Goal: Task Accomplishment & Management: Complete application form

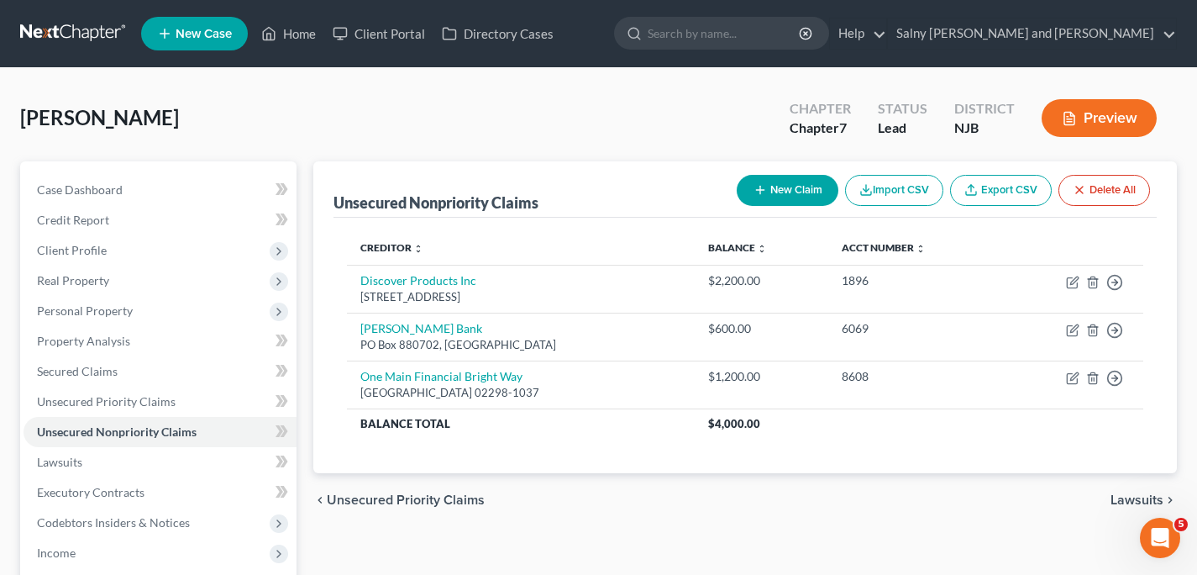
click at [784, 187] on button "New Claim" at bounding box center [788, 190] width 102 height 31
select select "0"
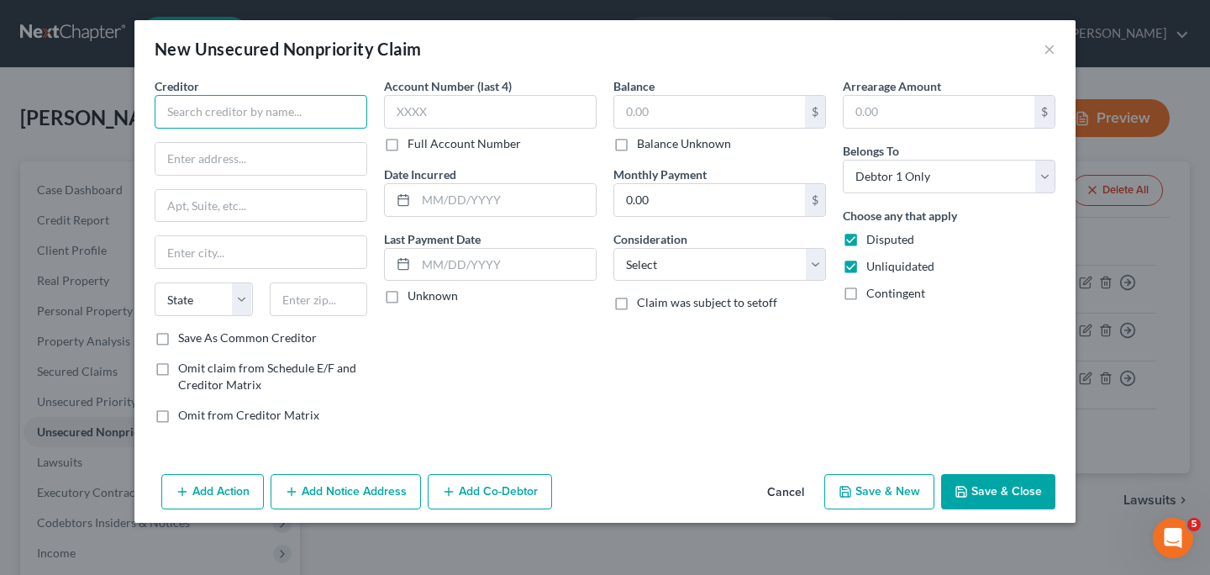
click at [287, 121] on input "text" at bounding box center [261, 112] width 213 height 34
click at [163, 116] on input "Destiny Mastercard" at bounding box center [261, 112] width 213 height 34
type input "First Electronic Bank Destiny Mastercard"
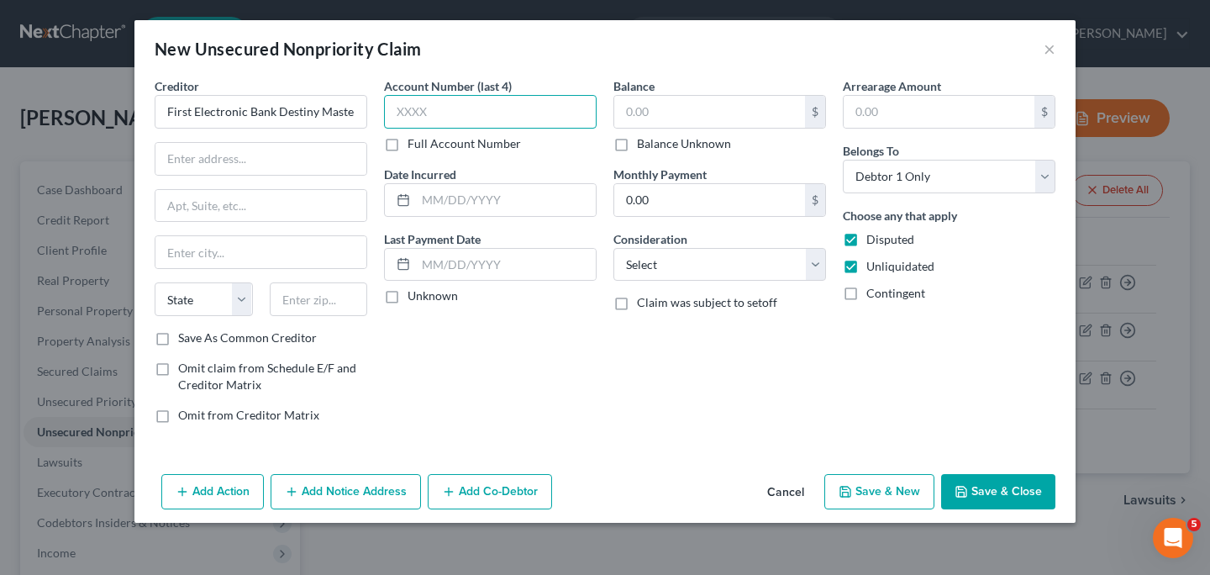
click at [441, 106] on input "text" at bounding box center [490, 112] width 213 height 34
click at [977, 118] on input "text" at bounding box center [939, 112] width 191 height 32
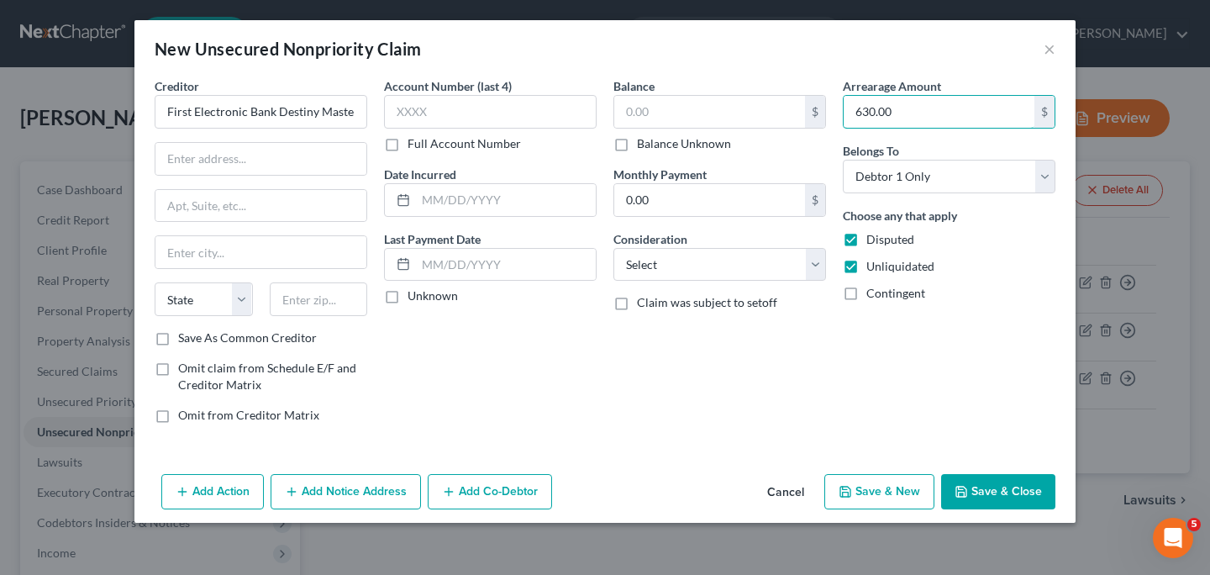
type input "630.00"
click at [719, 84] on div "Balance $ Balance Unknown Balance Undetermined $ Balance Unknown" at bounding box center [719, 114] width 213 height 75
click at [702, 113] on input "text" at bounding box center [709, 112] width 191 height 32
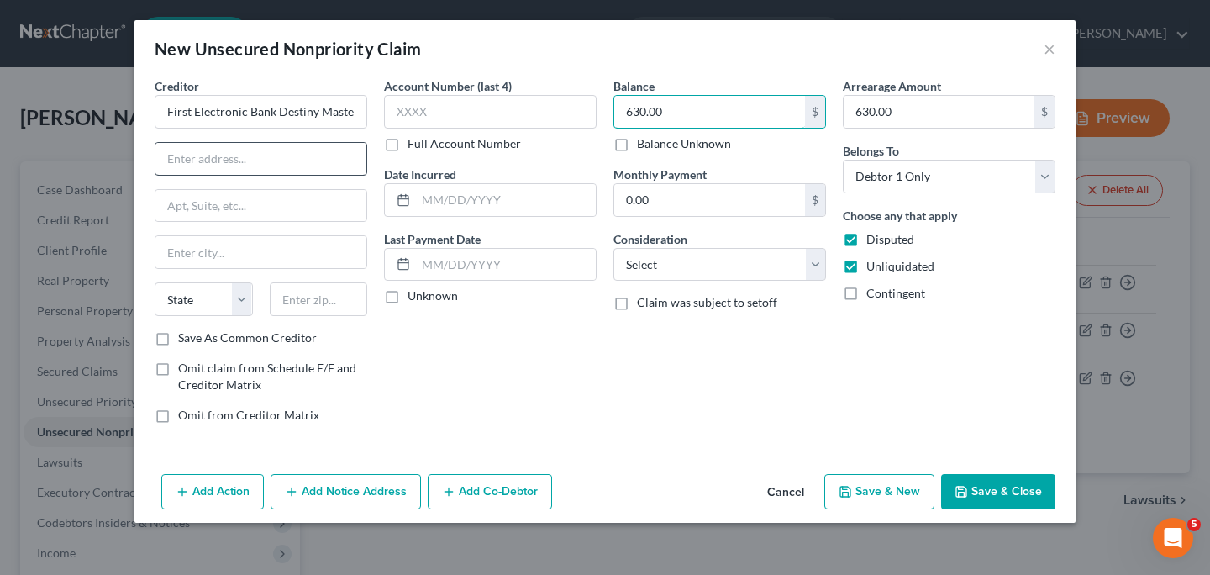
type input "630.00"
click at [205, 164] on input "text" at bounding box center [260, 159] width 211 height 32
type input "2150 S 1300 E"
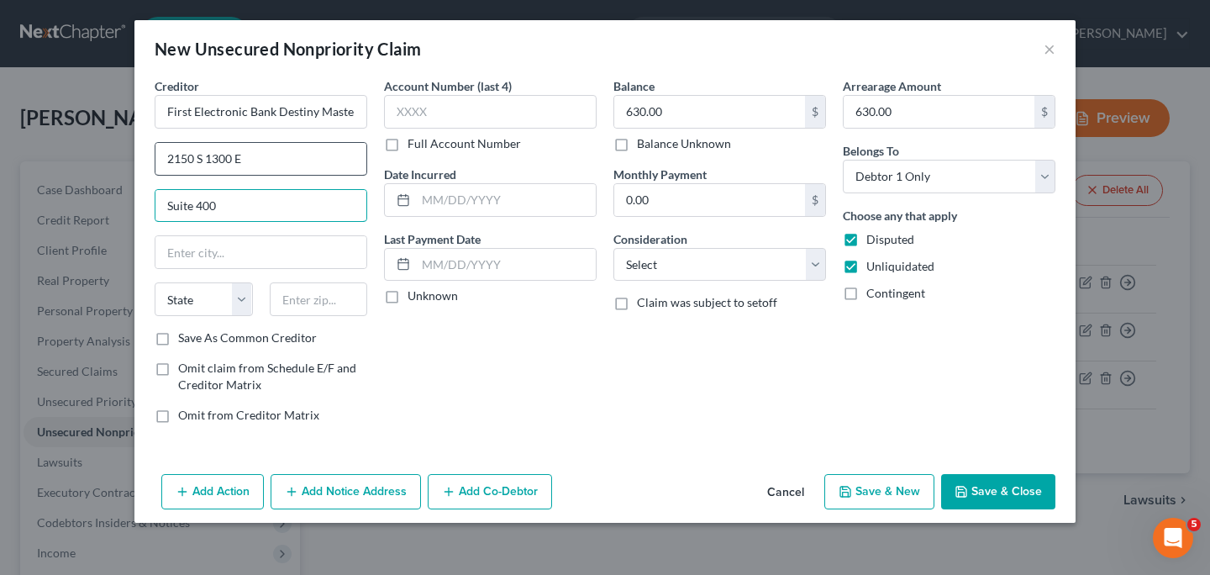
type input "Suite 400"
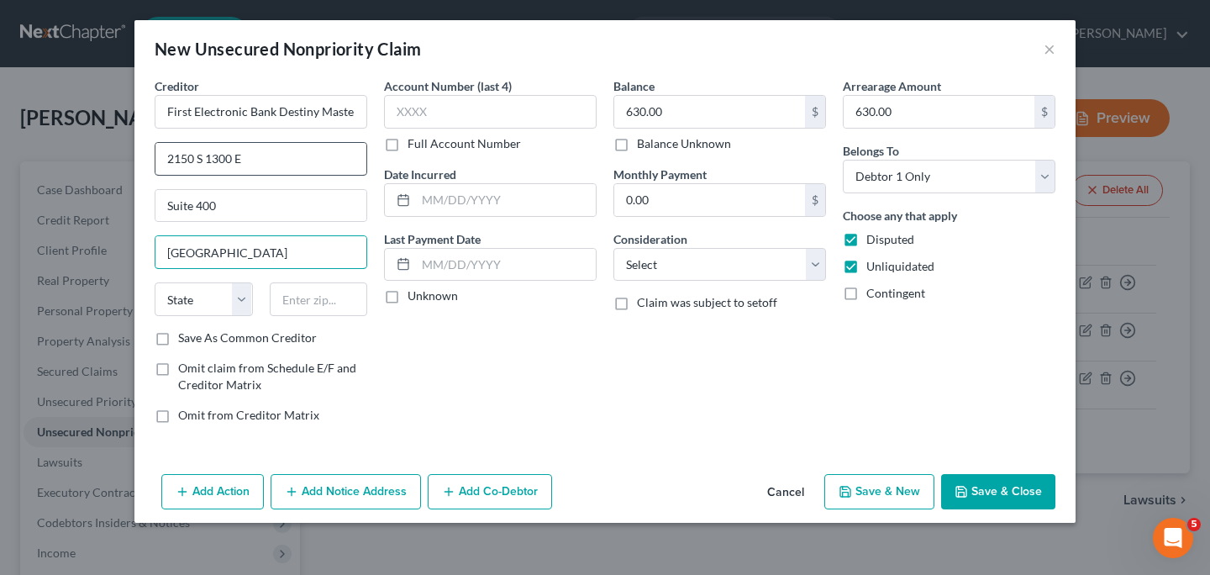
type input "[GEOGRAPHIC_DATA]"
select select "46"
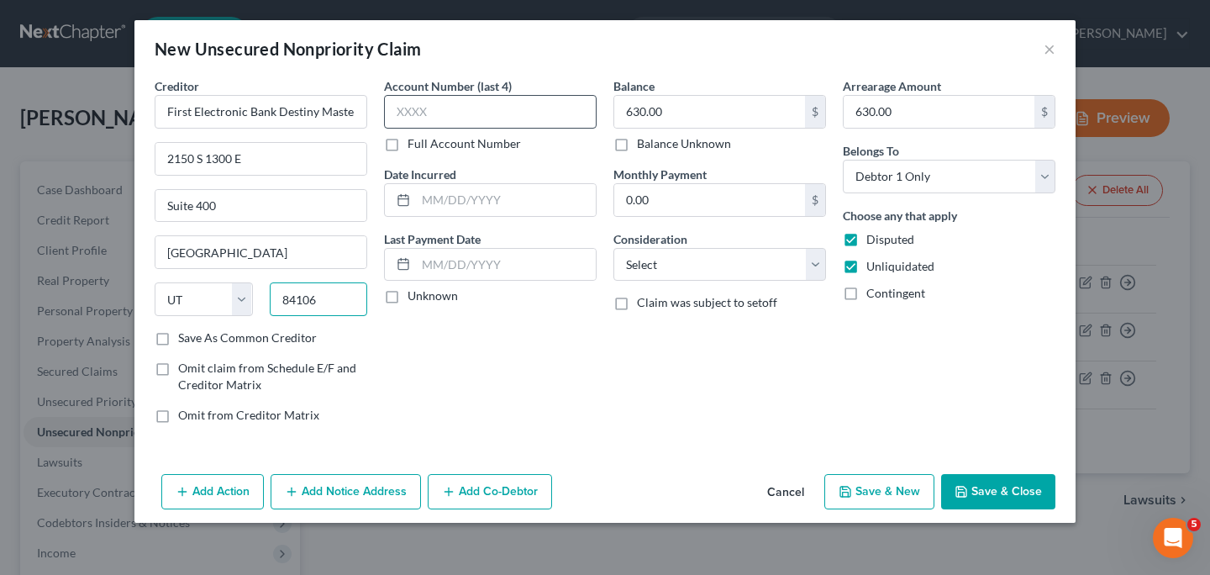
type input "84106"
click at [433, 114] on input "text" at bounding box center [490, 112] width 213 height 34
click at [817, 274] on select "Select Cable / Satellite Services Collection Agency Credit Card Debt Debt Couns…" at bounding box center [719, 265] width 213 height 34
click at [815, 269] on select "Select Cable / Satellite Services Collection Agency Credit Card Debt Debt Couns…" at bounding box center [719, 265] width 213 height 34
select select "2"
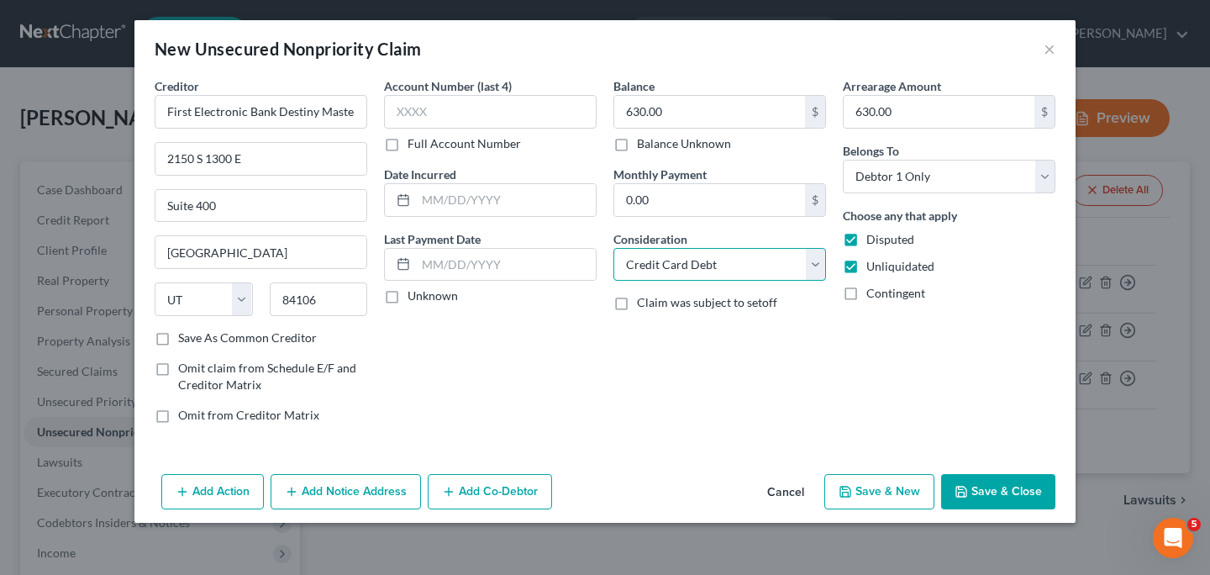
click option "Credit Card Debt" at bounding box center [0, 0] width 0 height 0
click at [373, 492] on button "Add Notice Address" at bounding box center [346, 491] width 150 height 35
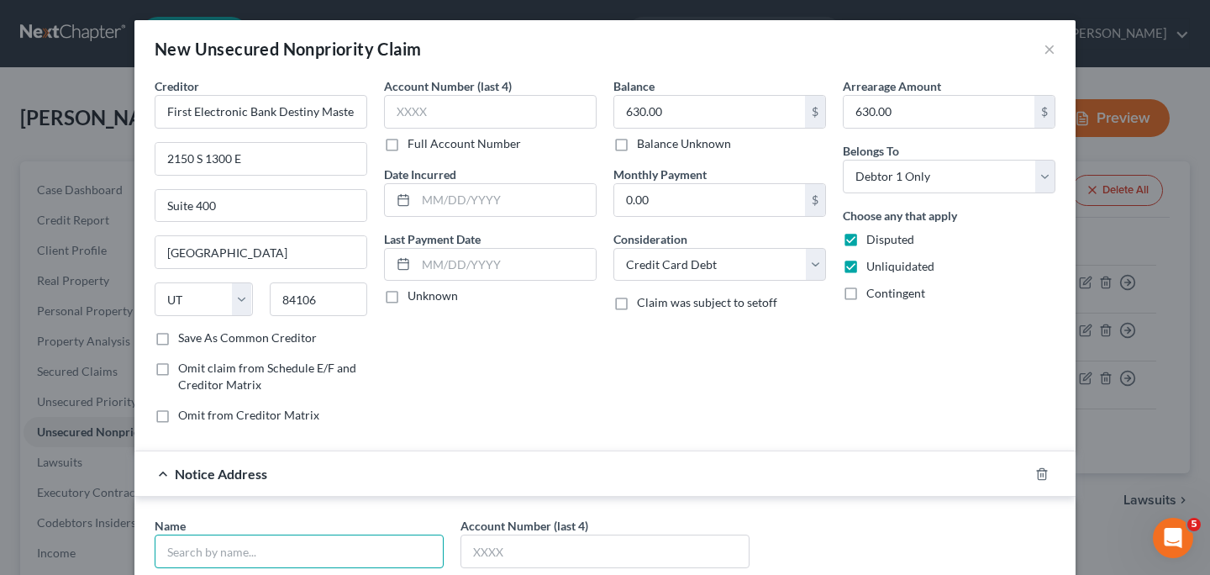
click at [355, 547] on input "text" at bounding box center [299, 551] width 289 height 34
type input "Jefferson Capital"
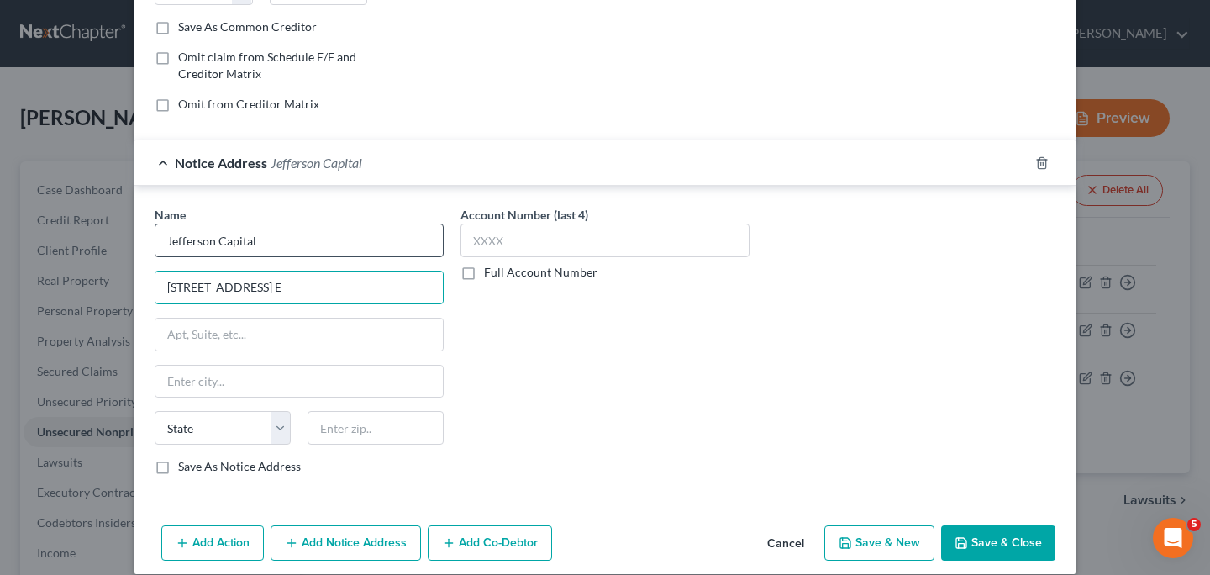
type input "[STREET_ADDRESS] E"
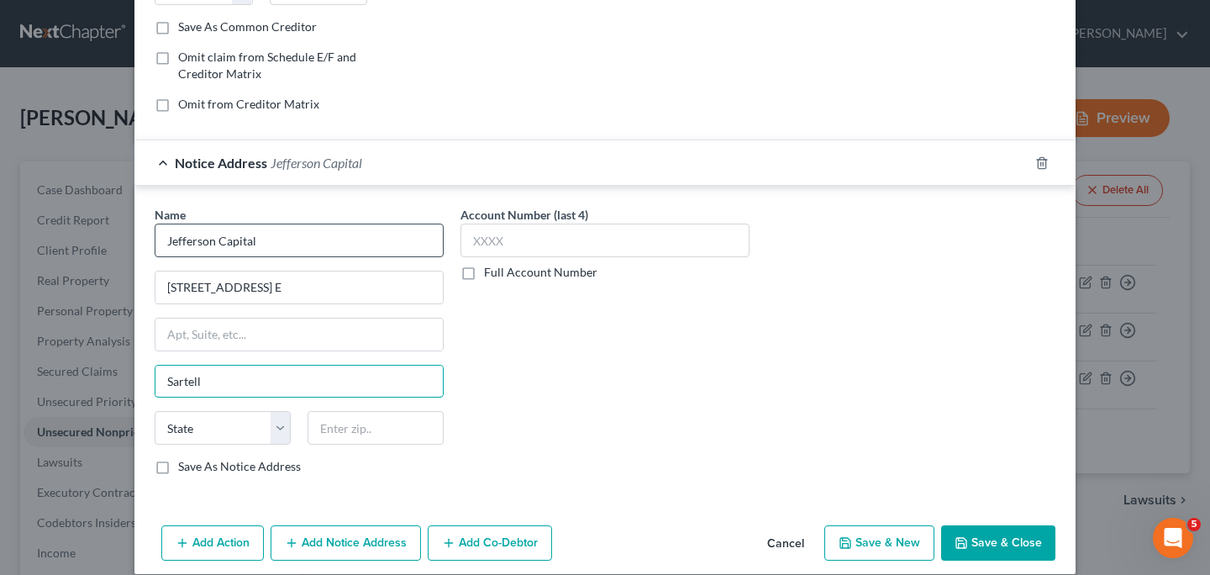
type input "Sartell"
select select "24"
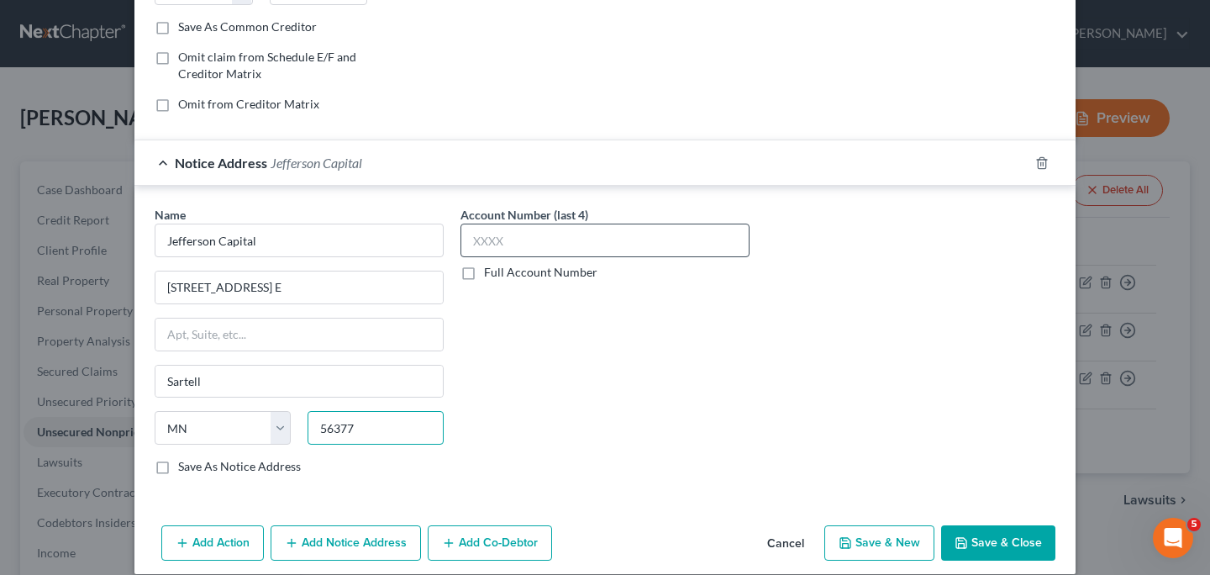
type input "56377"
click at [567, 239] on input "text" at bounding box center [604, 241] width 289 height 34
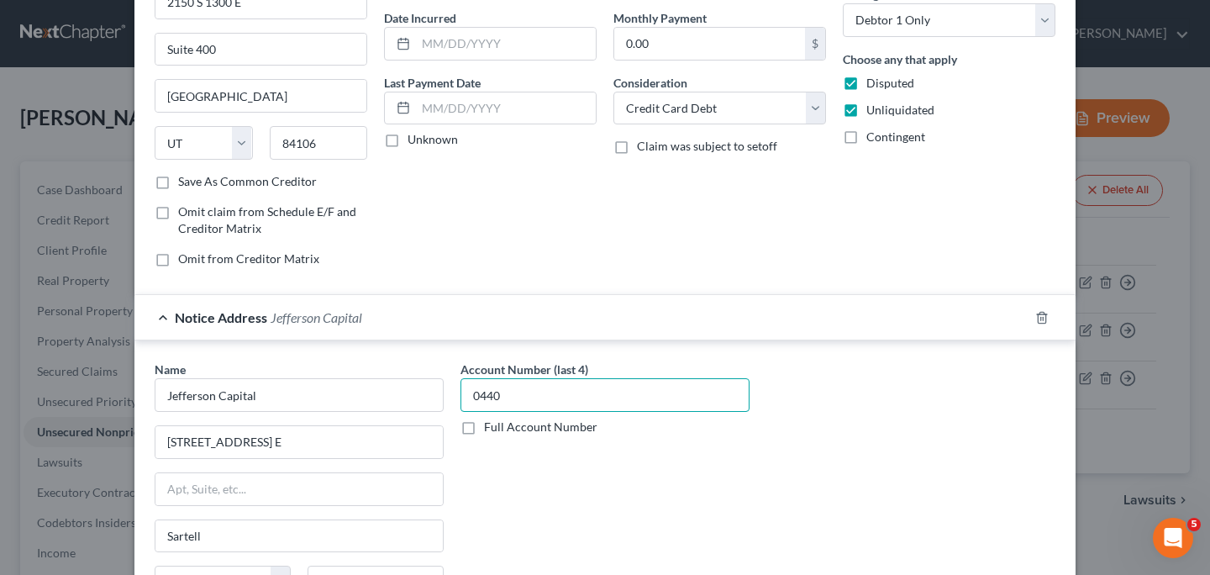
scroll to position [0, 0]
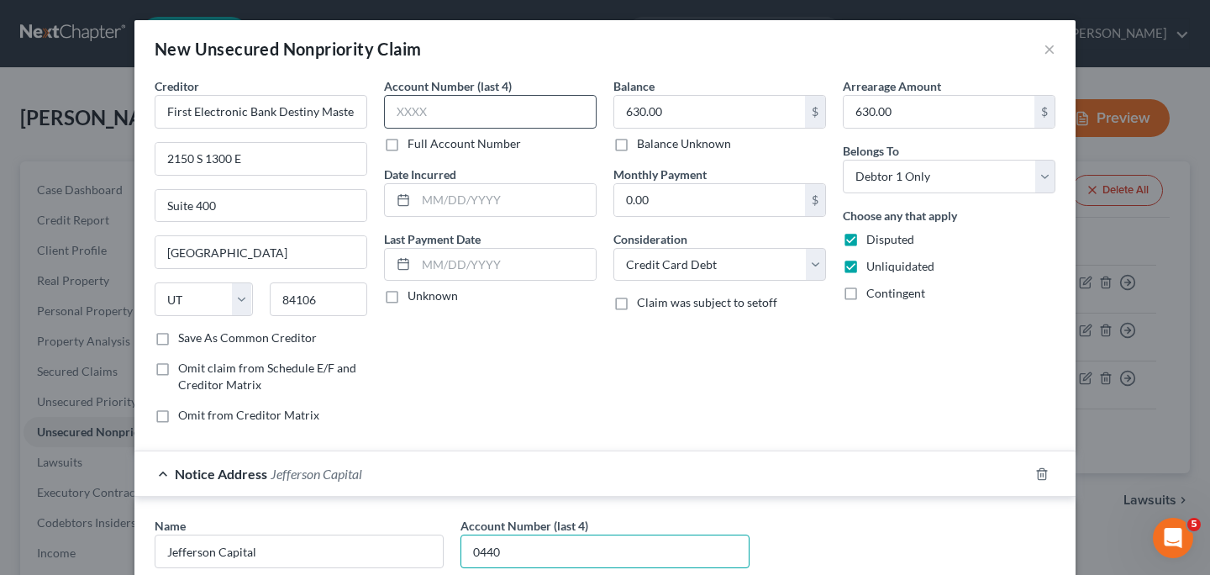
type input "0440"
click at [477, 115] on input "text" at bounding box center [490, 112] width 213 height 34
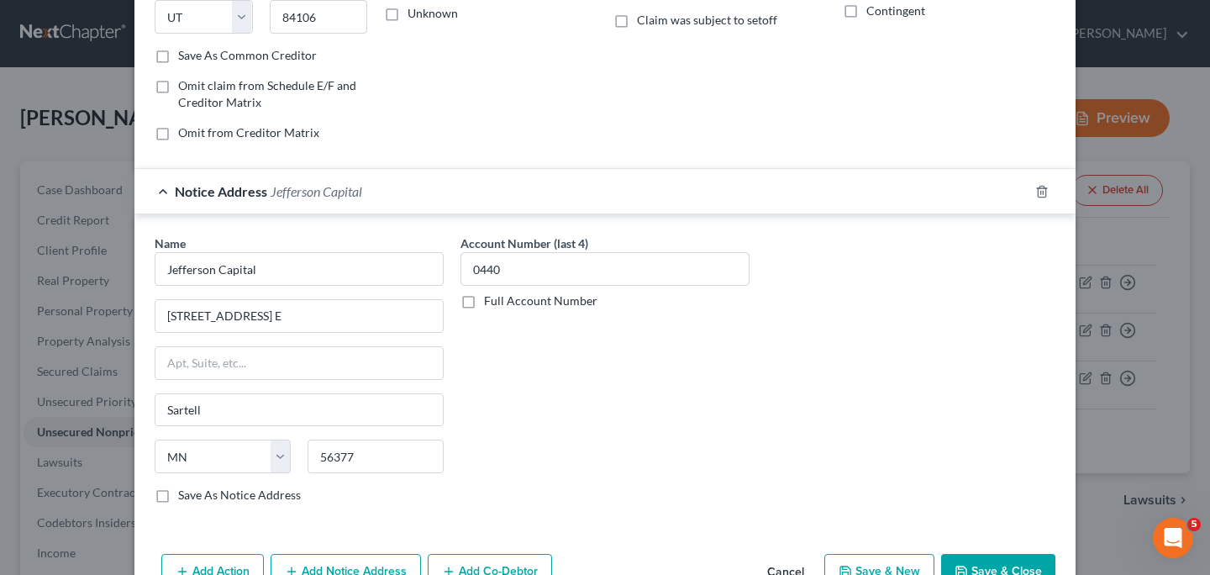
scroll to position [330, 0]
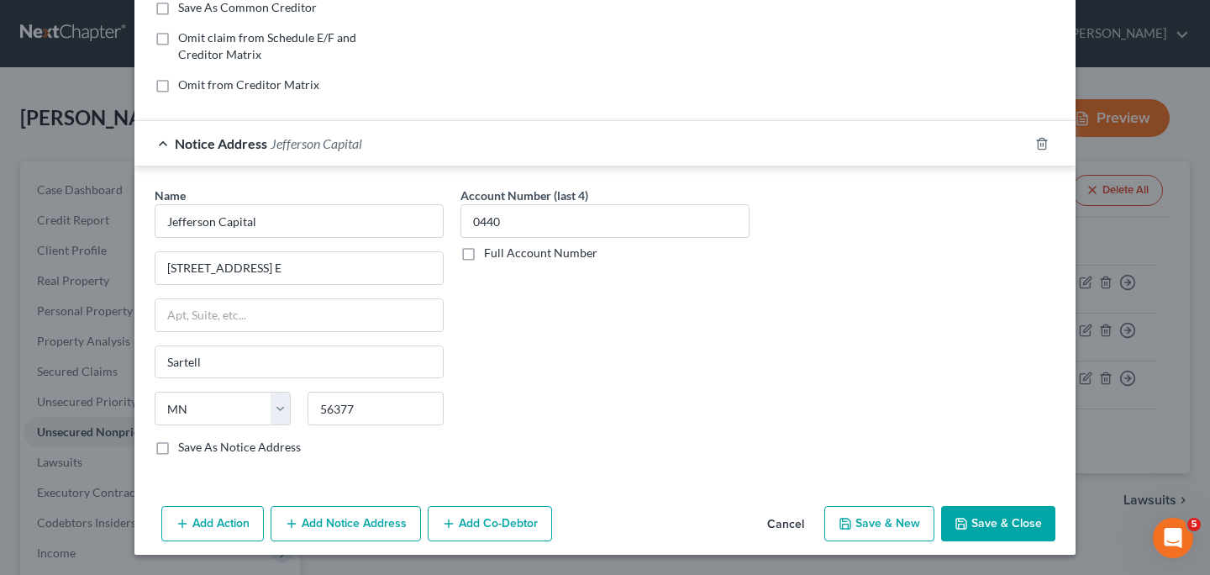
type input "4734"
click at [1009, 521] on button "Save & Close" at bounding box center [998, 523] width 114 height 35
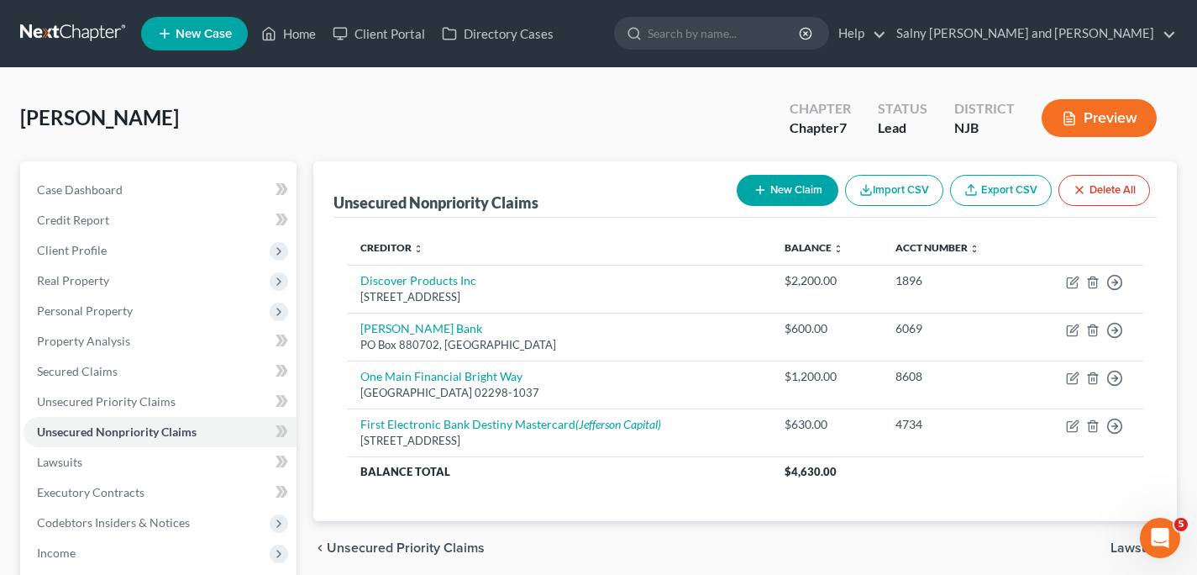
click at [804, 189] on button "New Claim" at bounding box center [788, 190] width 102 height 31
select select "0"
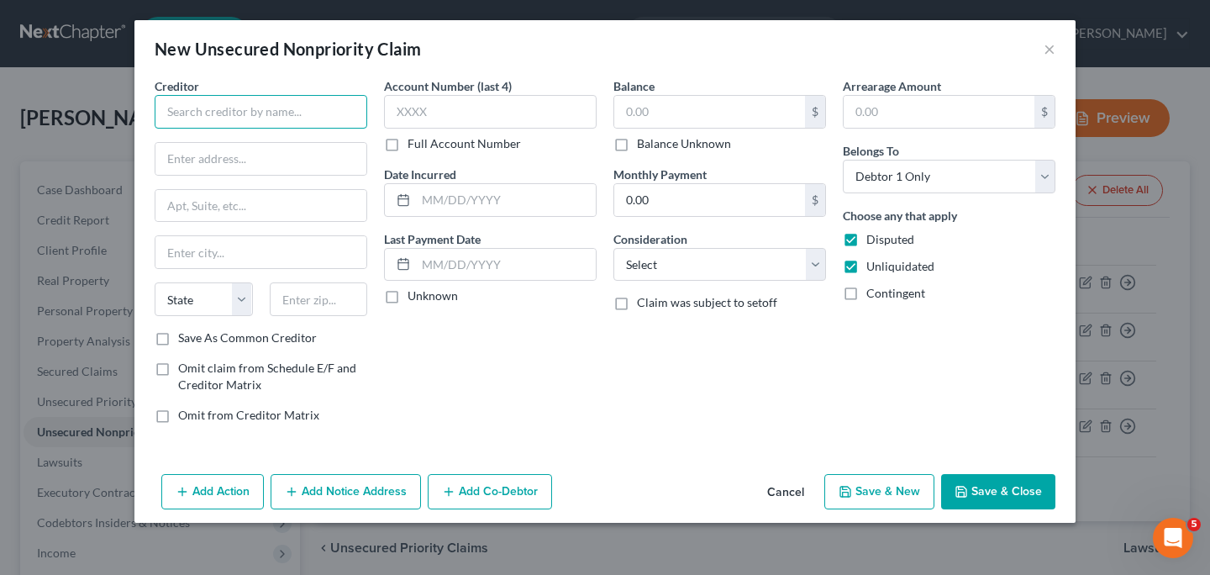
click at [288, 100] on input "text" at bounding box center [261, 112] width 213 height 34
type input "Synchrony Bank"
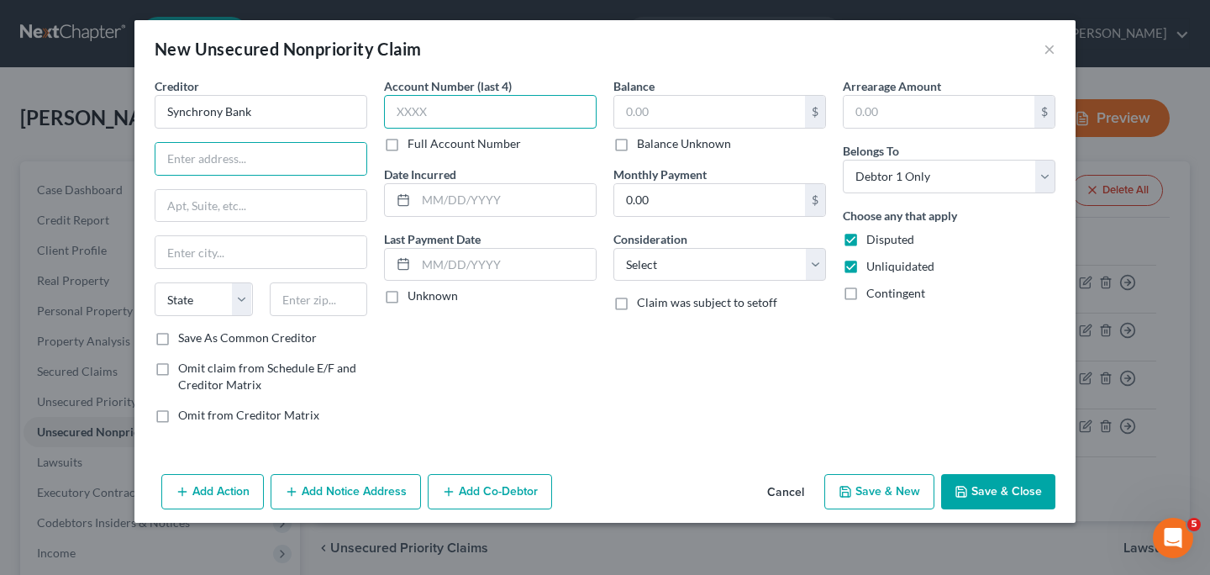
click at [424, 113] on input "text" at bounding box center [490, 112] width 213 height 34
type input "1632"
click at [982, 488] on button "Save & Close" at bounding box center [998, 491] width 114 height 35
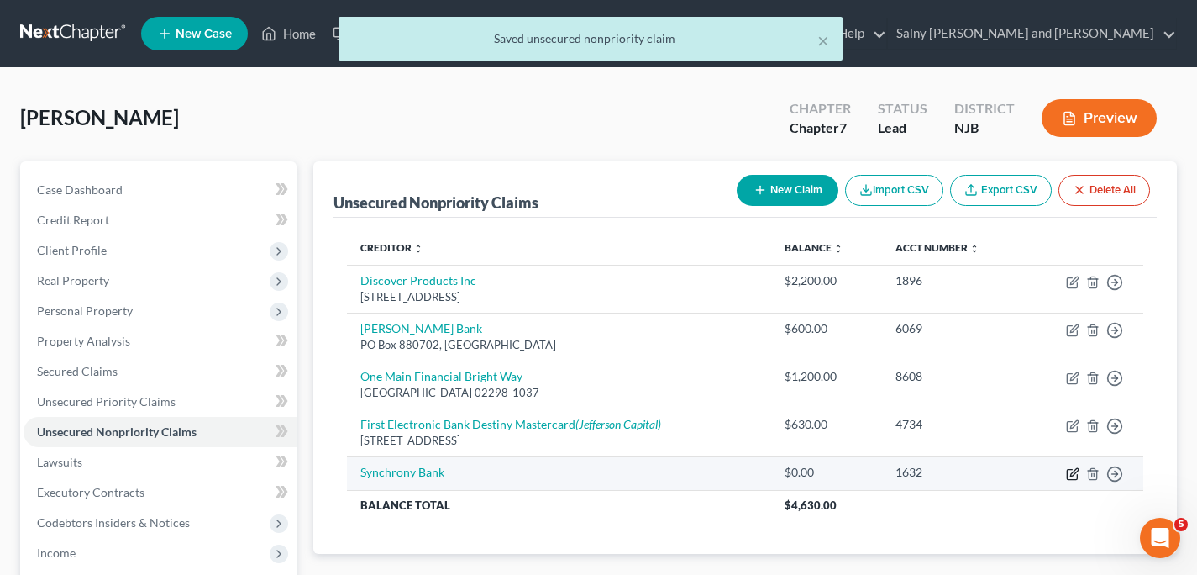
click at [1074, 473] on icon "button" at bounding box center [1072, 473] width 13 height 13
select select "0"
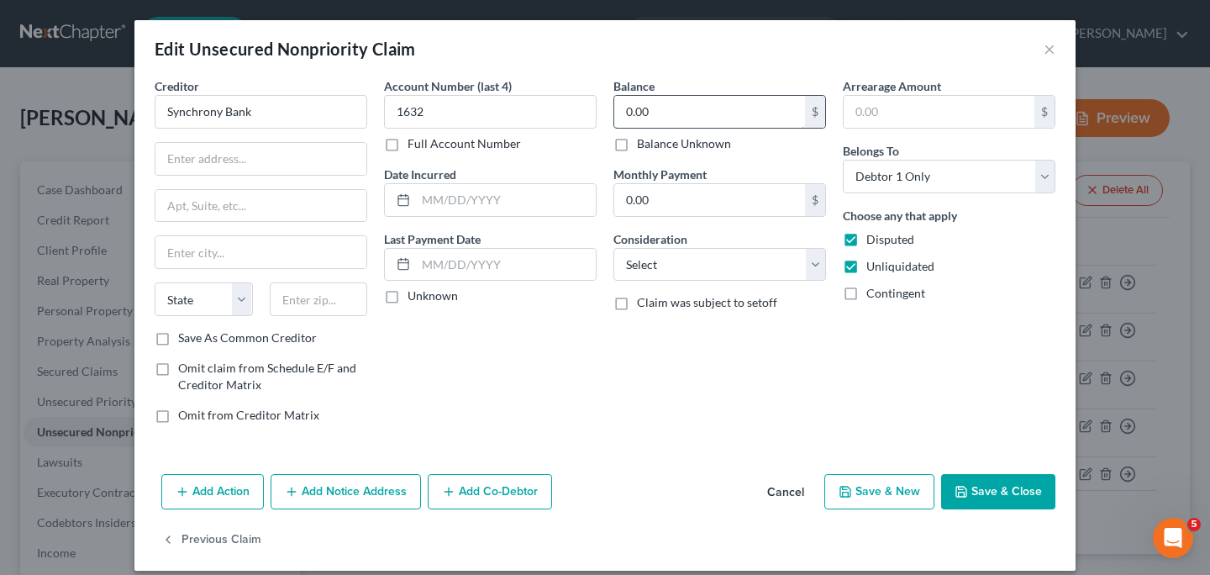
click at [687, 109] on input "0.00" at bounding box center [709, 112] width 191 height 32
type input "364.69"
click at [860, 106] on input "text" at bounding box center [939, 112] width 191 height 32
type input "364.69"
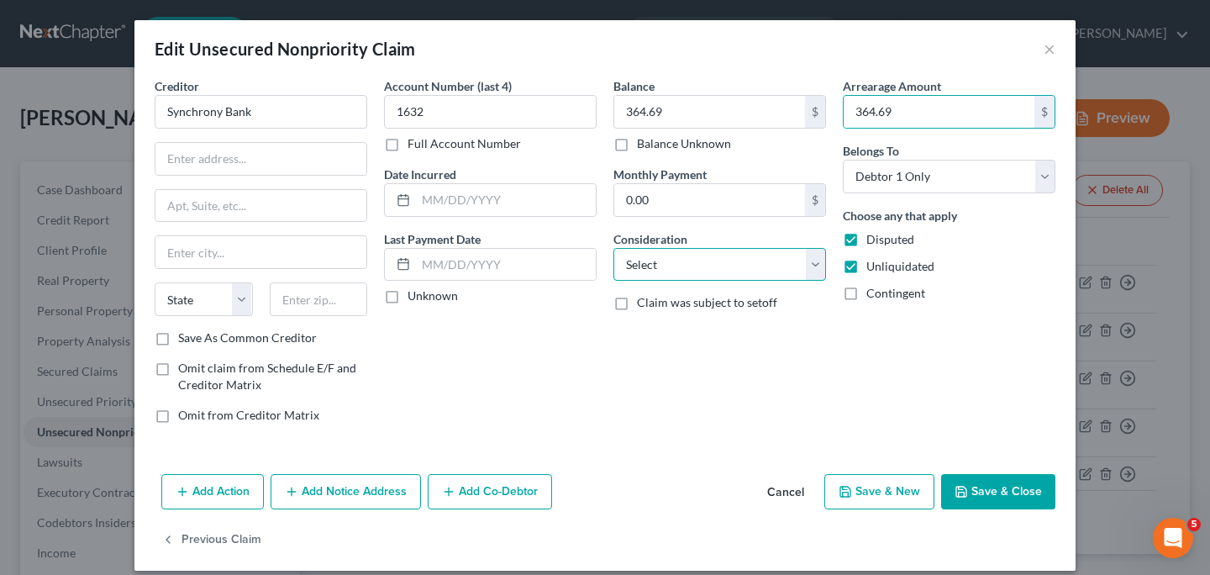
click at [808, 267] on select "Select Cable / Satellite Services Collection Agency Credit Card Debt Debt Couns…" at bounding box center [719, 265] width 213 height 34
select select "2"
click option "Credit Card Debt" at bounding box center [0, 0] width 0 height 0
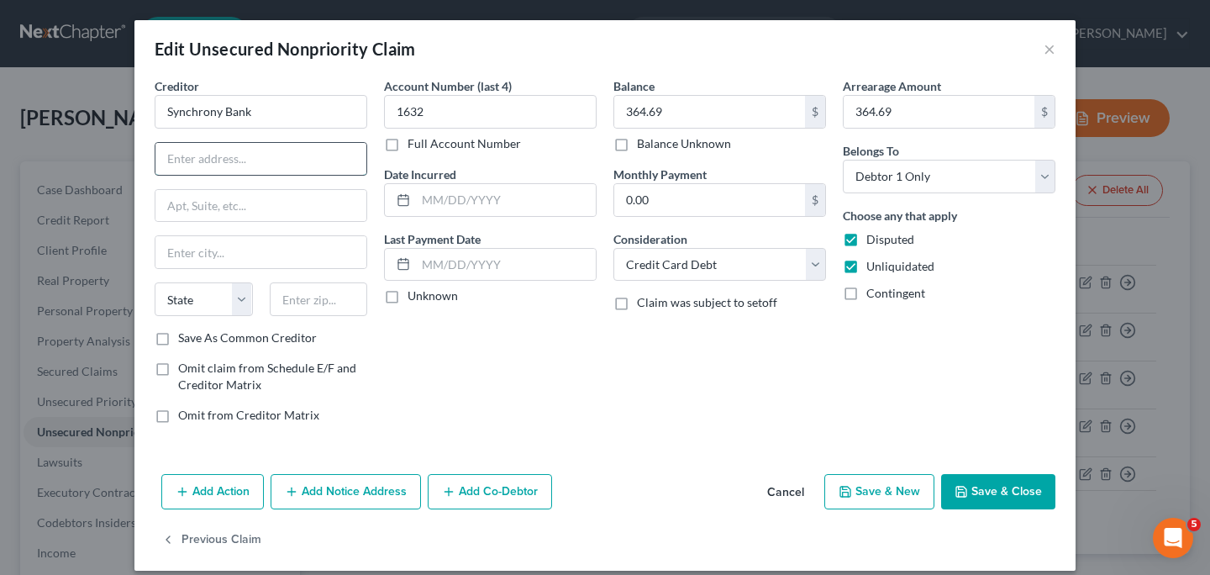
click at [243, 162] on input "text" at bounding box center [260, 159] width 211 height 32
drag, startPoint x: 295, startPoint y: 162, endPoint x: 141, endPoint y: 161, distance: 153.8
click at [155, 161] on input "ATTN: Bankruptcy Dept." at bounding box center [260, 159] width 211 height 32
type input "ATTN: Bankruptcy Dept."
click at [218, 204] on input "text" at bounding box center [260, 206] width 211 height 32
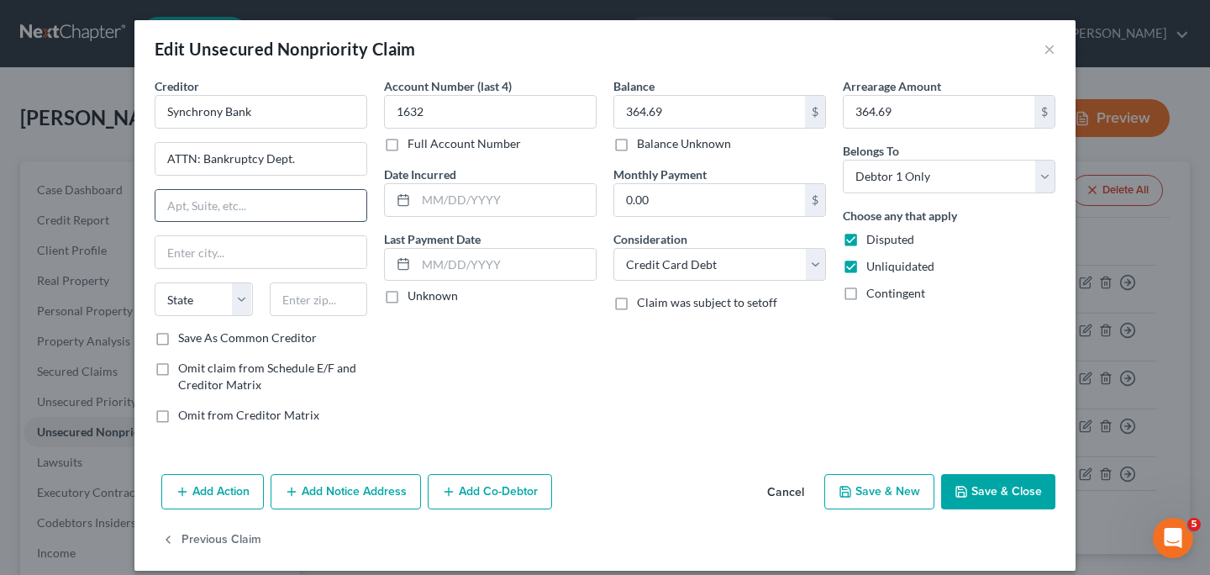
paste input "ATTN: Bankruptcy Dept."
type input "ATTN: Bankruptcy Dept."
click at [324, 150] on input "ATTN: Bankruptcy Dept." at bounding box center [260, 159] width 211 height 32
click at [312, 157] on input "ATTN: Bankruptcy Dept." at bounding box center [260, 159] width 211 height 32
type input "A"
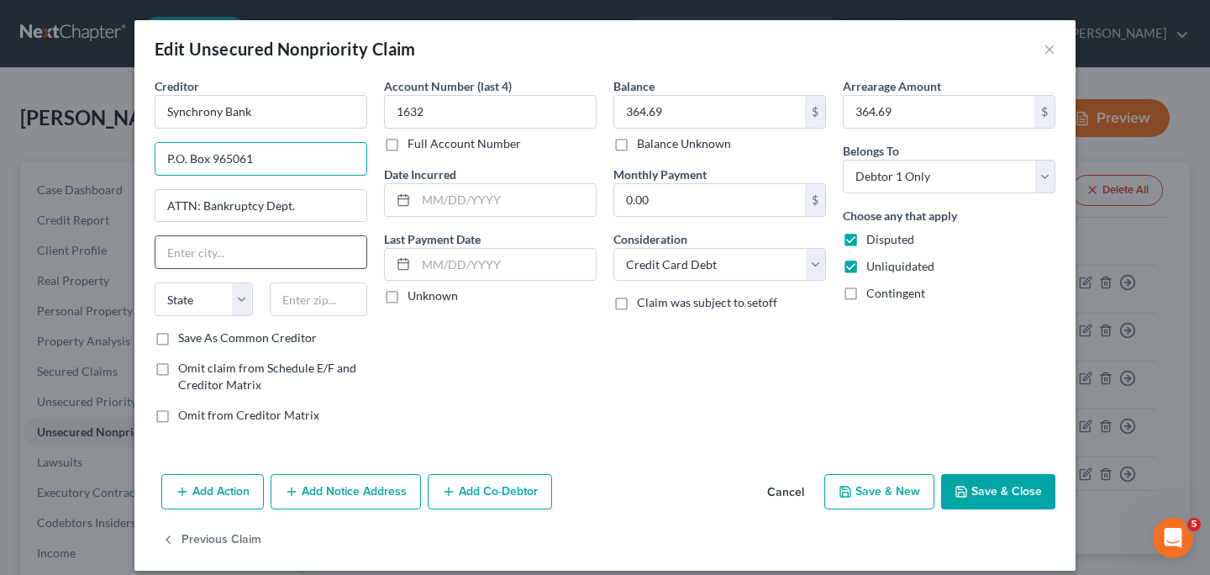
type input "P.O. Box 965061"
click at [308, 250] on input "text" at bounding box center [260, 252] width 211 height 32
type input "Orlando"
select select "9"
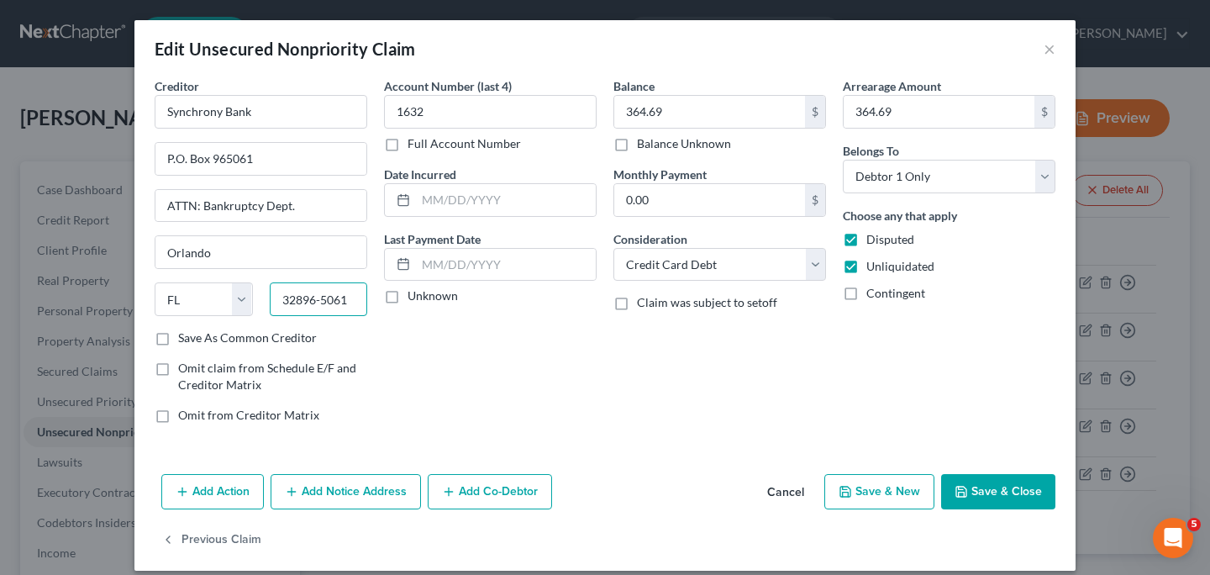
type input "32896-5061"
click at [389, 492] on button "Add Notice Address" at bounding box center [346, 491] width 150 height 35
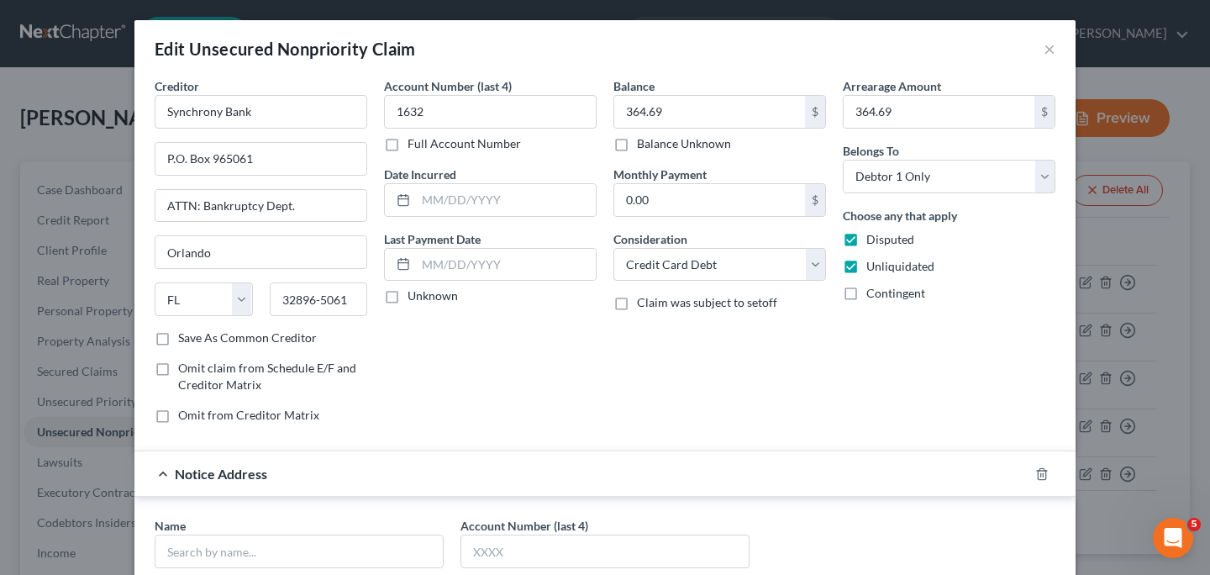
scroll to position [195, 0]
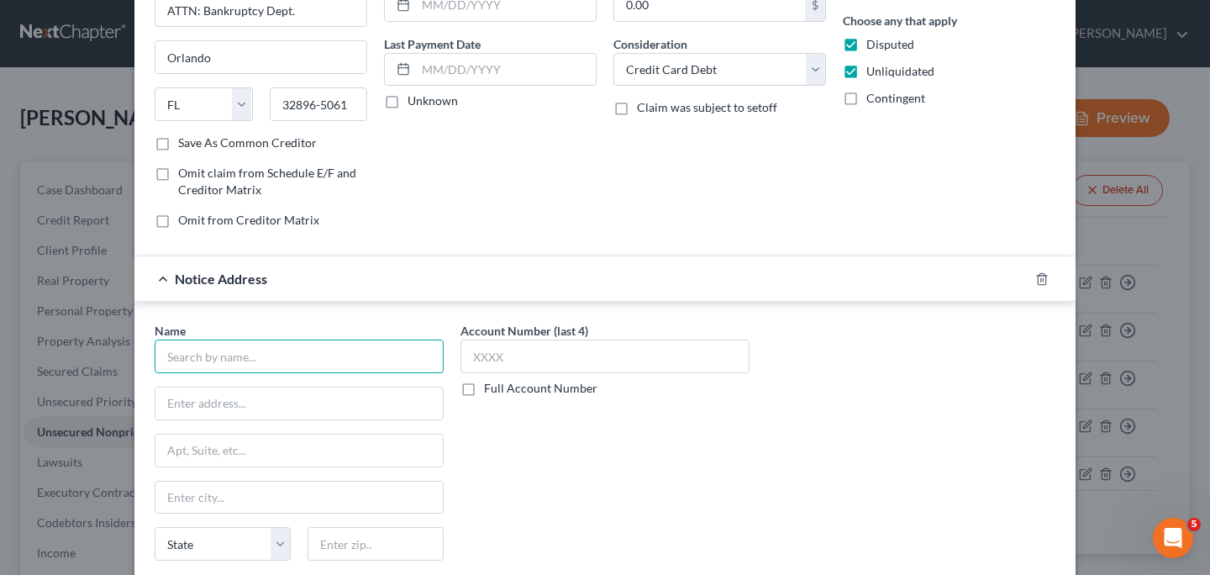
click at [329, 357] on input "text" at bounding box center [299, 356] width 289 height 34
type input "Dynamic Recovery Solutions"
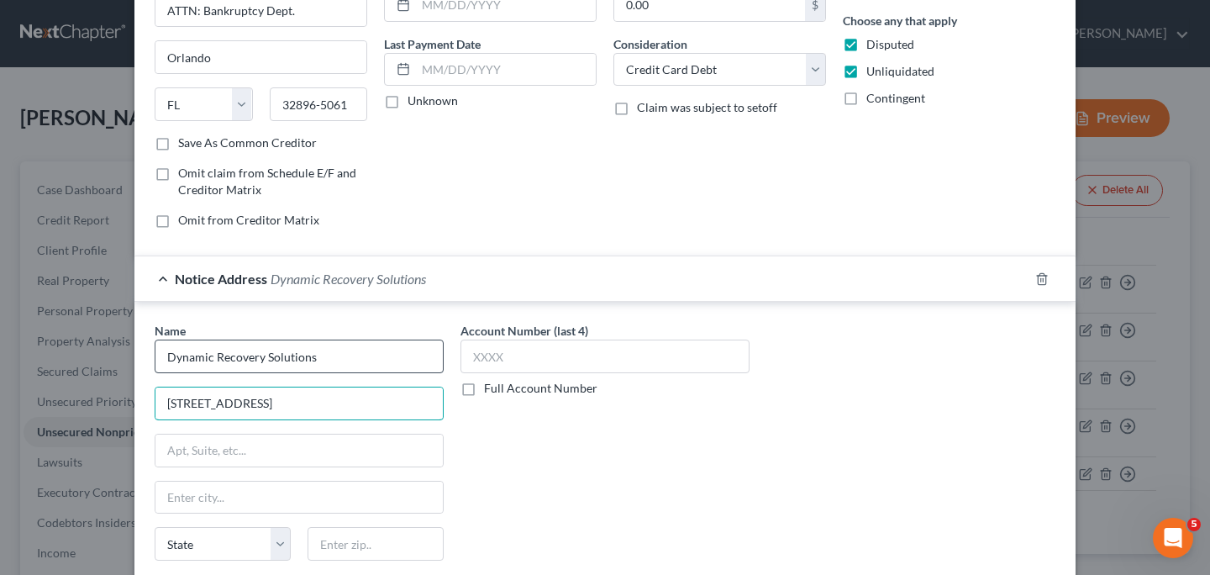
type input "[STREET_ADDRESS]"
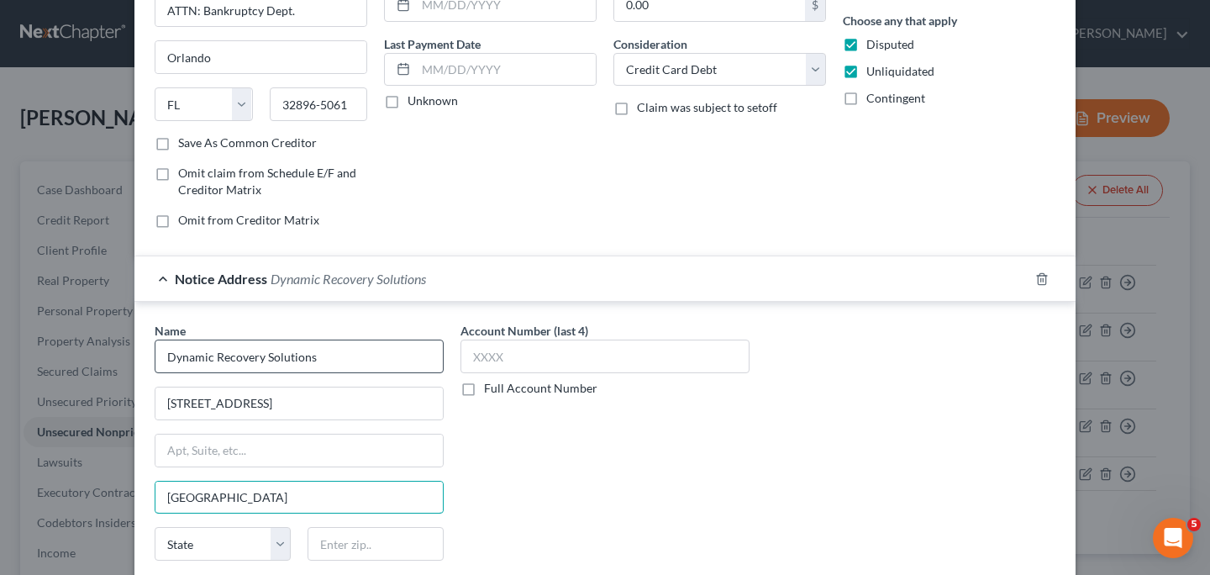
type input "[GEOGRAPHIC_DATA]"
select select "42"
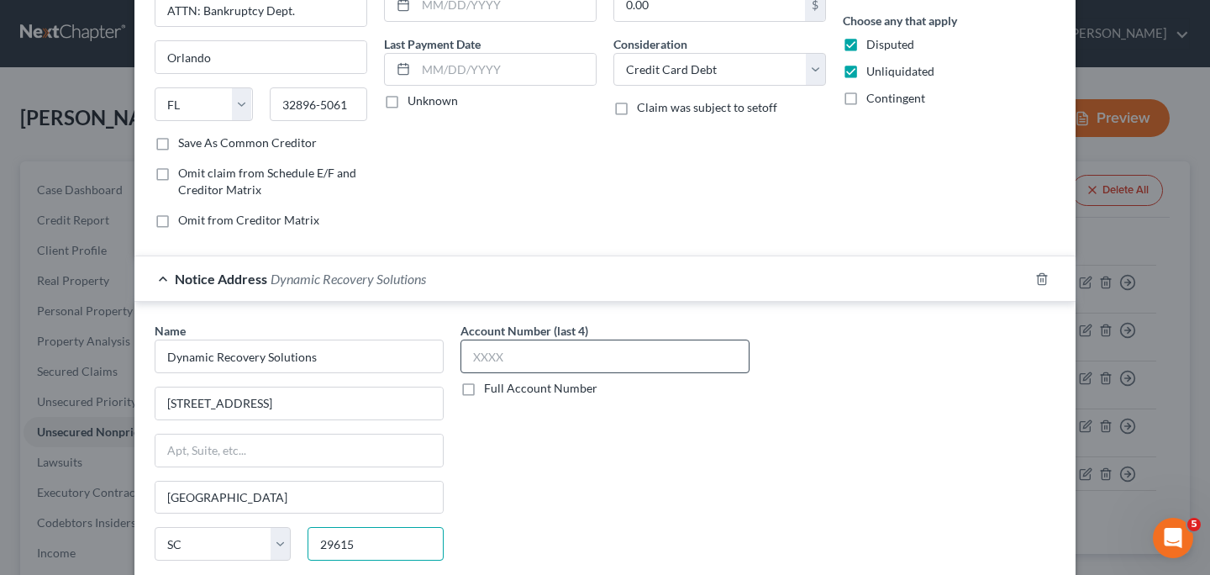
type input "29615"
click at [523, 357] on input "text" at bounding box center [604, 356] width 289 height 34
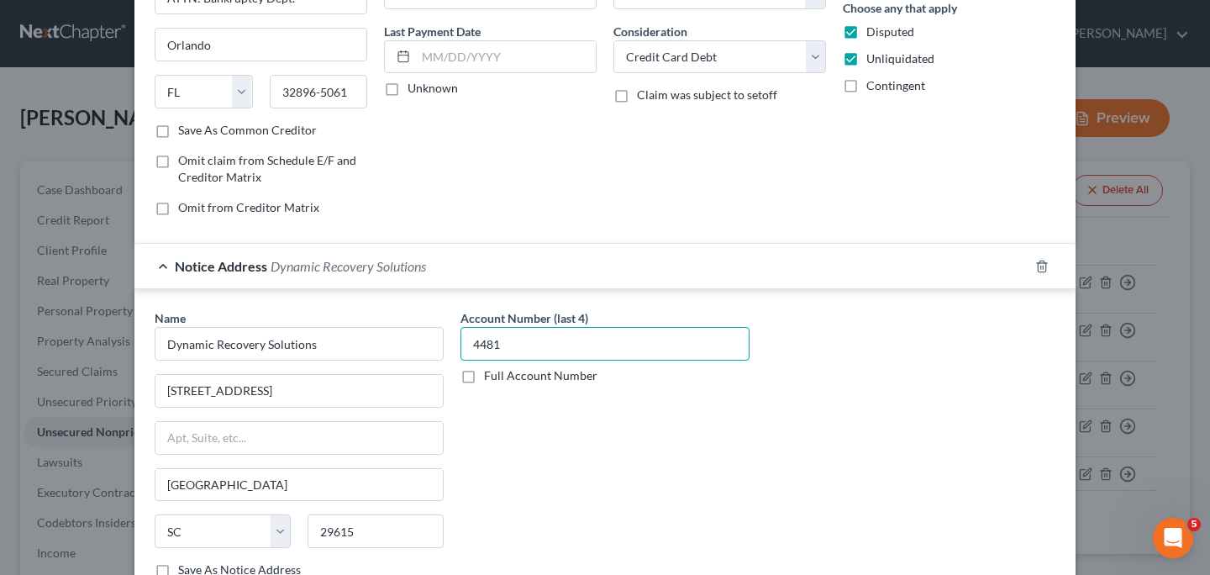
scroll to position [0, 0]
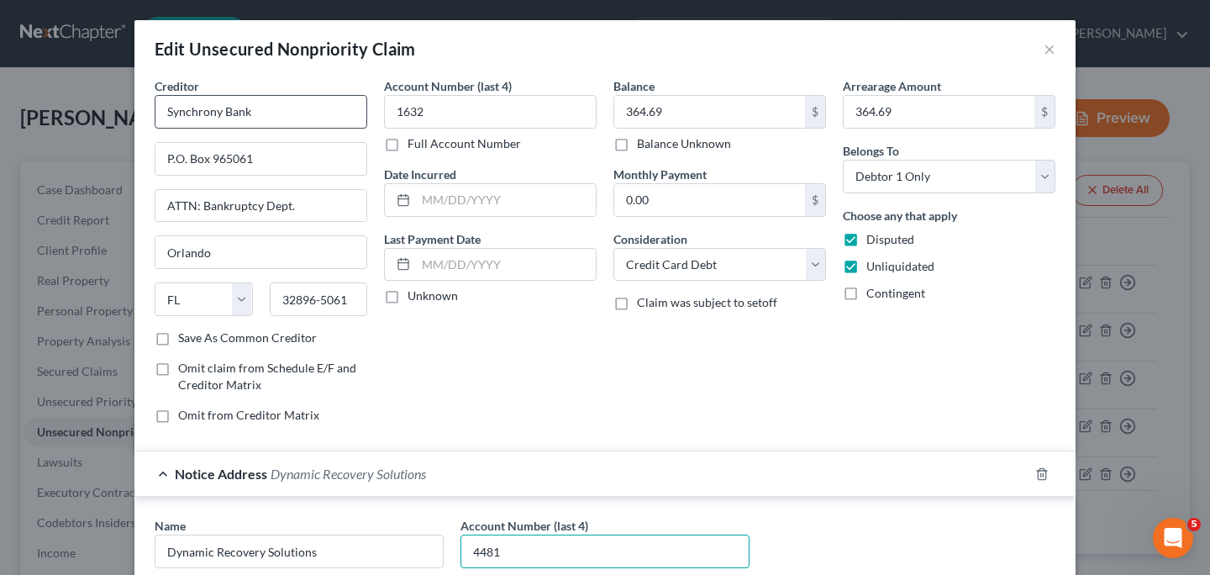
type input "4481"
click at [266, 105] on input "Synchrony Bank" at bounding box center [261, 112] width 213 height 34
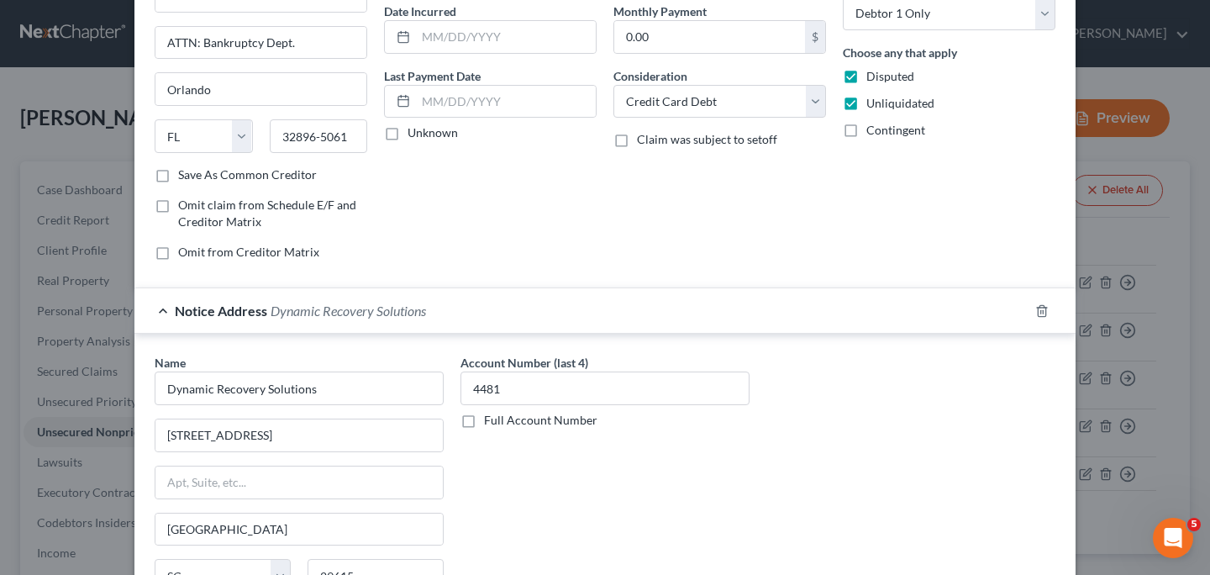
scroll to position [379, 0]
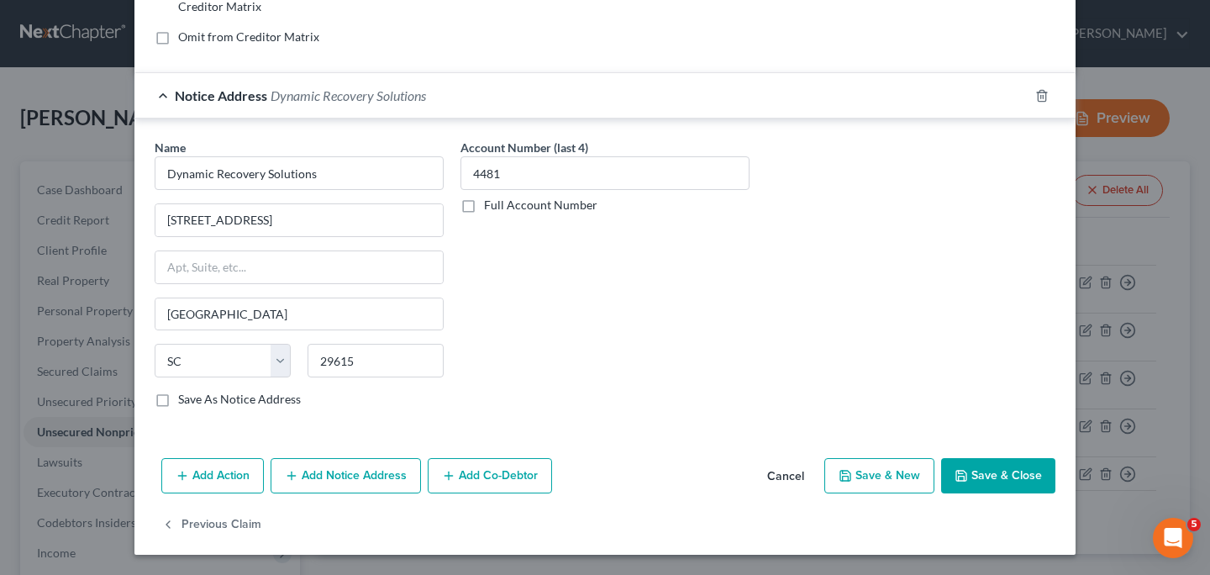
click at [988, 481] on button "Save & Close" at bounding box center [998, 475] width 114 height 35
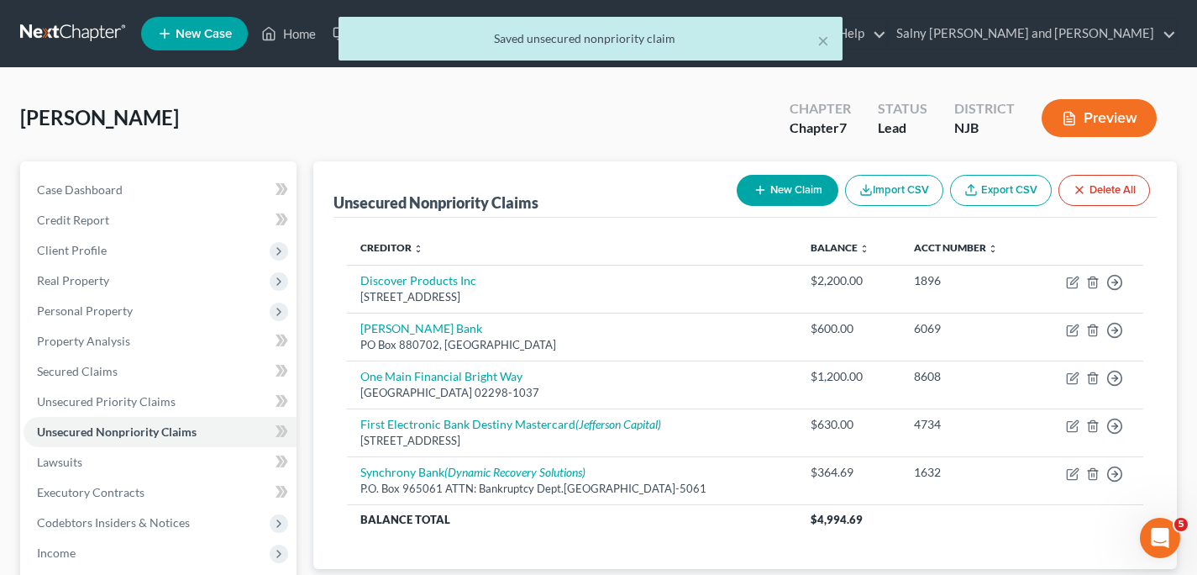
click at [815, 195] on button "New Claim" at bounding box center [788, 190] width 102 height 31
select select "0"
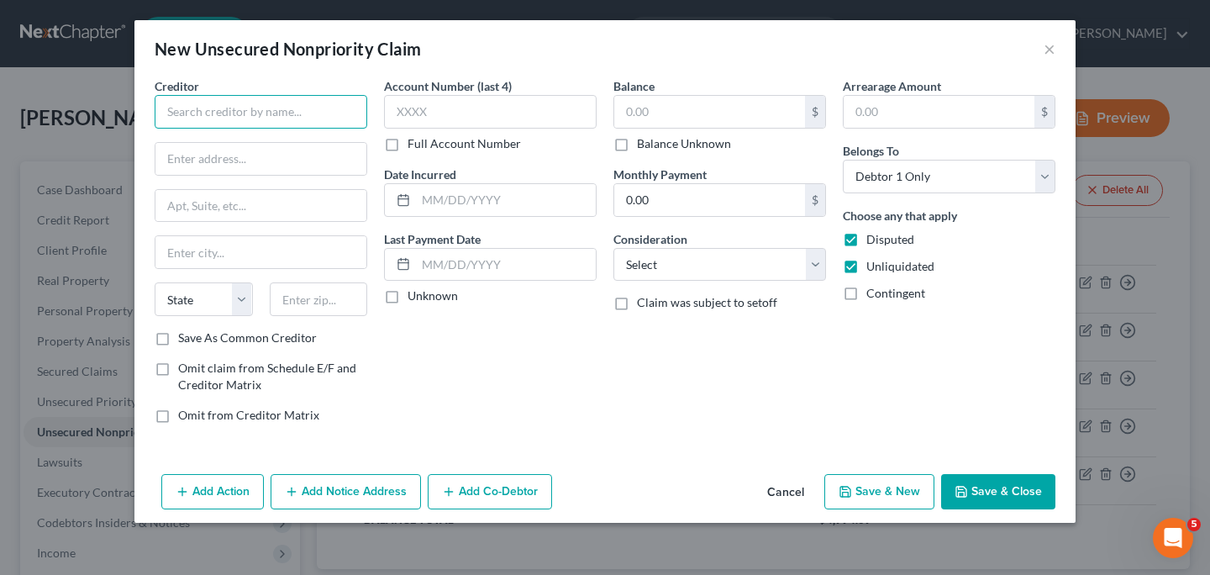
click at [329, 107] on input "text" at bounding box center [261, 112] width 213 height 34
type input "Spring Oaks Capital"
type input "[STREET_ADDRESS]"
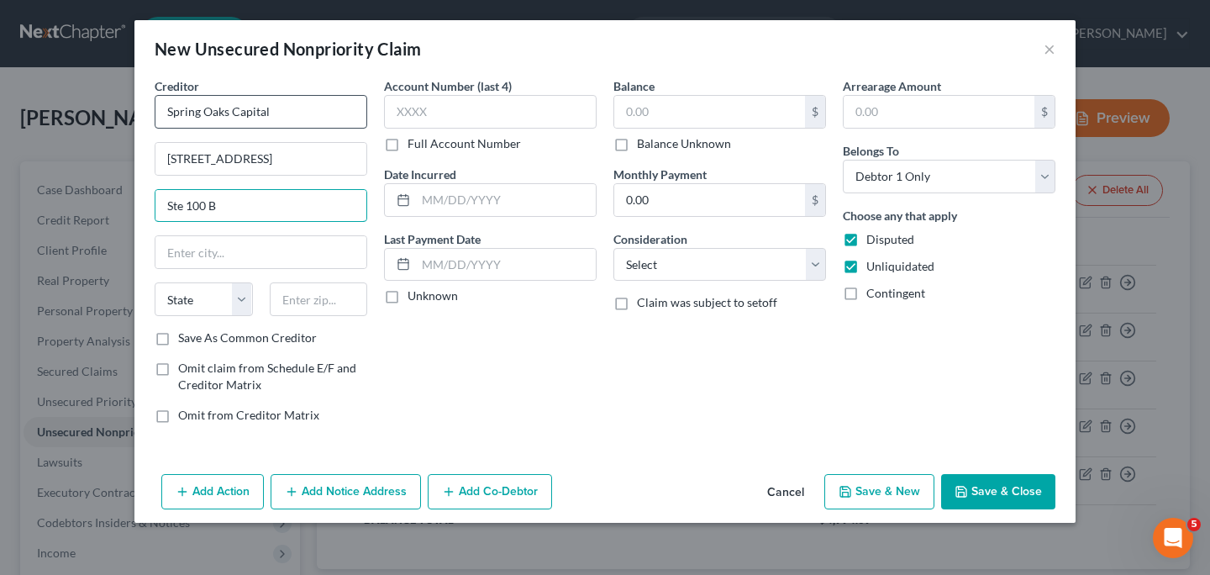
type input "Ste 100 B"
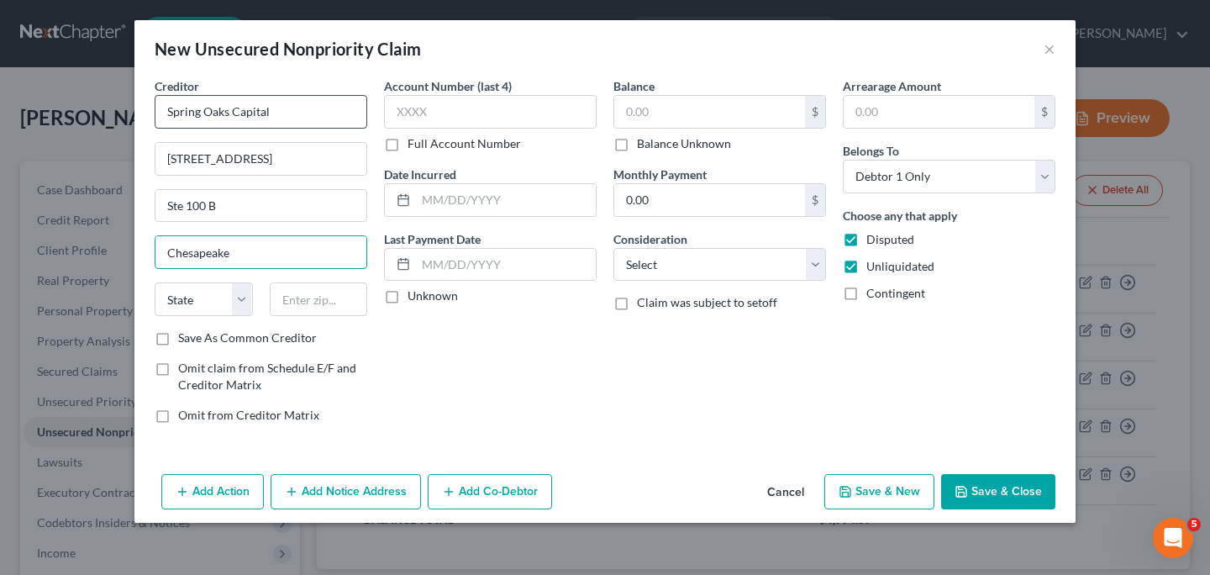
type input "Chesapeake"
click at [248, 295] on select "State [US_STATE] AK AR AZ CA CO CT DE DC [GEOGRAPHIC_DATA] [GEOGRAPHIC_DATA] GU…" at bounding box center [204, 299] width 98 height 34
select select "48"
click option "VA" at bounding box center [0, 0] width 0 height 0
click at [292, 302] on input "text" at bounding box center [319, 299] width 98 height 34
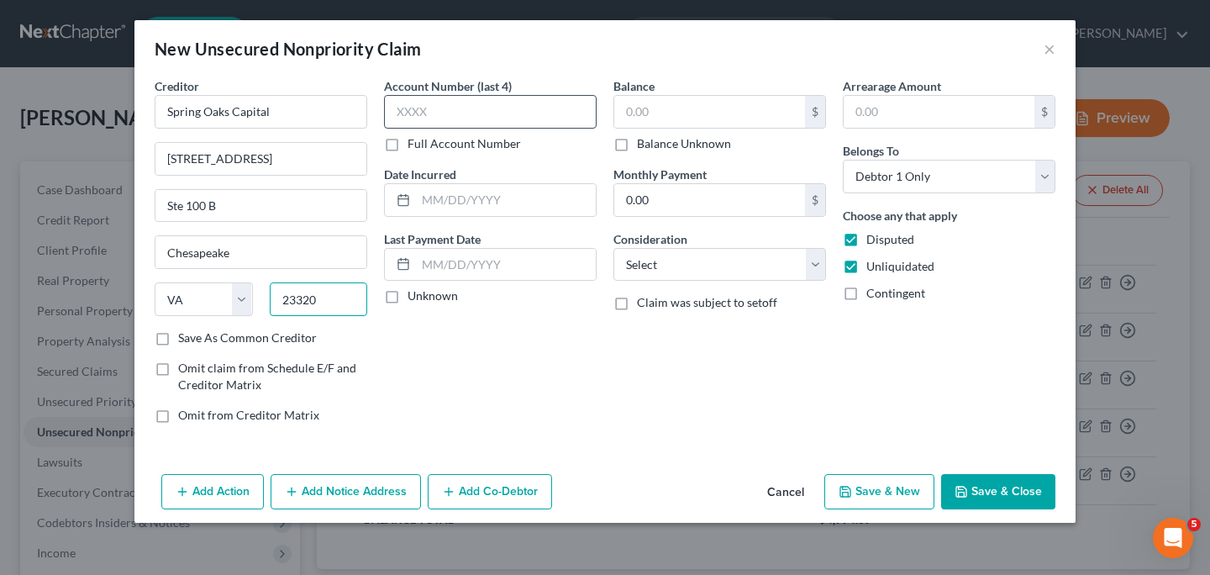
type input "23320"
click at [510, 114] on input "text" at bounding box center [490, 112] width 213 height 34
click at [342, 502] on button "Add Notice Address" at bounding box center [346, 491] width 150 height 35
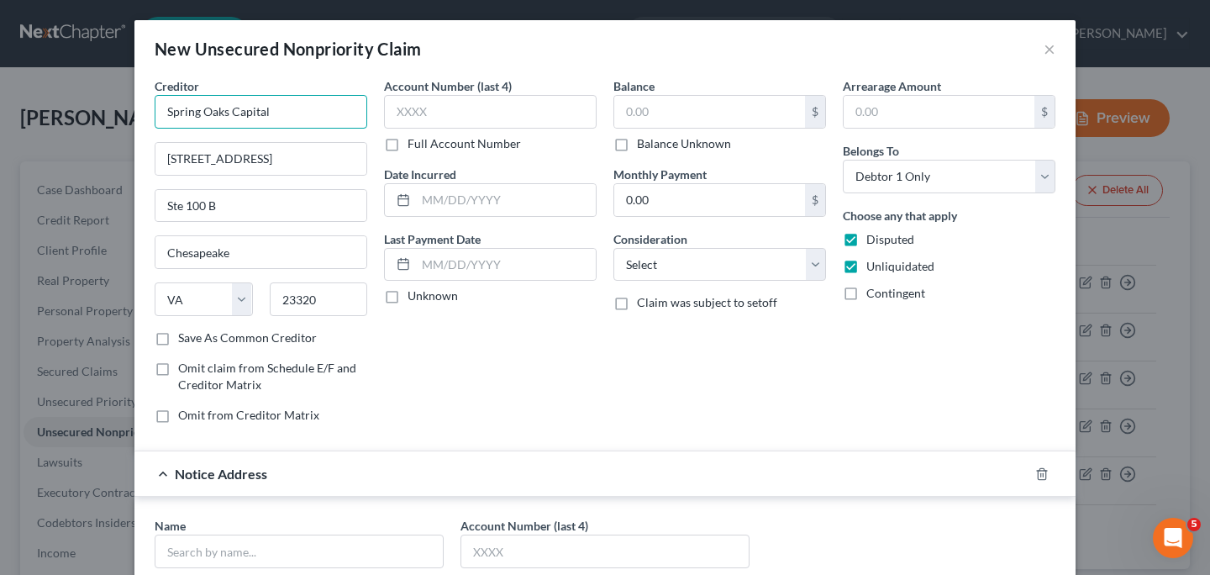
drag, startPoint x: 290, startPoint y: 115, endPoint x: 160, endPoint y: 113, distance: 129.4
click at [160, 113] on input "Spring Oaks Capital" at bounding box center [261, 112] width 213 height 34
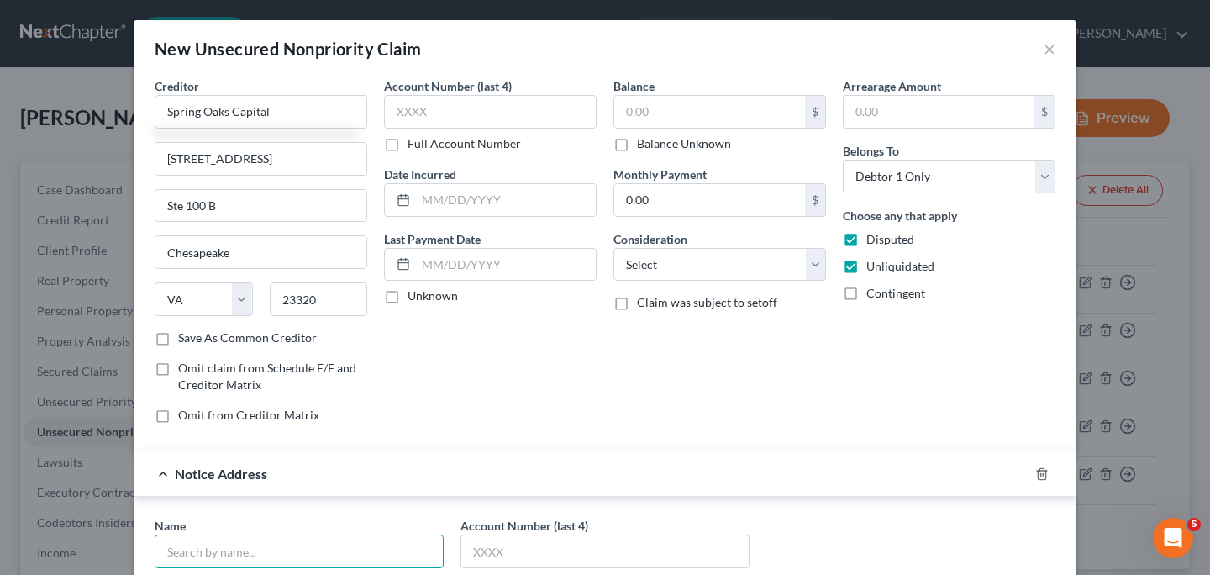
click at [247, 555] on input "text" at bounding box center [299, 551] width 289 height 34
paste input "Spring Oaks Capital"
type input "Spring Oaks Capital"
click at [302, 110] on input "Spring Oaks Capital" at bounding box center [261, 112] width 213 height 34
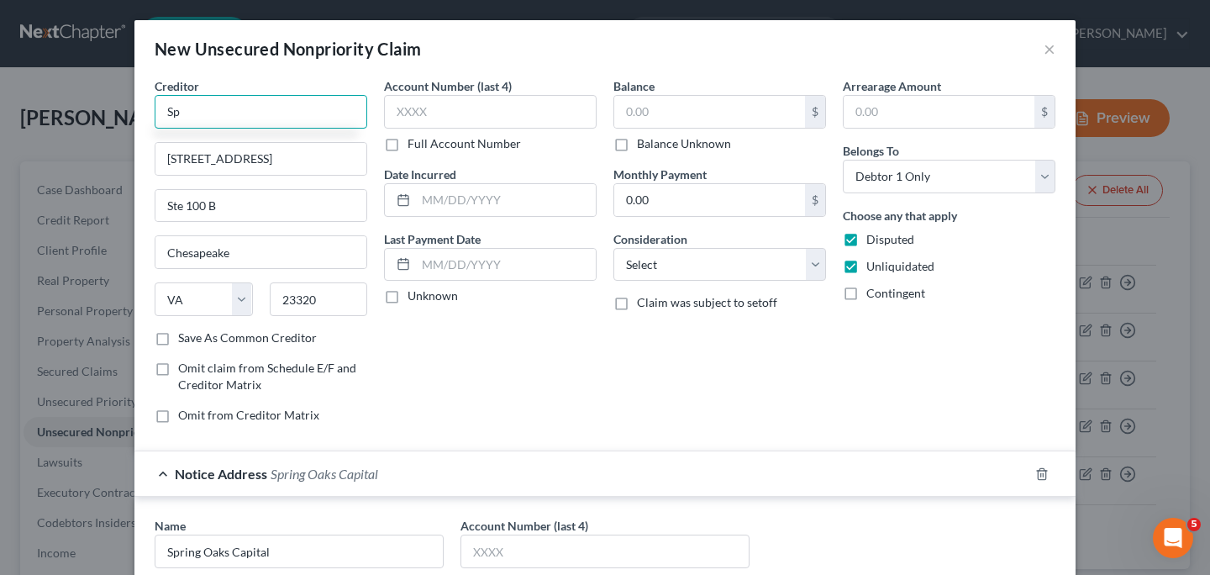
type input "S"
type input "I"
type input "Celtic Bank Indigo Mastercard"
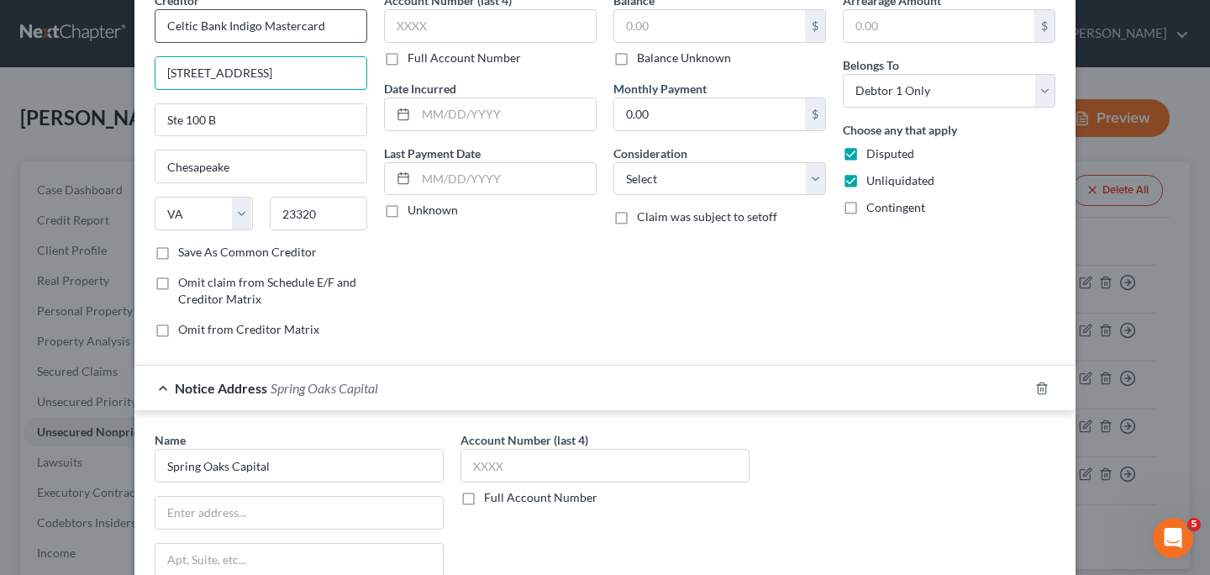
scroll to position [106, 0]
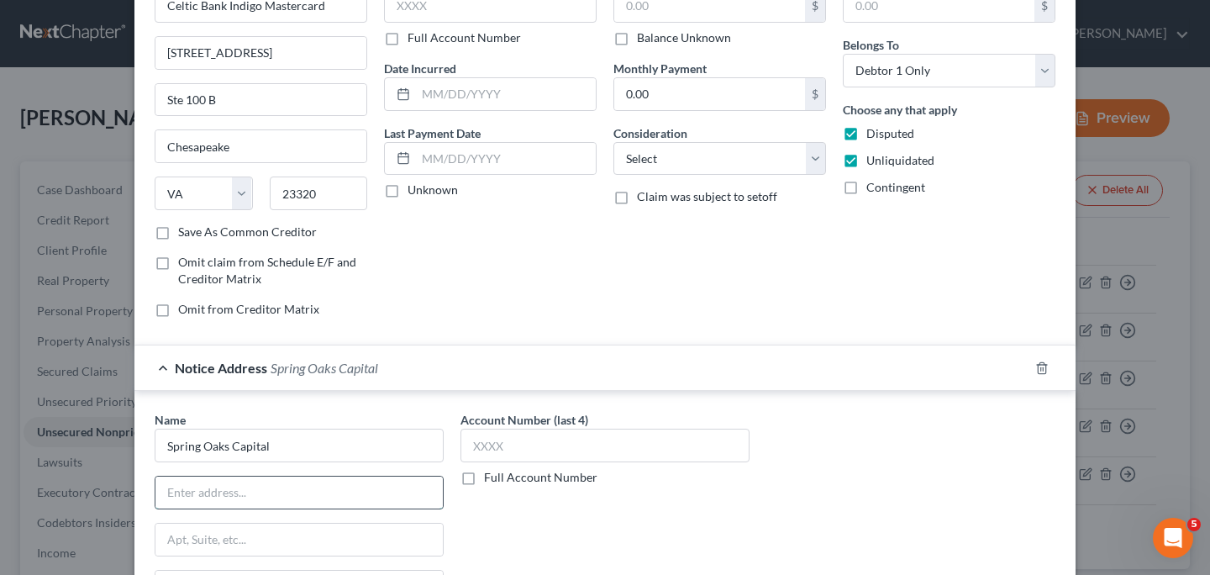
click at [250, 485] on input "text" at bounding box center [298, 492] width 287 height 32
paste input "[STREET_ADDRESS]"
type input "[STREET_ADDRESS]"
click at [287, 148] on input "Chesapeake" at bounding box center [260, 146] width 211 height 32
drag, startPoint x: 220, startPoint y: 144, endPoint x: 160, endPoint y: 142, distance: 60.5
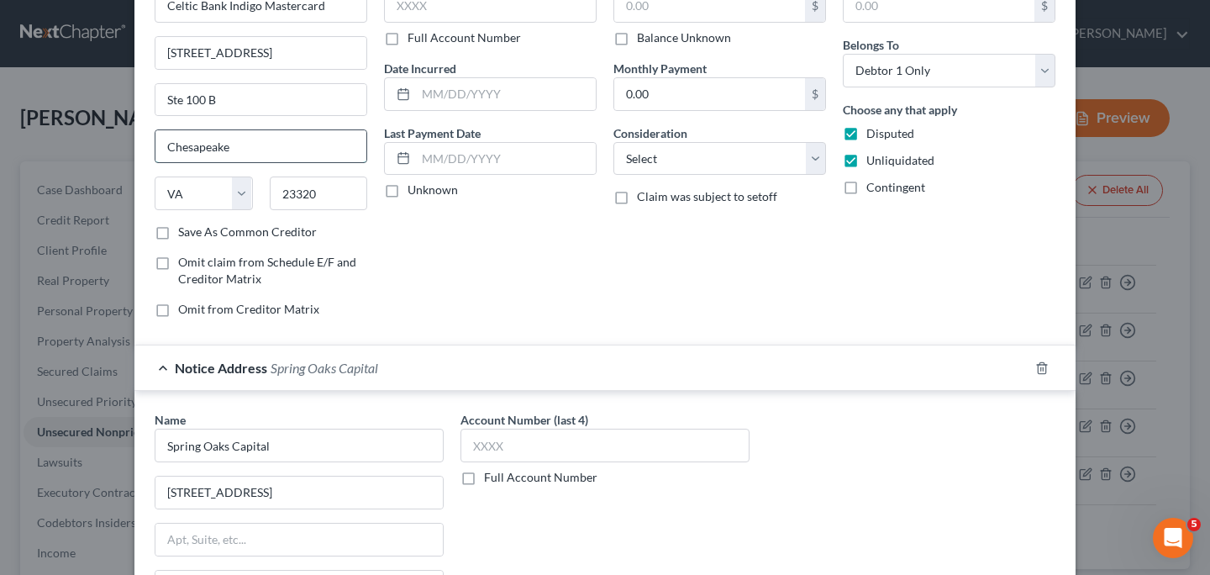
click at [160, 142] on input "Chesapeake" at bounding box center [260, 146] width 211 height 32
click at [255, 149] on input "Chesapeake" at bounding box center [260, 146] width 211 height 32
drag, startPoint x: 223, startPoint y: 149, endPoint x: 119, endPoint y: 151, distance: 103.4
click at [155, 151] on input "Chesapeake" at bounding box center [260, 146] width 211 height 32
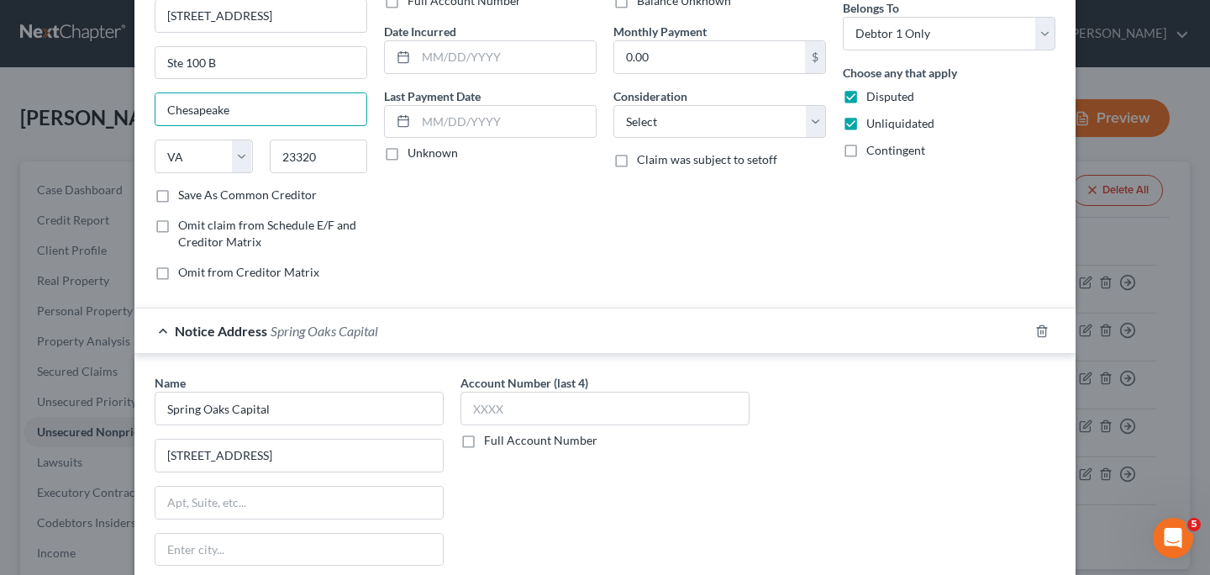
scroll to position [167, 0]
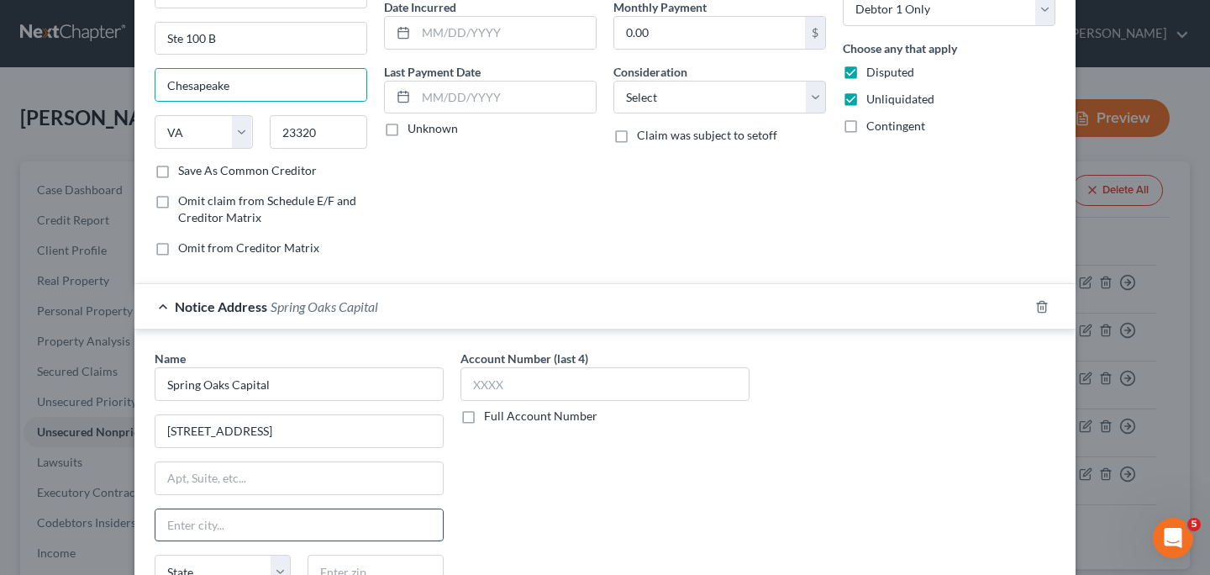
click at [199, 518] on input "text" at bounding box center [298, 525] width 287 height 32
paste input "Chesapeake"
type input "Chesapeake"
drag, startPoint x: 245, startPoint y: 31, endPoint x: 124, endPoint y: 44, distance: 121.7
click at [155, 44] on input "Ste 100 B" at bounding box center [260, 39] width 211 height 32
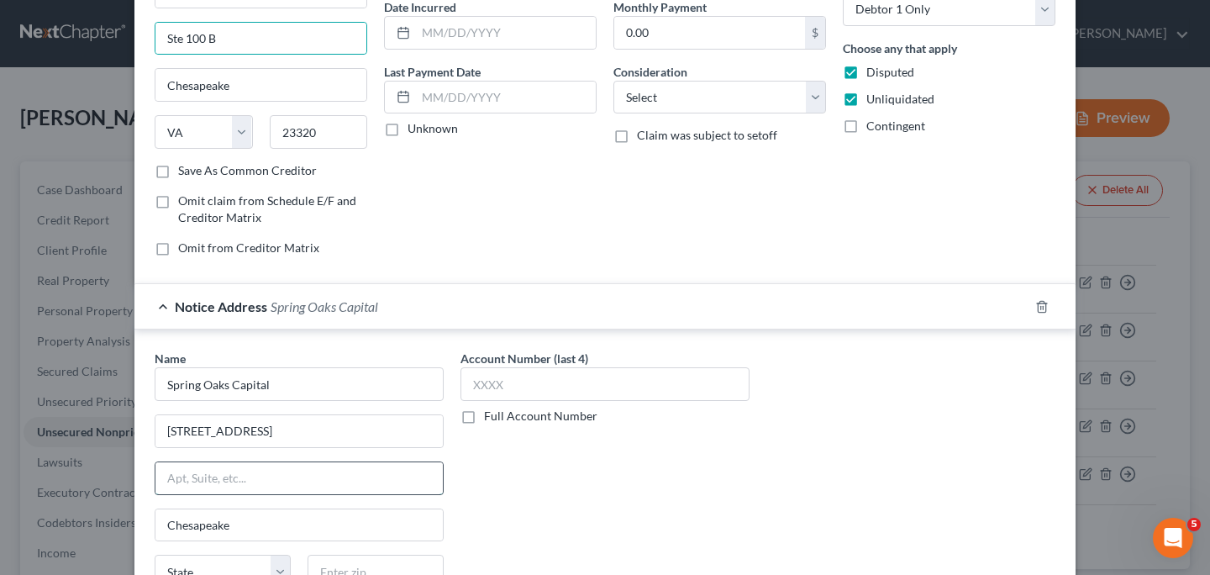
click at [205, 480] on input "text" at bounding box center [298, 478] width 287 height 32
paste input "Ste 100 B"
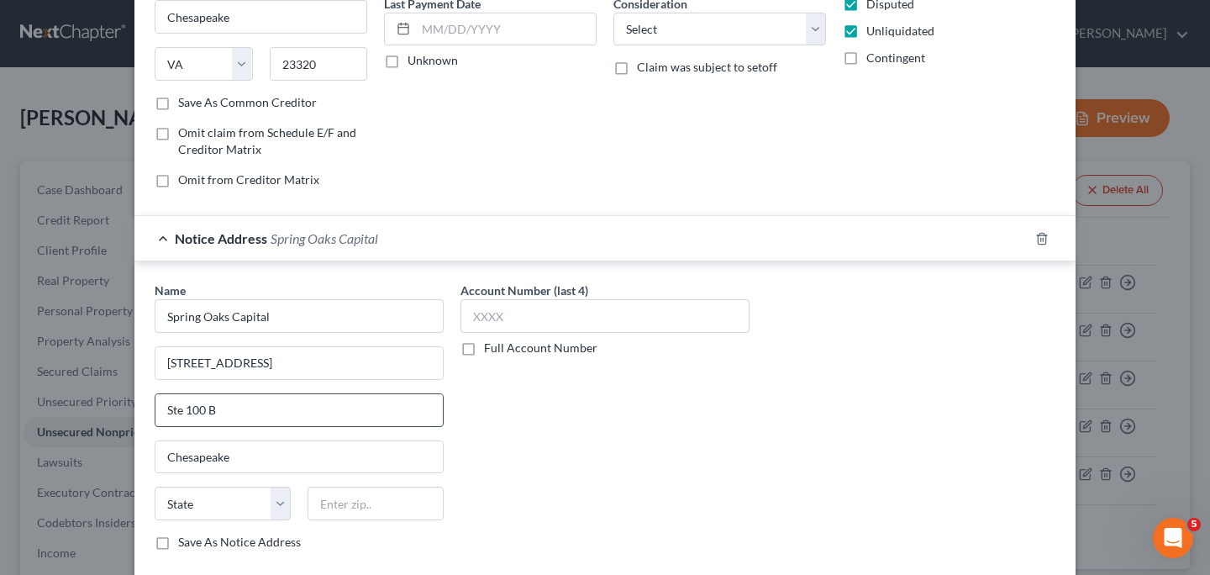
scroll to position [236, 0]
type input "Ste 100 B"
click at [155, 486] on select "State [US_STATE] AK AR AZ CA CO CT DE DC [GEOGRAPHIC_DATA] [GEOGRAPHIC_DATA] GU…" at bounding box center [223, 503] width 136 height 34
select select "48"
click option "VA" at bounding box center [0, 0] width 0 height 0
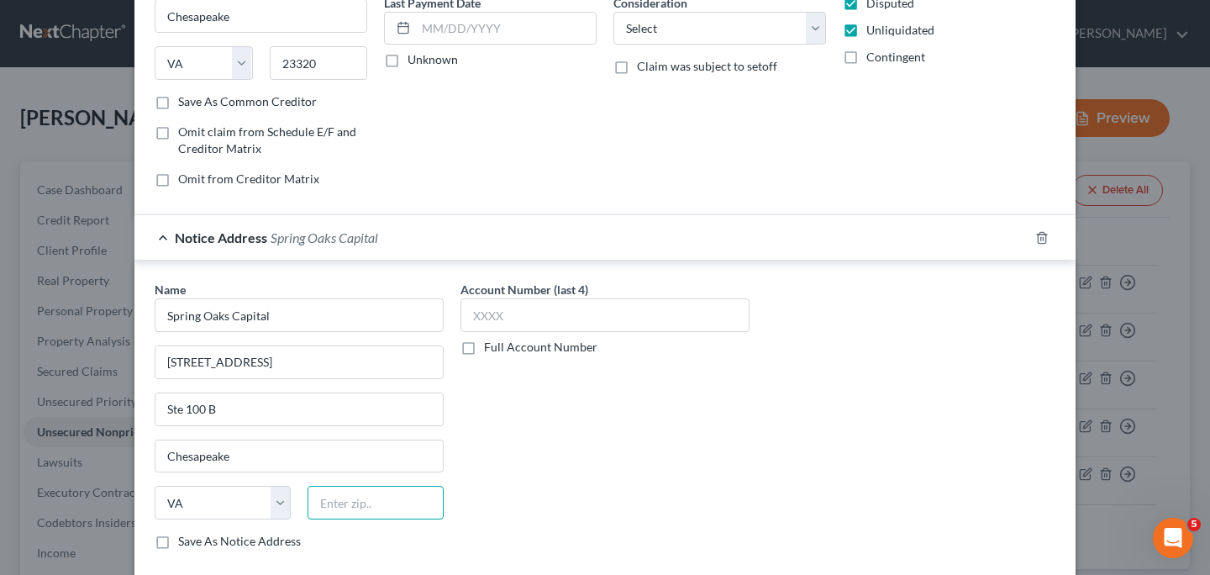
click at [368, 503] on input "text" at bounding box center [376, 503] width 136 height 34
type input "23320"
click at [314, 53] on input "23320" at bounding box center [319, 63] width 98 height 34
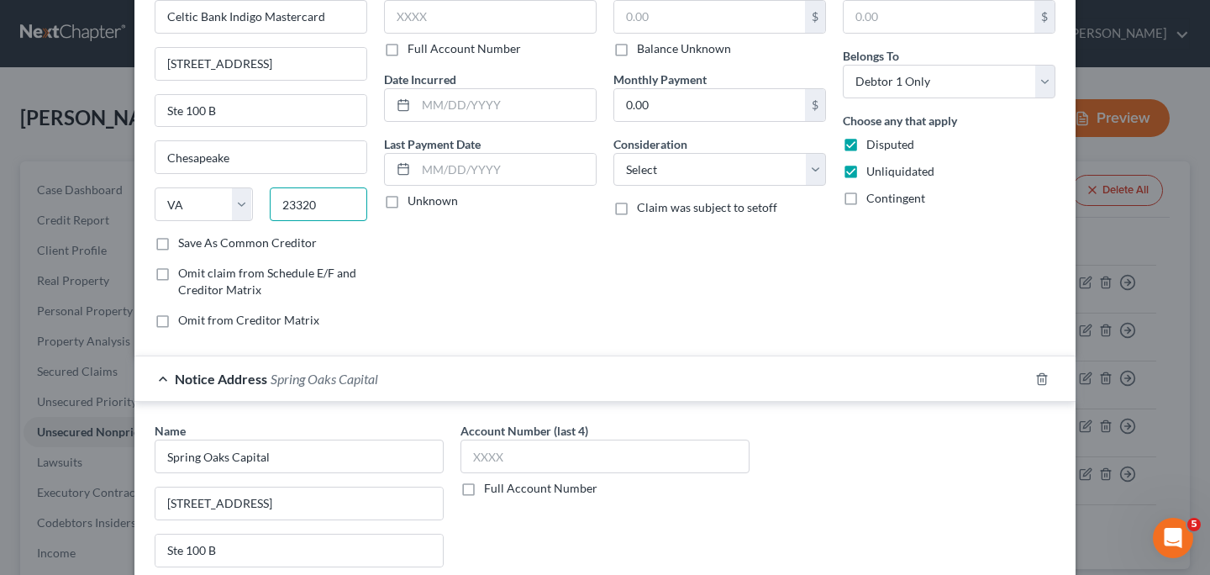
scroll to position [0, 0]
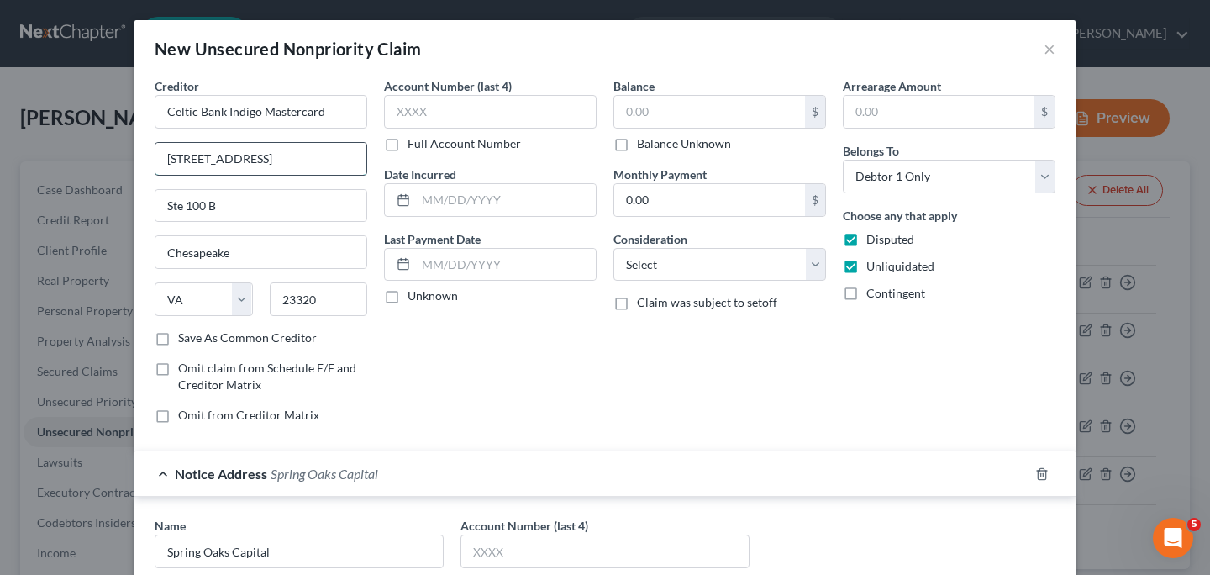
click at [303, 151] on input "[STREET_ADDRESS]" at bounding box center [260, 159] width 211 height 32
type input "1"
type input "[STREET_ADDRESS]"
type input "[GEOGRAPHIC_DATA]"
select select "46"
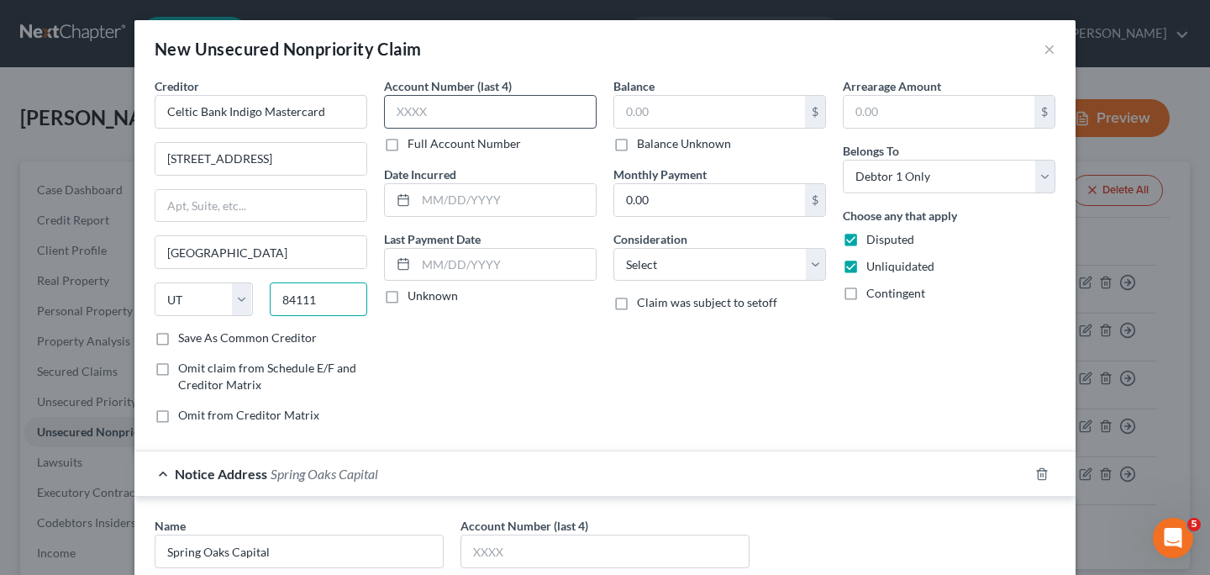
type input "84111"
click at [457, 112] on input "text" at bounding box center [490, 112] width 213 height 34
type input "6447"
click at [701, 118] on input "text" at bounding box center [709, 112] width 191 height 32
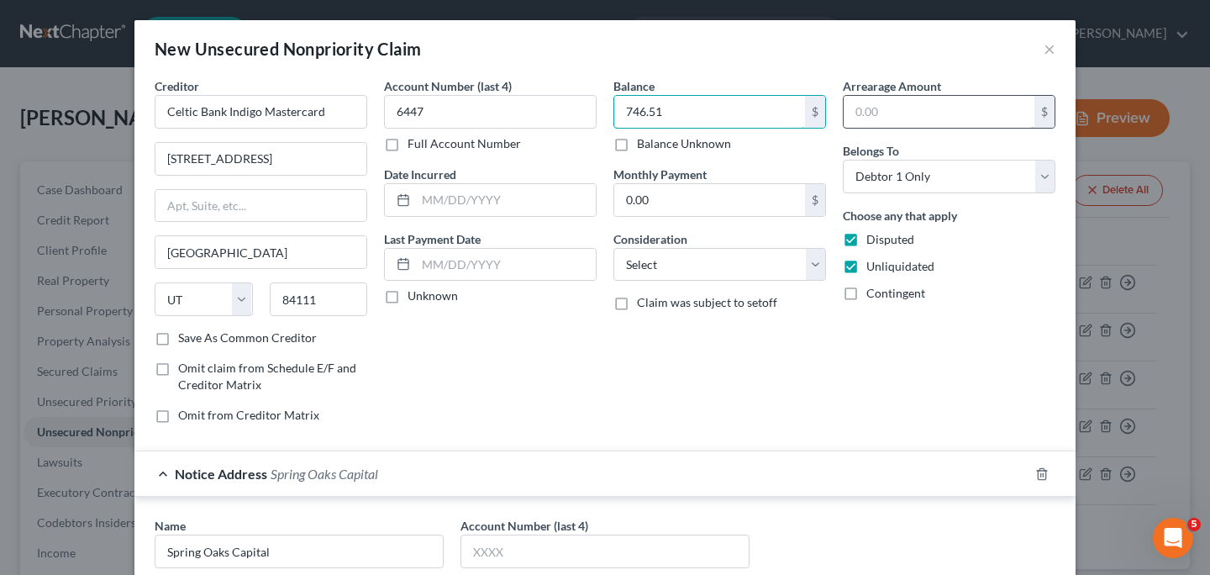
type input "746.51"
click at [935, 106] on input "text" at bounding box center [939, 112] width 191 height 32
type input "746.51"
click at [806, 266] on select "Select Cable / Satellite Services Collection Agency Credit Card Debt Debt Couns…" at bounding box center [719, 265] width 213 height 34
select select "2"
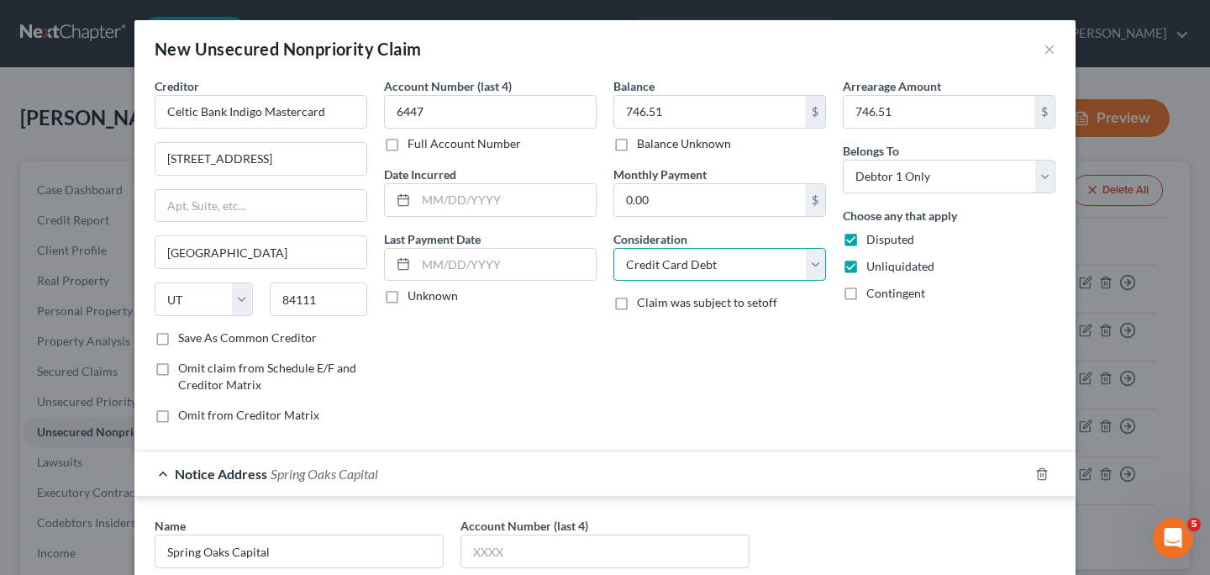
click option "Credit Card Debt" at bounding box center [0, 0] width 0 height 0
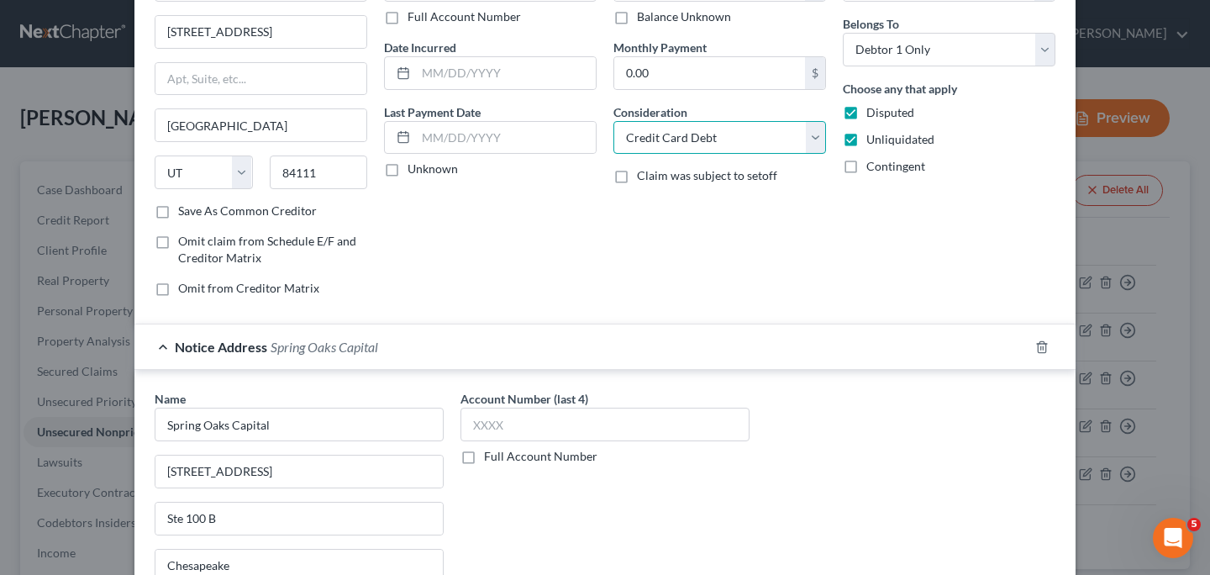
scroll to position [175, 0]
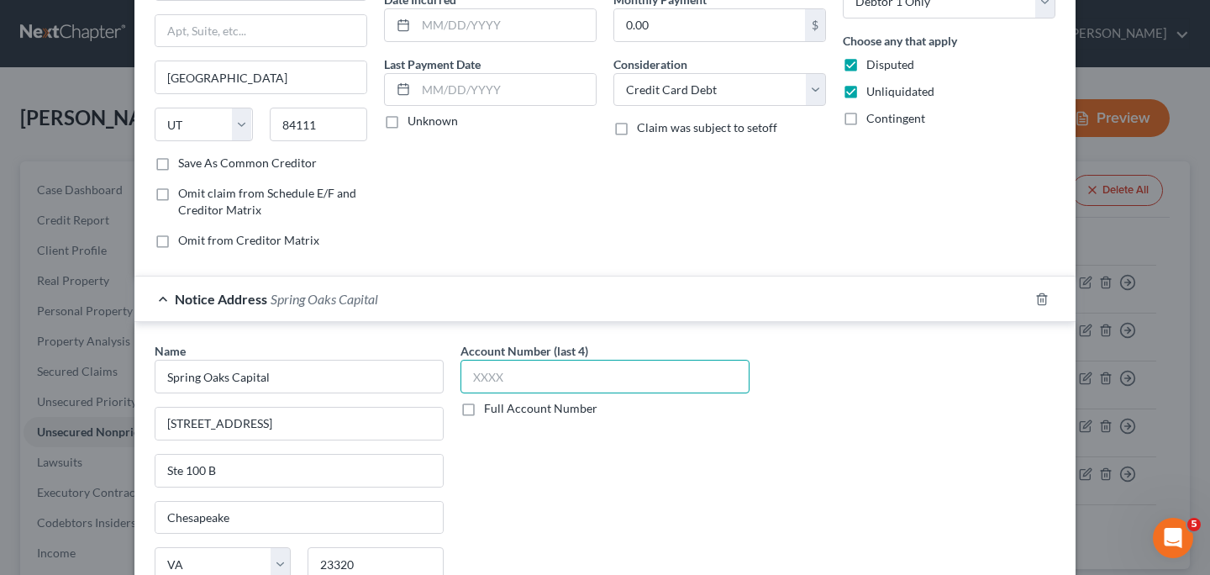
click at [553, 376] on input "text" at bounding box center [604, 377] width 289 height 34
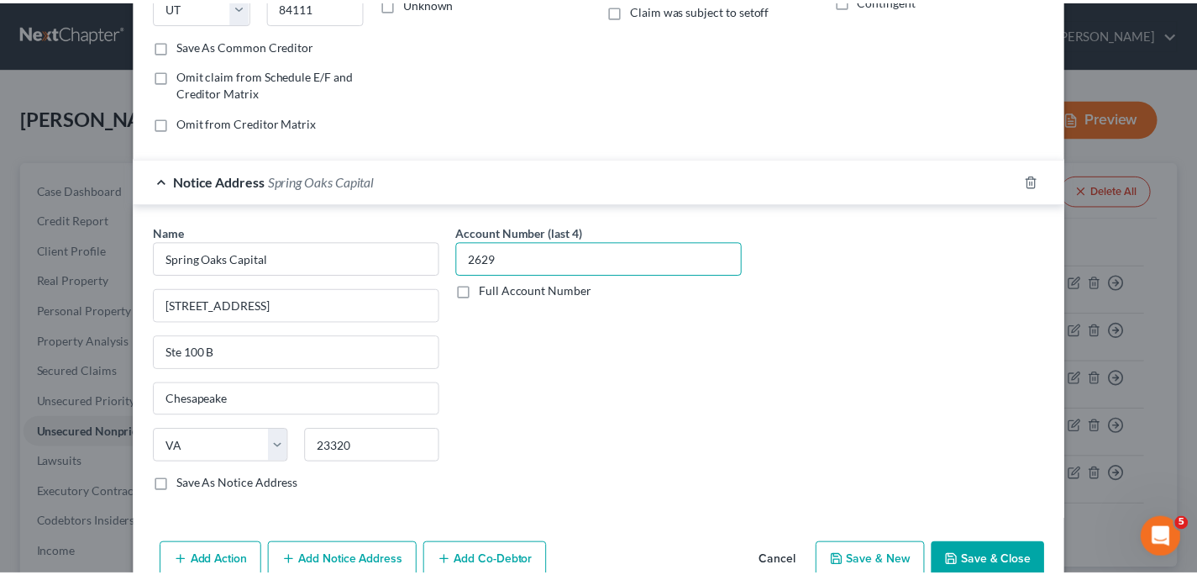
scroll to position [330, 0]
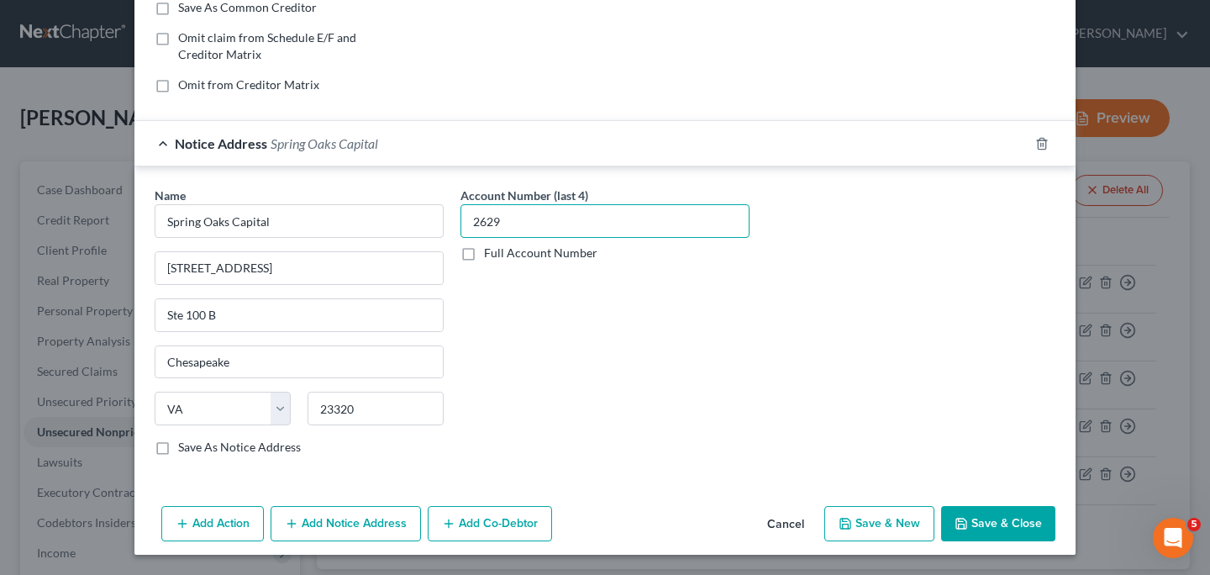
type input "2629"
click at [978, 523] on button "Save & Close" at bounding box center [998, 523] width 114 height 35
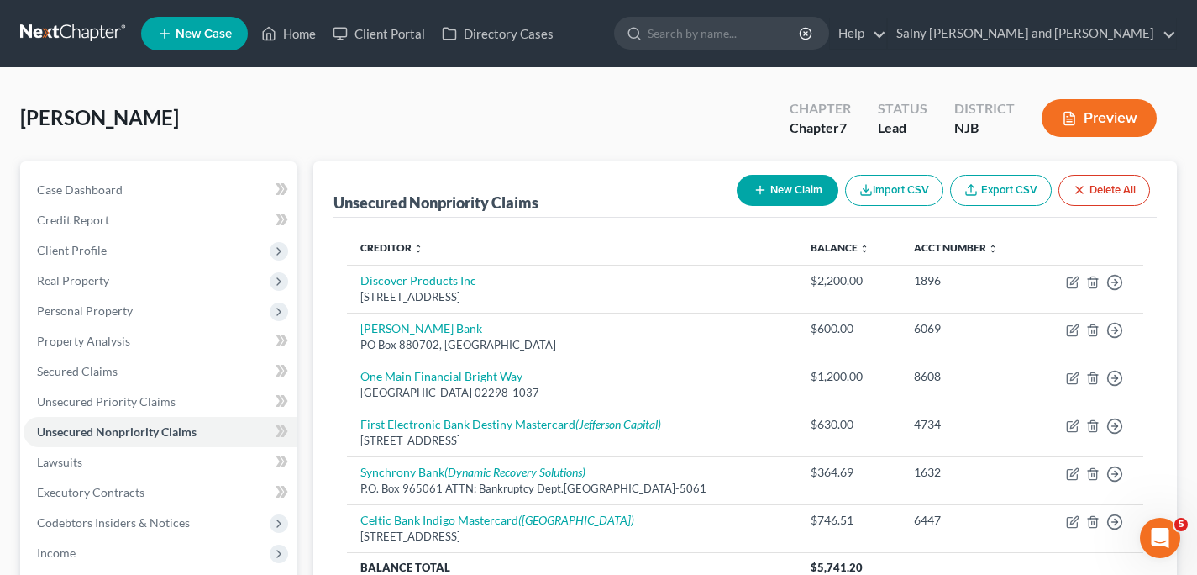
click at [743, 179] on button "New Claim" at bounding box center [788, 190] width 102 height 31
select select "0"
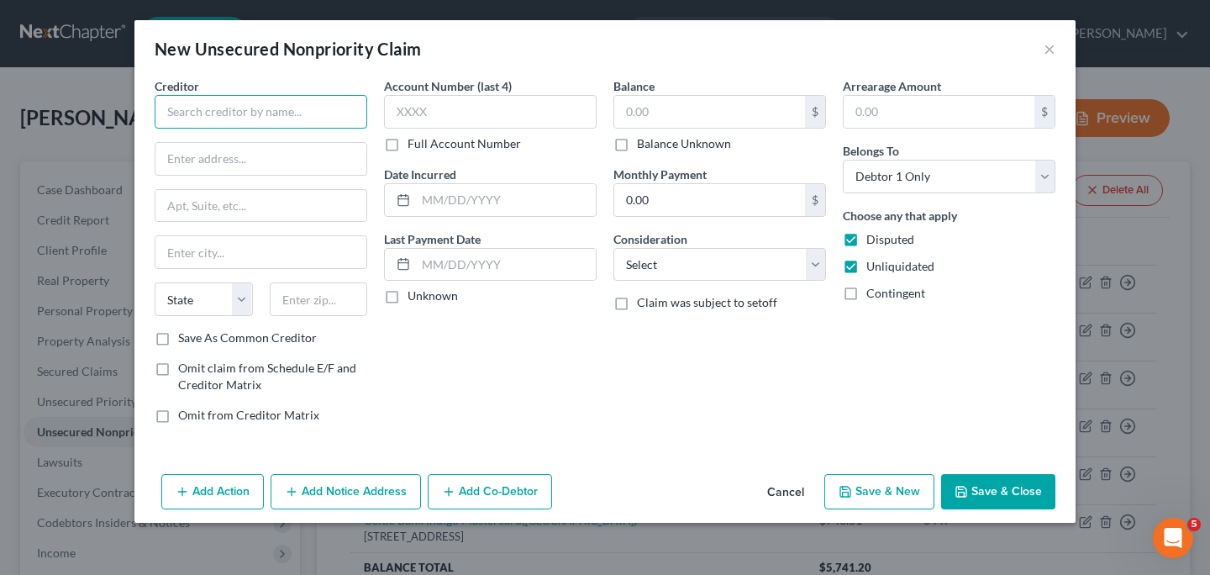
click at [328, 116] on input "text" at bounding box center [261, 112] width 213 height 34
type input "Ivy Rehab"
type input "PO Box 416495"
type input "[GEOGRAPHIC_DATA]"
select select "22"
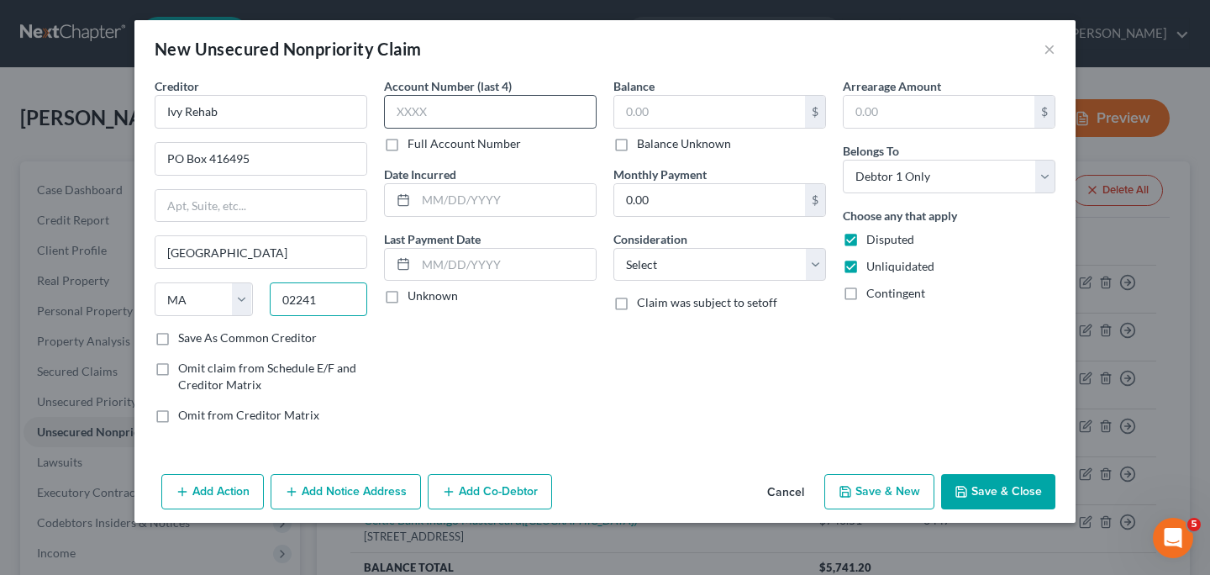
type input "02241"
click at [487, 113] on input "text" at bounding box center [490, 112] width 213 height 34
type input "8206"
click at [668, 113] on input "text" at bounding box center [709, 112] width 191 height 32
type input "107.03"
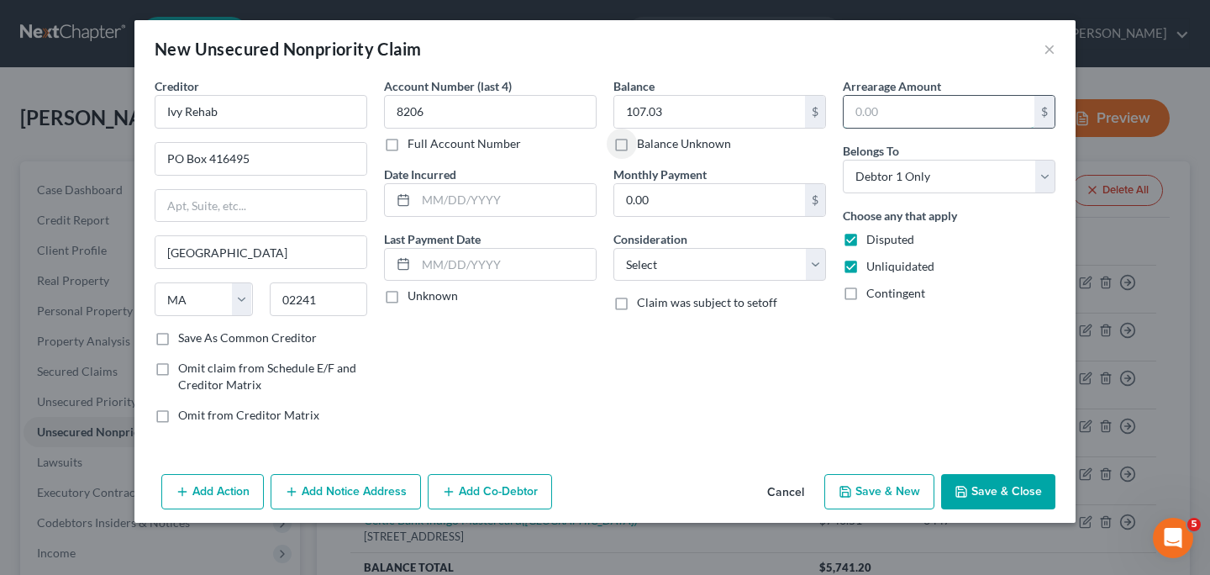
click at [876, 101] on input "text" at bounding box center [939, 112] width 191 height 32
type input "107.03"
click at [813, 267] on select "Select Cable / Satellite Services Collection Agency Credit Card Debt Debt Couns…" at bounding box center [719, 265] width 213 height 34
select select "9"
click option "Medical Services" at bounding box center [0, 0] width 0 height 0
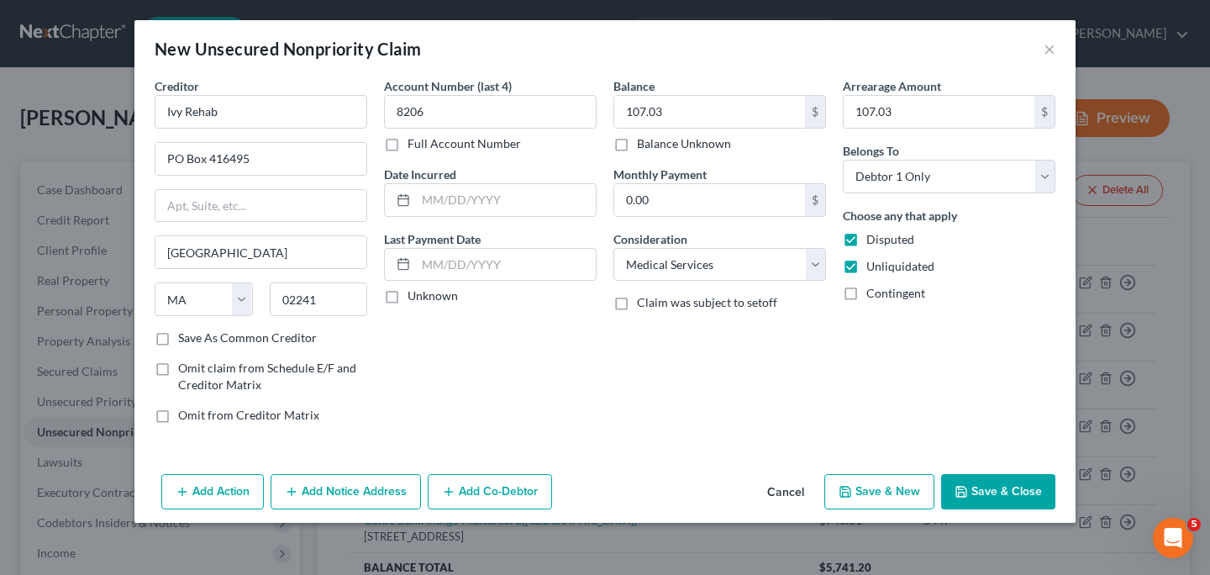
click at [999, 489] on button "Save & Close" at bounding box center [998, 491] width 114 height 35
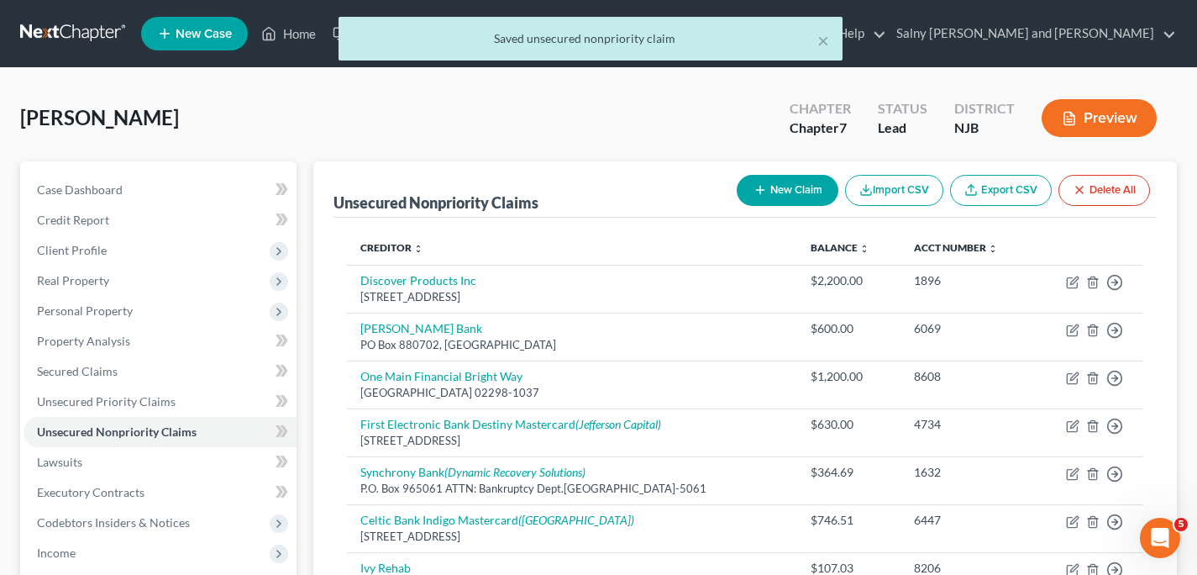
click at [784, 195] on button "New Claim" at bounding box center [788, 190] width 102 height 31
select select "0"
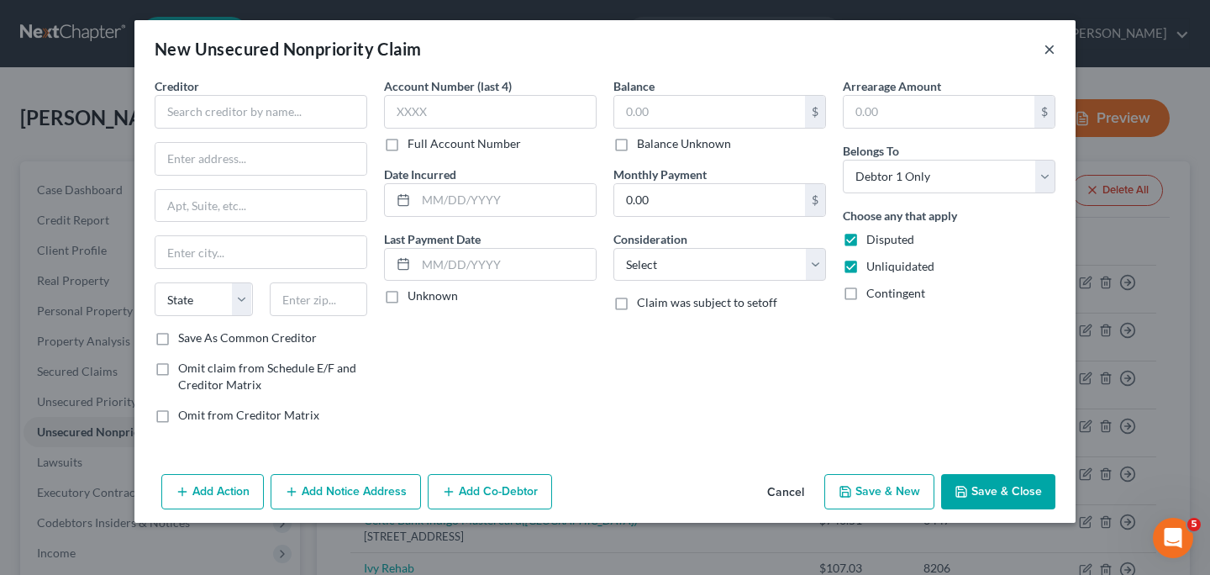
click at [1053, 47] on button "×" at bounding box center [1050, 49] width 12 height 20
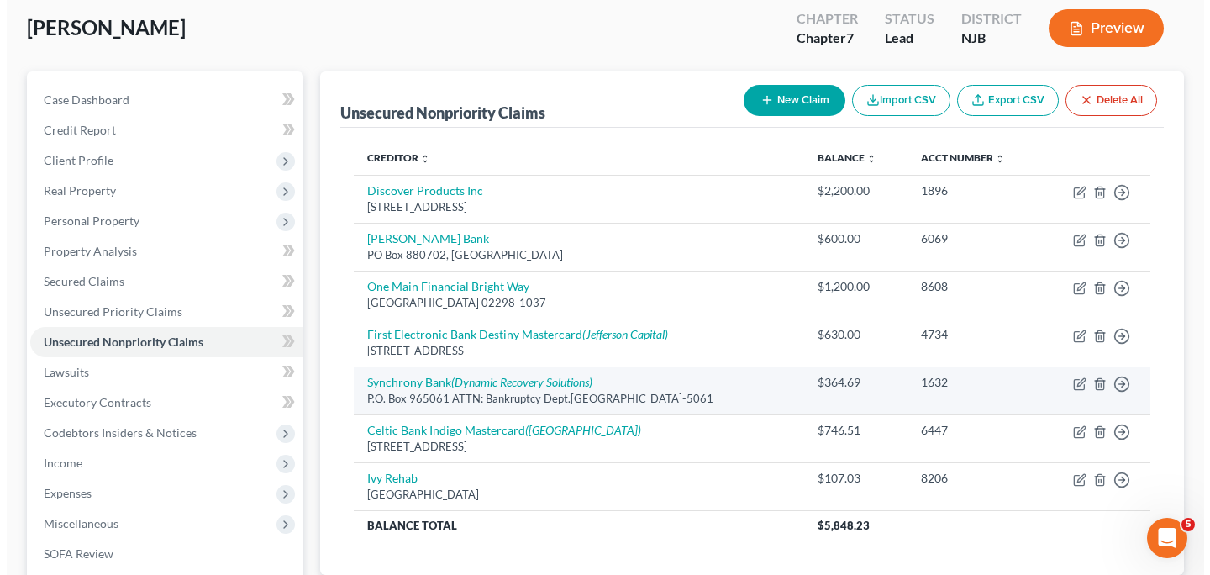
scroll to position [112, 0]
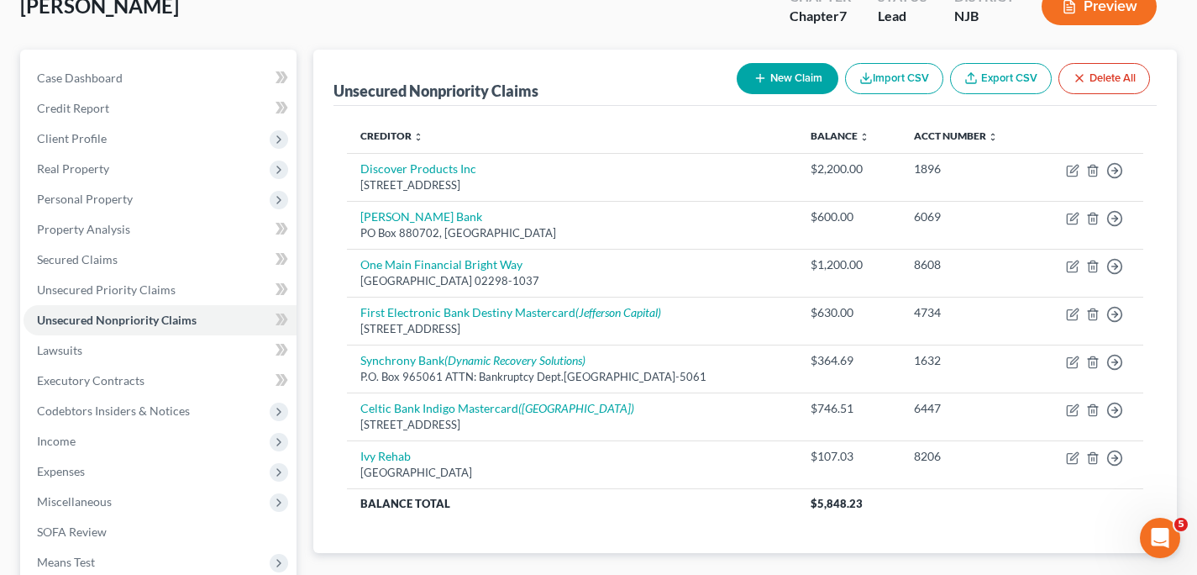
click at [786, 73] on button "New Claim" at bounding box center [788, 78] width 102 height 31
select select "0"
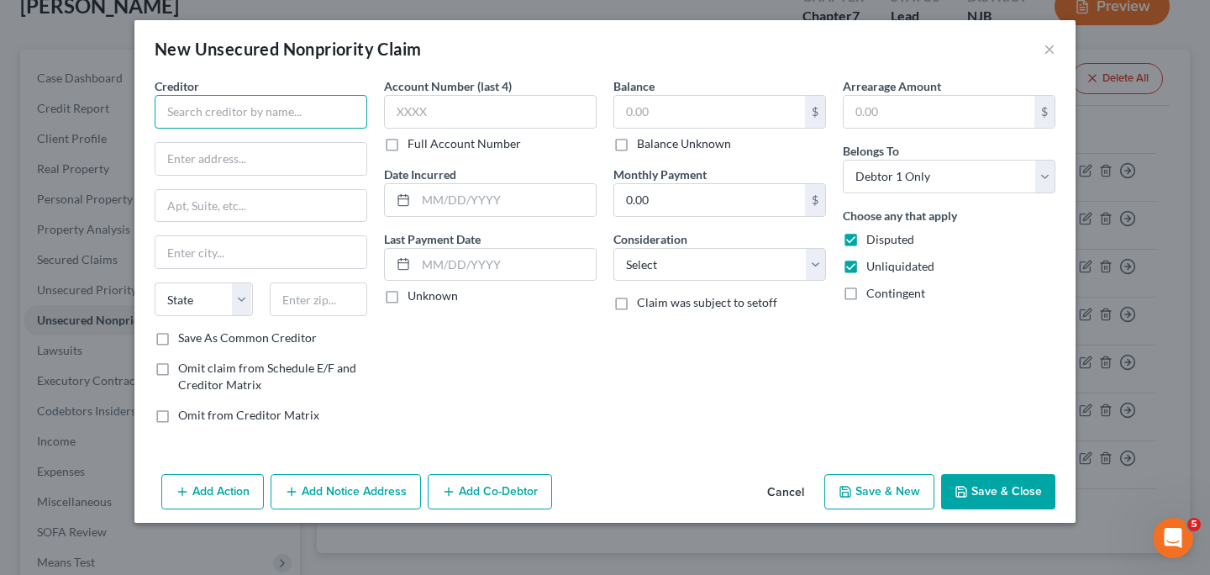
click at [334, 125] on input "text" at bounding box center [261, 112] width 213 height 34
click at [329, 111] on input "[GEOGRAPHIC_DATA]" at bounding box center [261, 112] width 213 height 34
type input "[GEOGRAPHIC_DATA] dba AHS Hospital Corp"
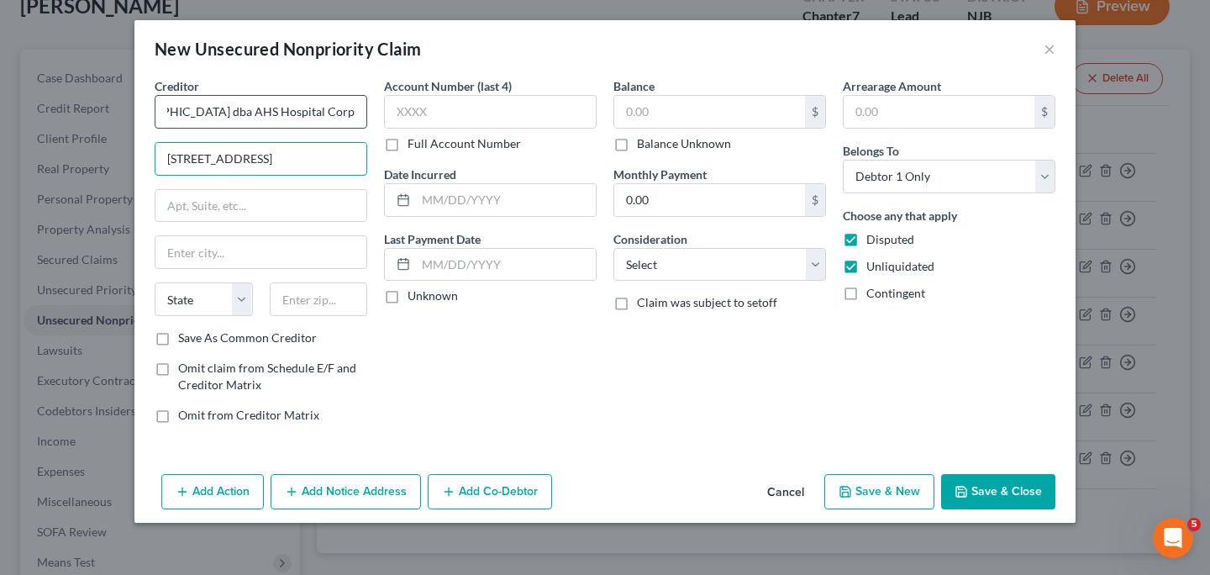
type input "[STREET_ADDRESS]"
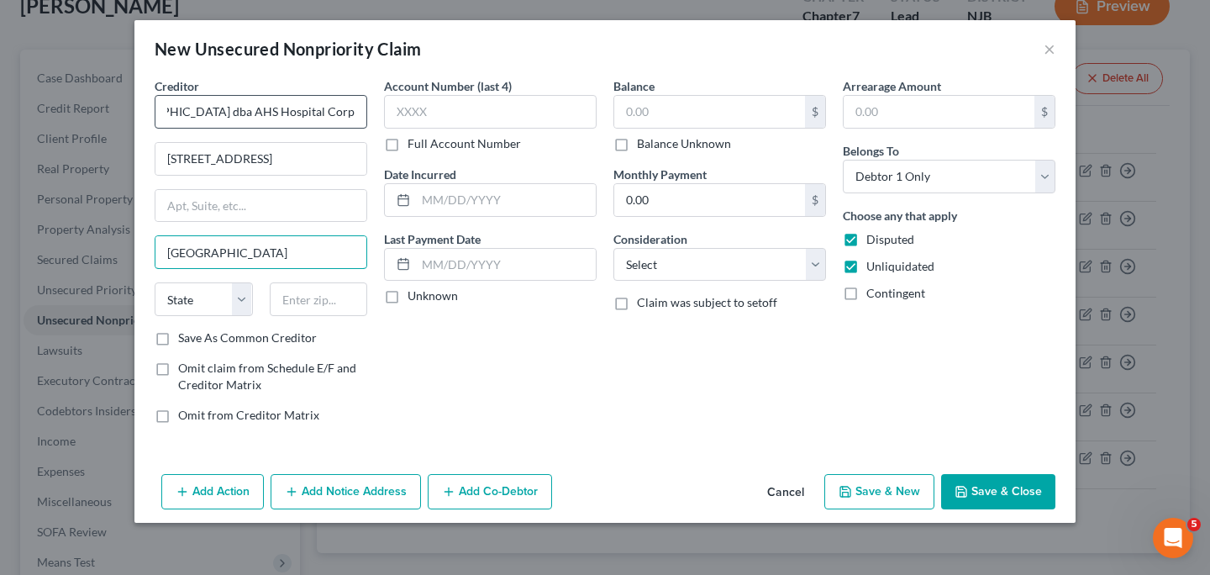
type input "[GEOGRAPHIC_DATA]"
select select "33"
type input "07840"
click at [466, 112] on input "text" at bounding box center [490, 112] width 213 height 34
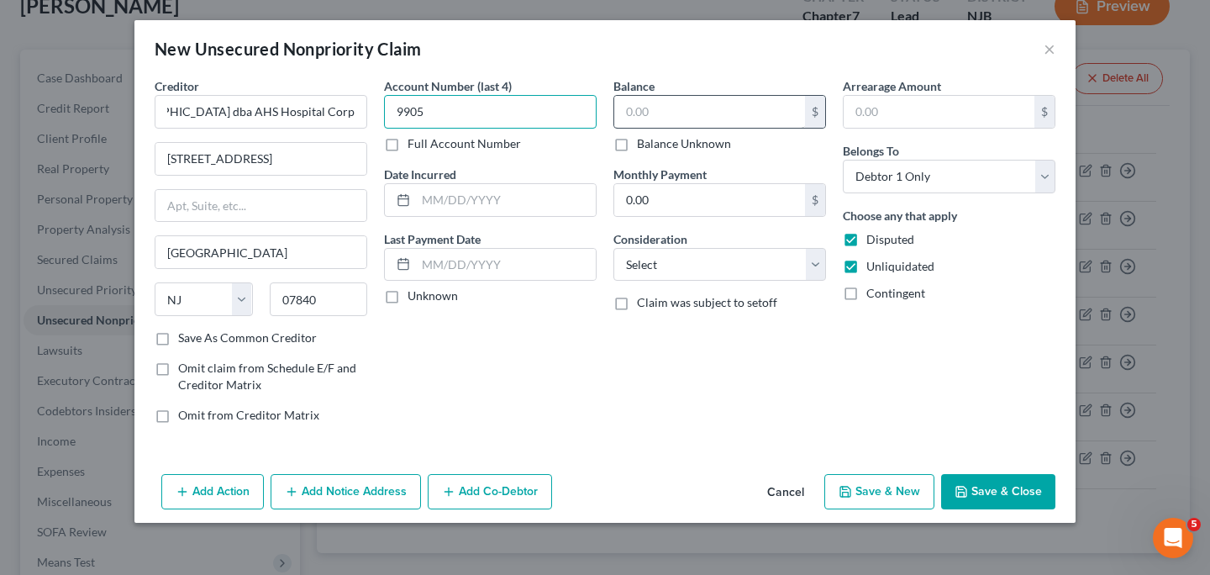
type input "9905"
click at [667, 118] on input "text" at bounding box center [709, 112] width 191 height 32
type input "2,070.00"
click at [874, 105] on input "text" at bounding box center [939, 112] width 191 height 32
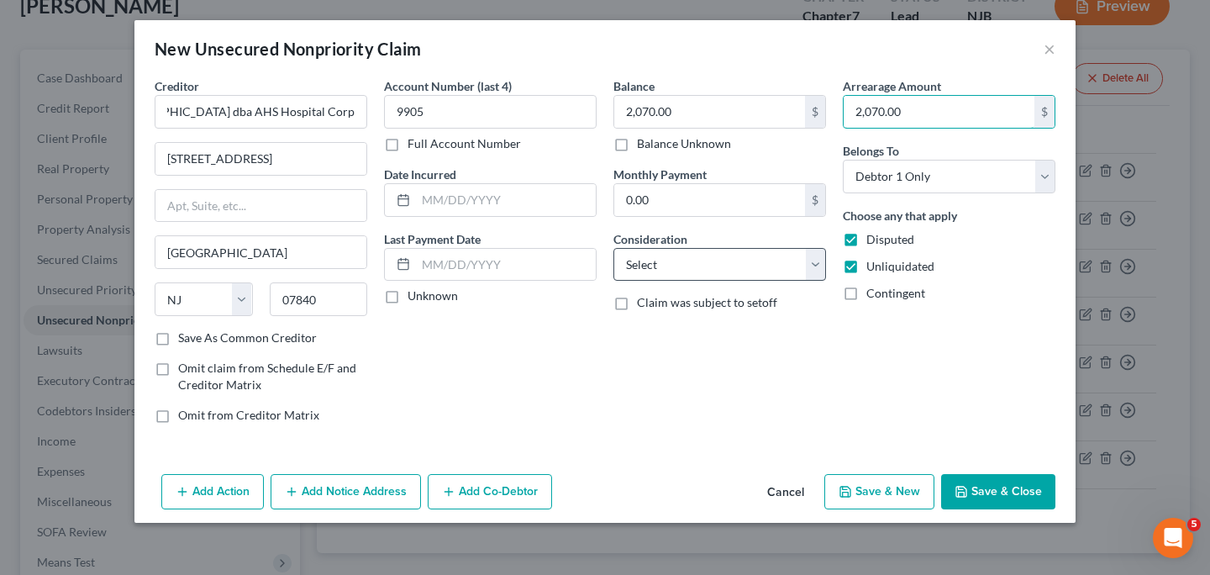
type input "2,070.00"
click at [813, 268] on select "Select Cable / Satellite Services Collection Agency Credit Card Debt Debt Couns…" at bounding box center [719, 265] width 213 height 34
select select "9"
click option "Medical Services" at bounding box center [0, 0] width 0 height 0
click at [365, 497] on button "Add Notice Address" at bounding box center [346, 491] width 150 height 35
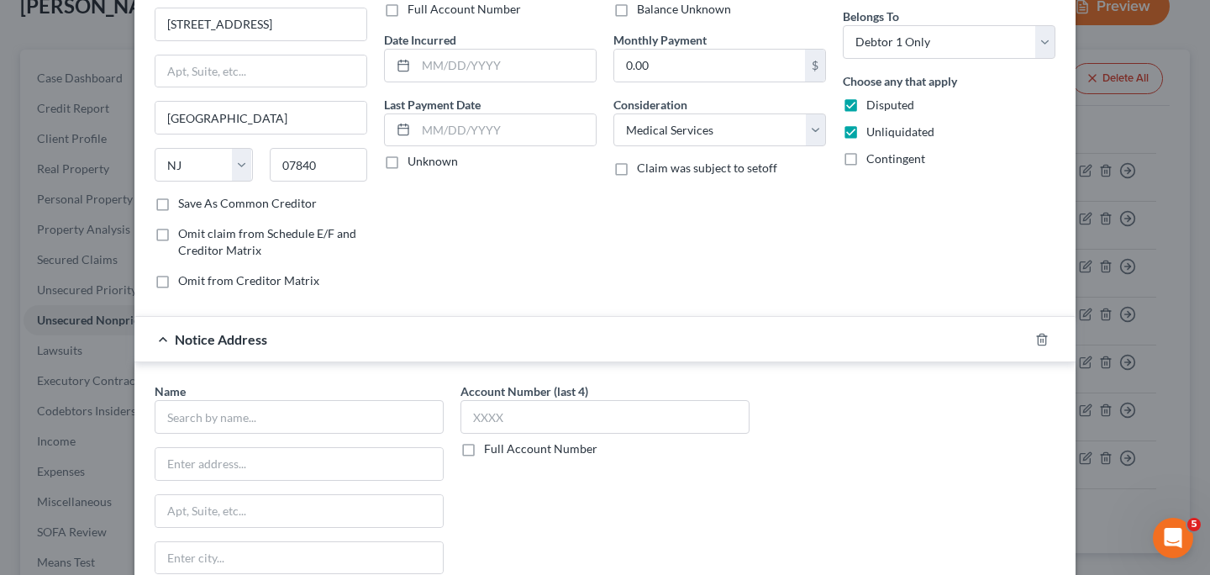
scroll to position [149, 0]
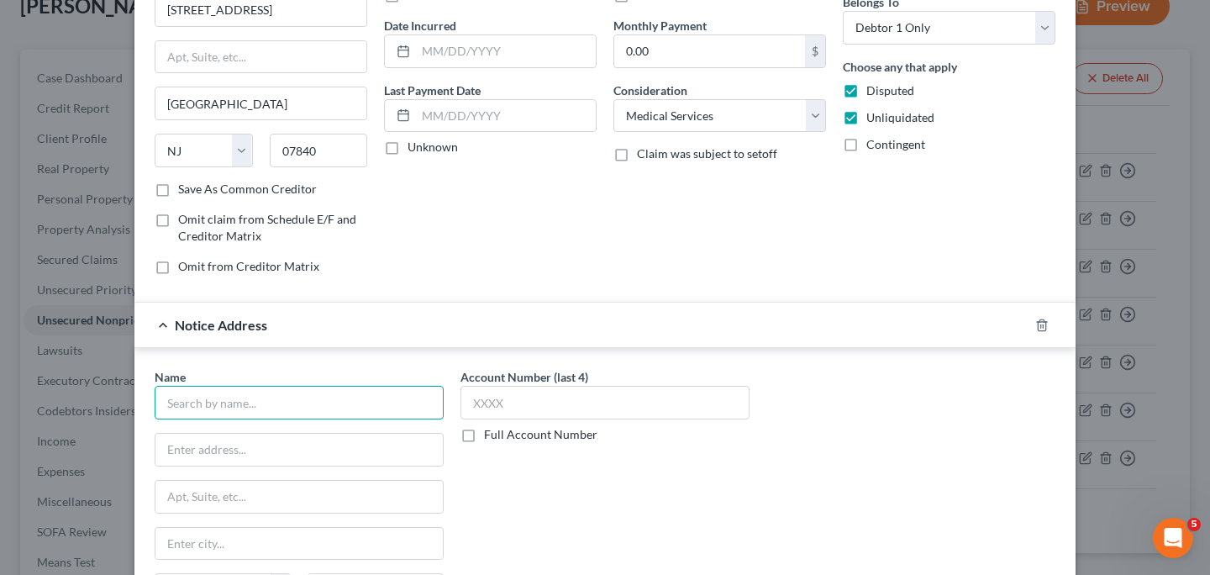
click at [318, 400] on input "text" at bounding box center [299, 403] width 289 height 34
type input "Accurate Collection Services"
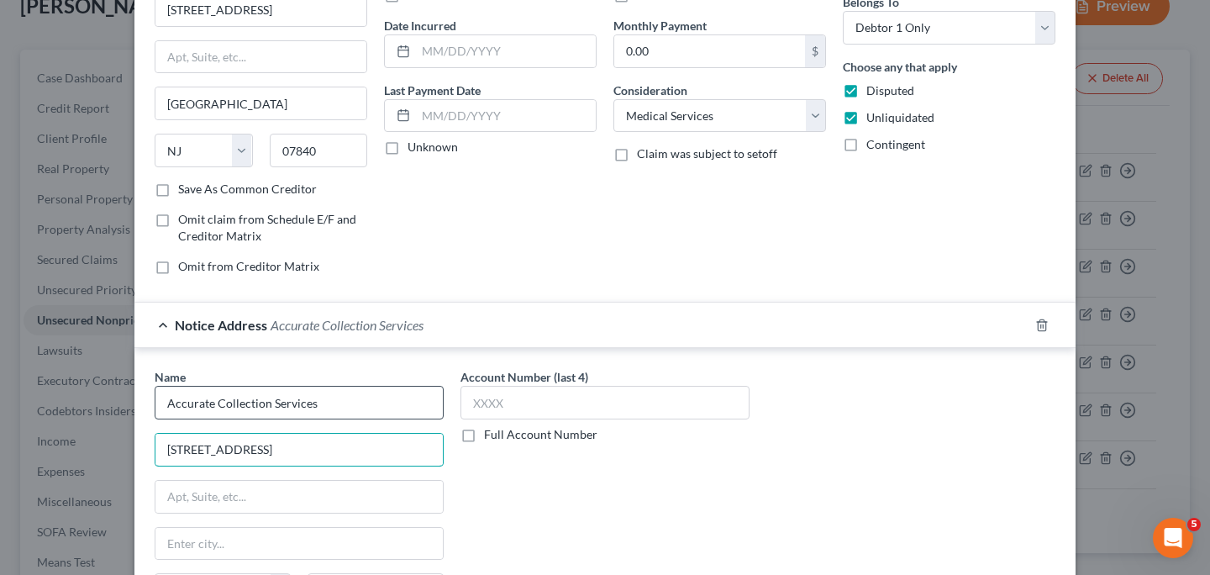
type input "[STREET_ADDRESS]"
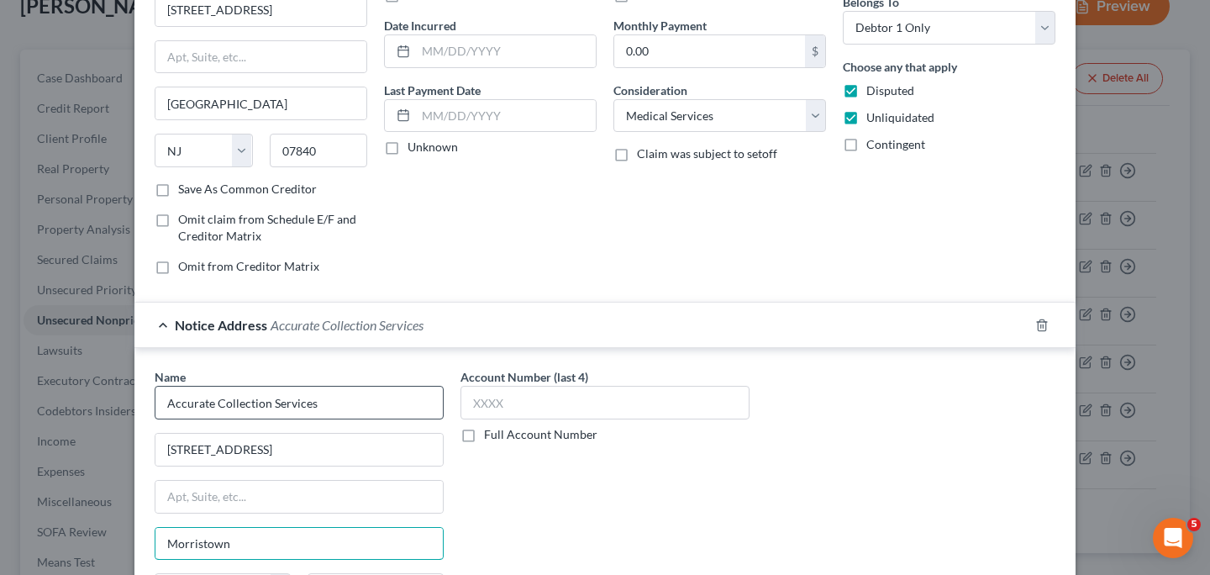
type input "Morristown"
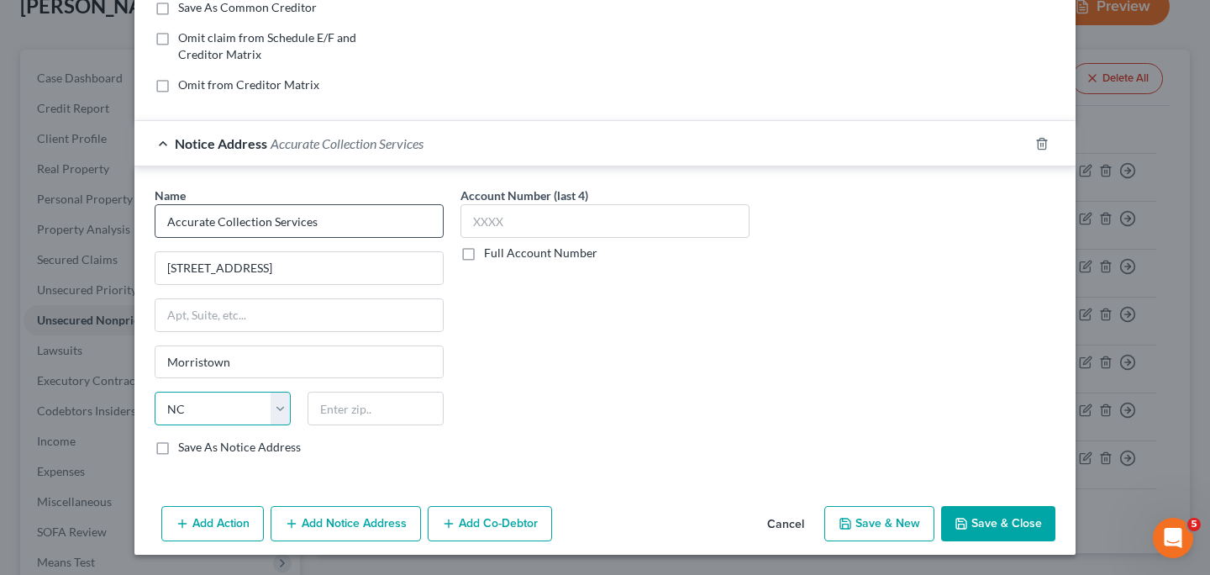
select select "33"
type input "07960"
click at [562, 212] on input "text" at bounding box center [604, 221] width 289 height 34
type input "5156"
click at [1002, 525] on button "Save & Close" at bounding box center [998, 523] width 114 height 35
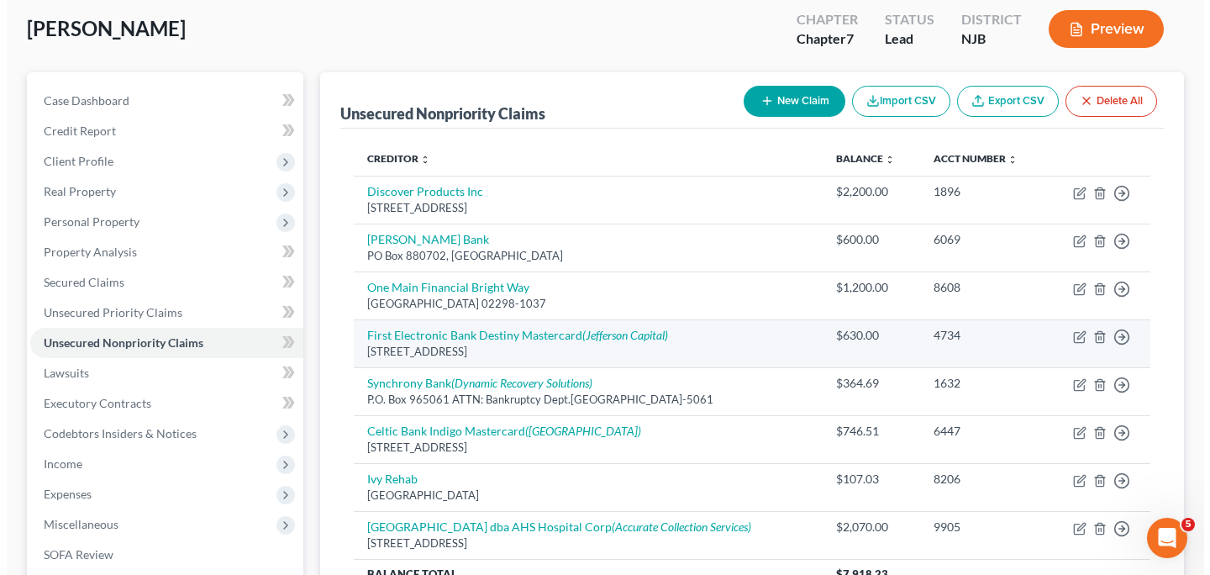
scroll to position [150, 0]
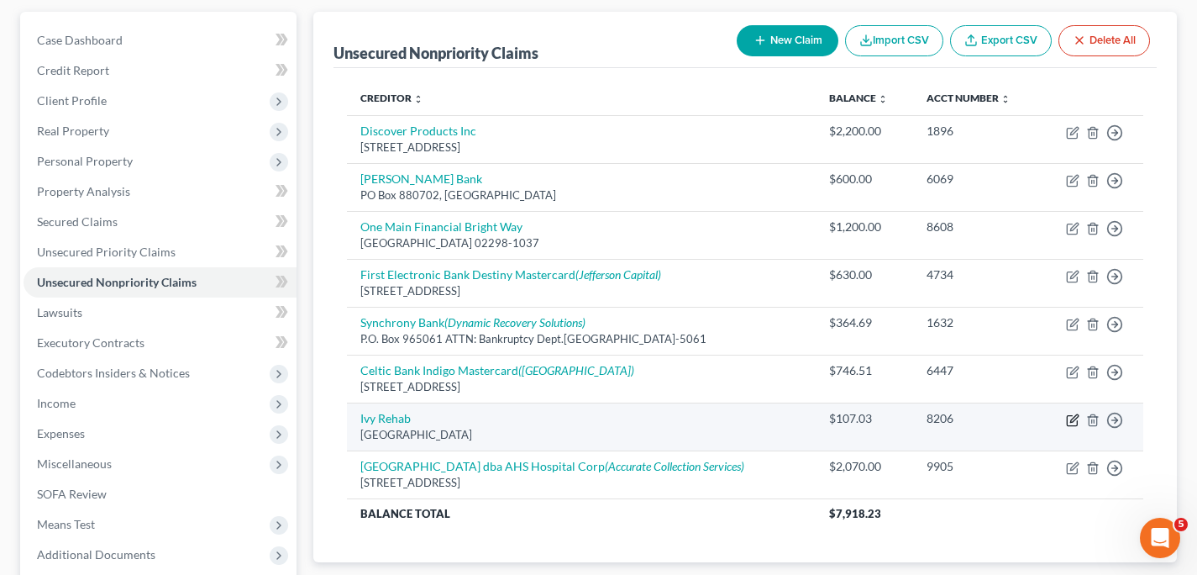
click at [1077, 421] on icon "button" at bounding box center [1072, 420] width 10 height 10
select select "22"
select select "9"
select select "0"
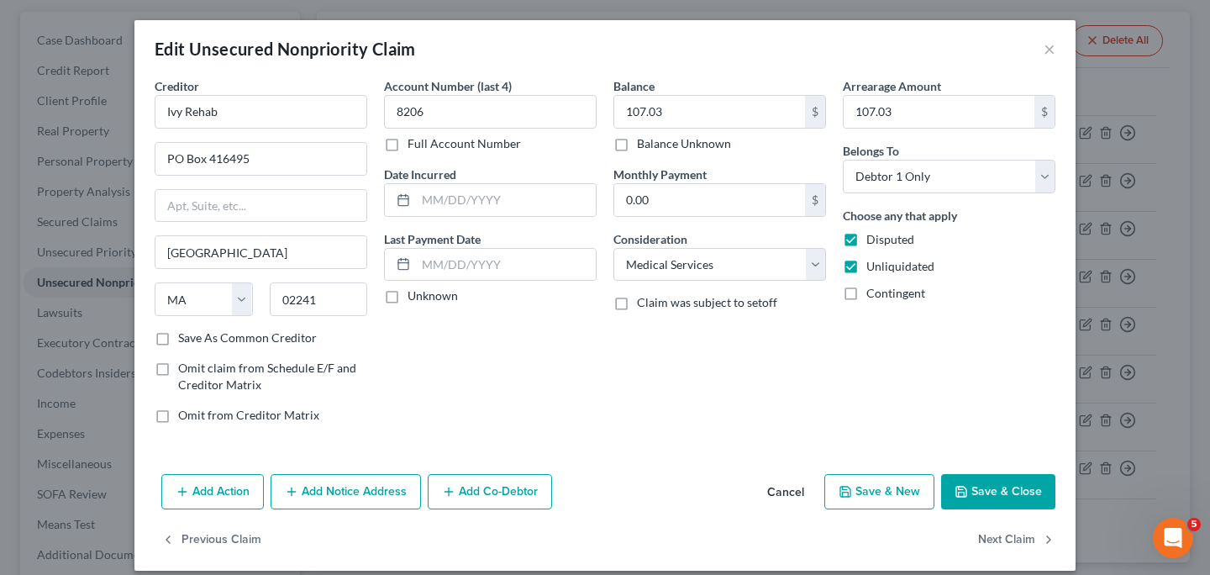
click at [332, 493] on button "Add Notice Address" at bounding box center [346, 491] width 150 height 35
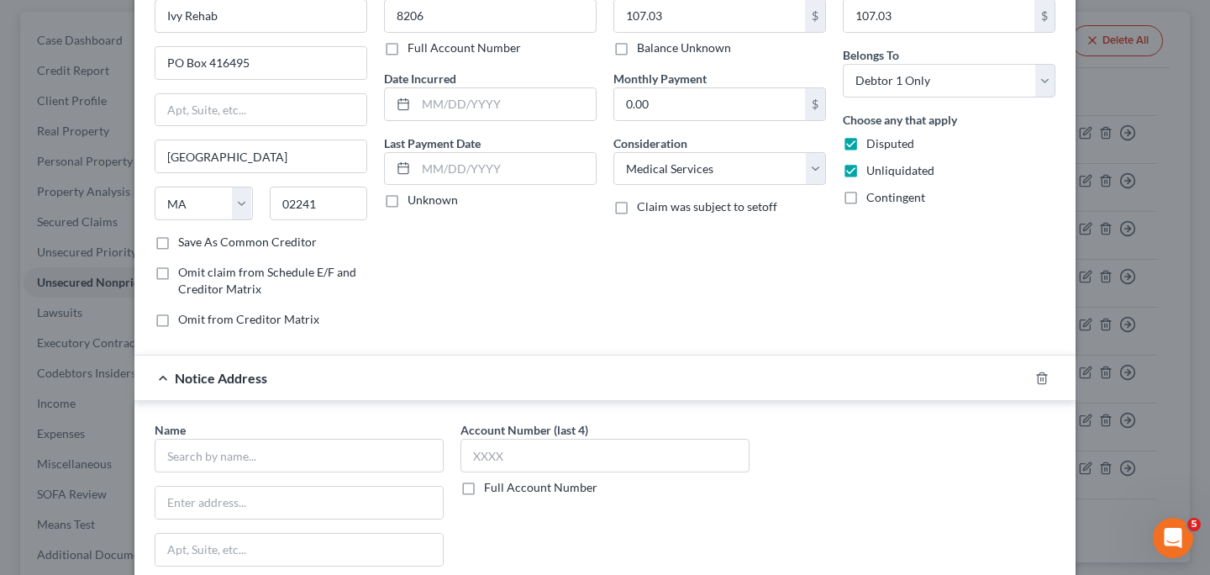
scroll to position [159, 0]
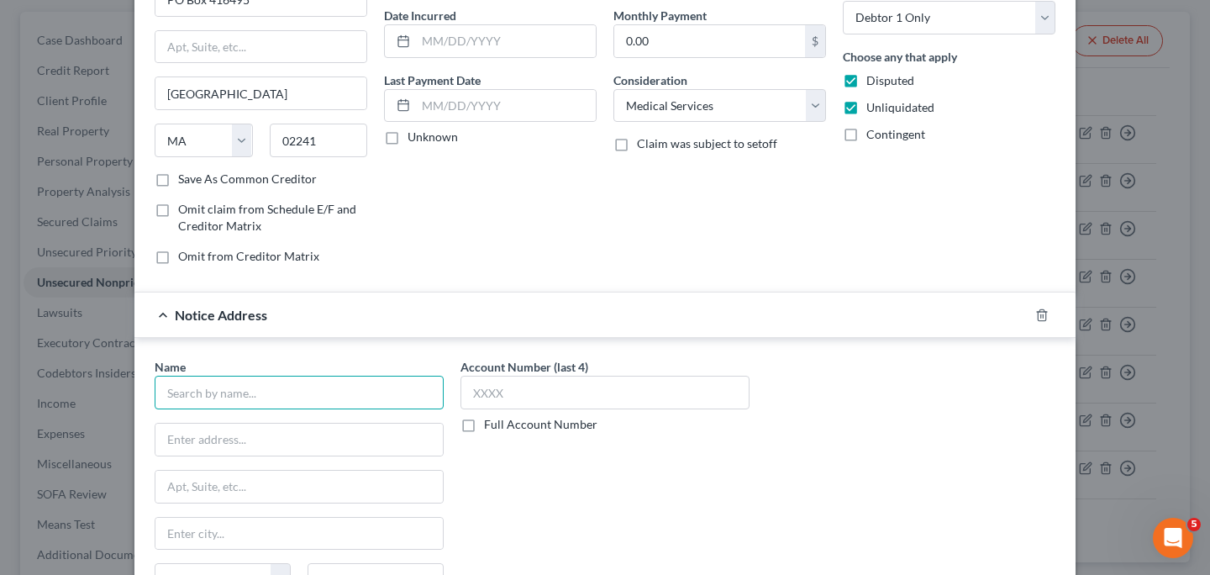
click at [329, 399] on input "text" at bounding box center [299, 393] width 289 height 34
type input "Transworld Systems Inc"
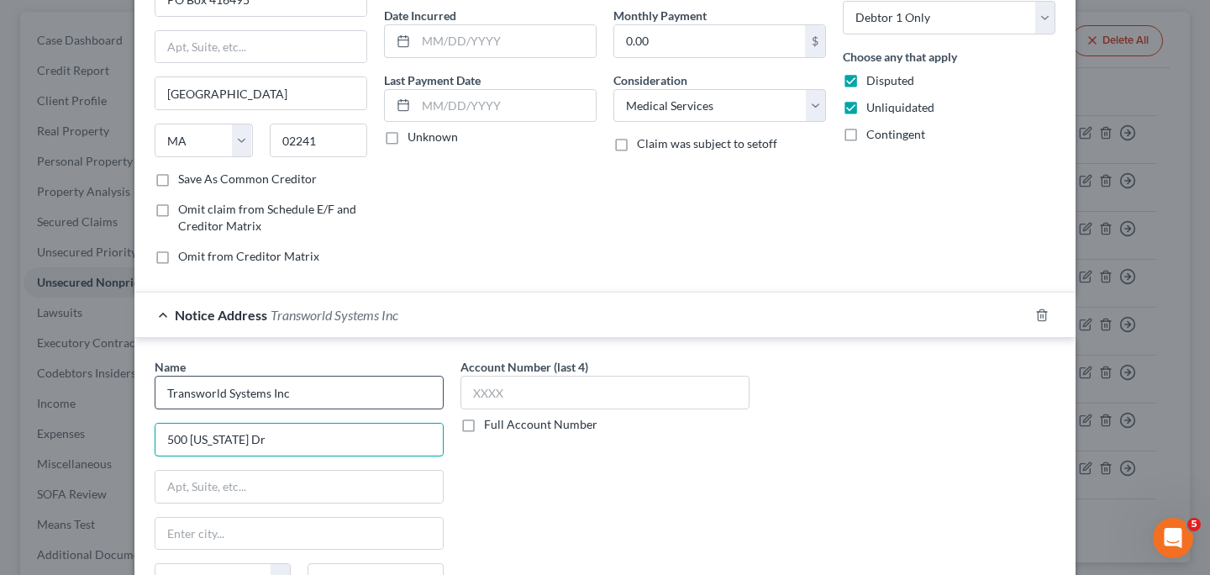
type input "500 [US_STATE] Dr"
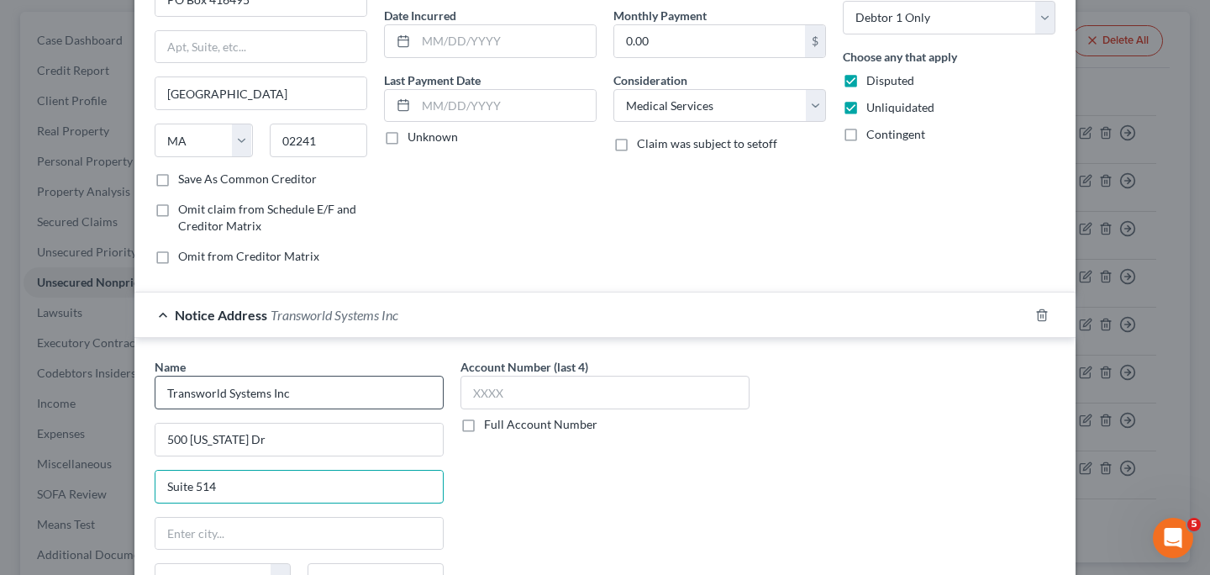
type input "Suite 514"
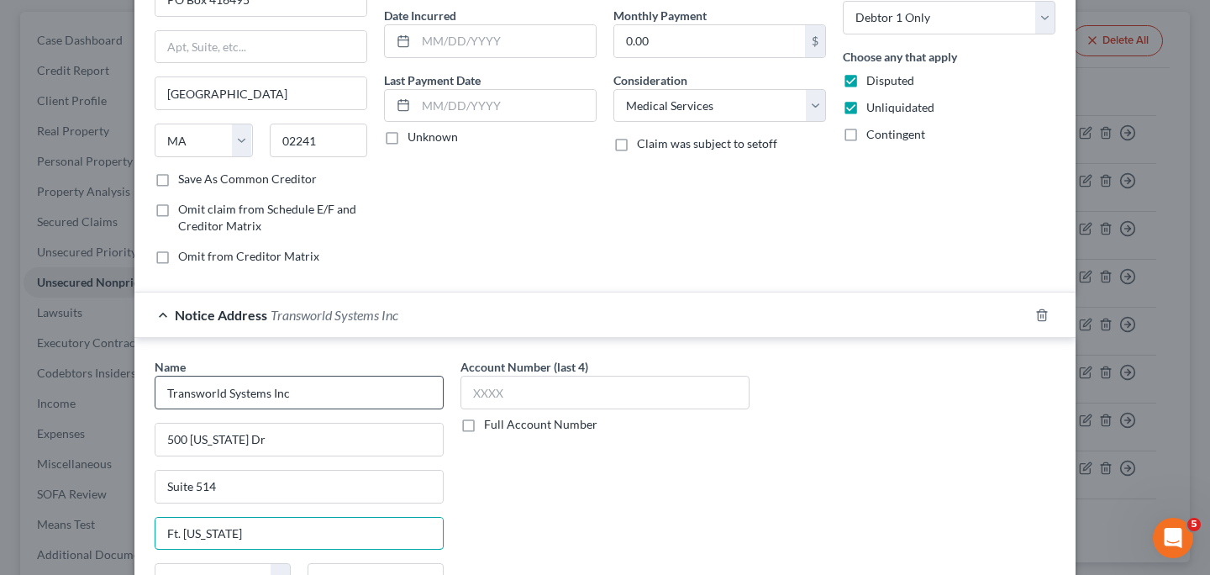
type input "Ft. [US_STATE]"
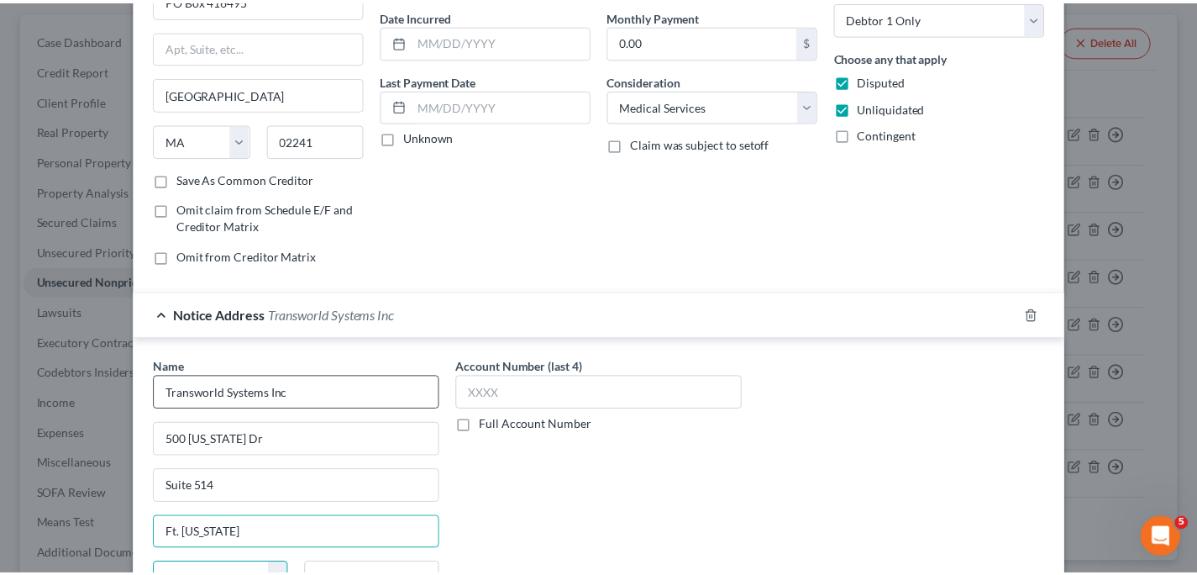
scroll to position [379, 0]
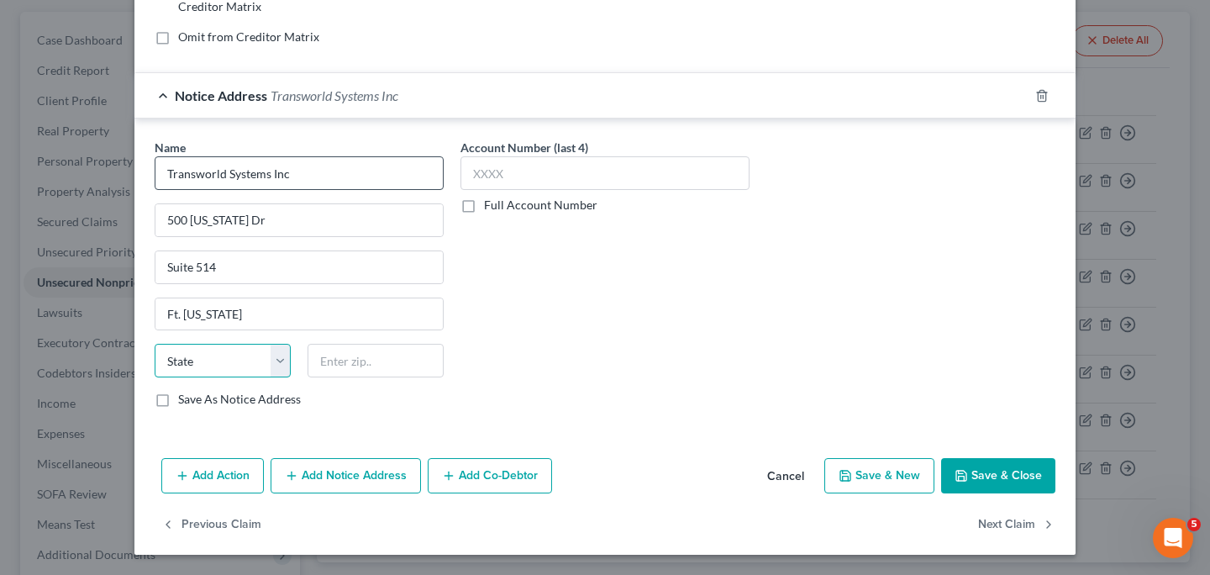
select select "39"
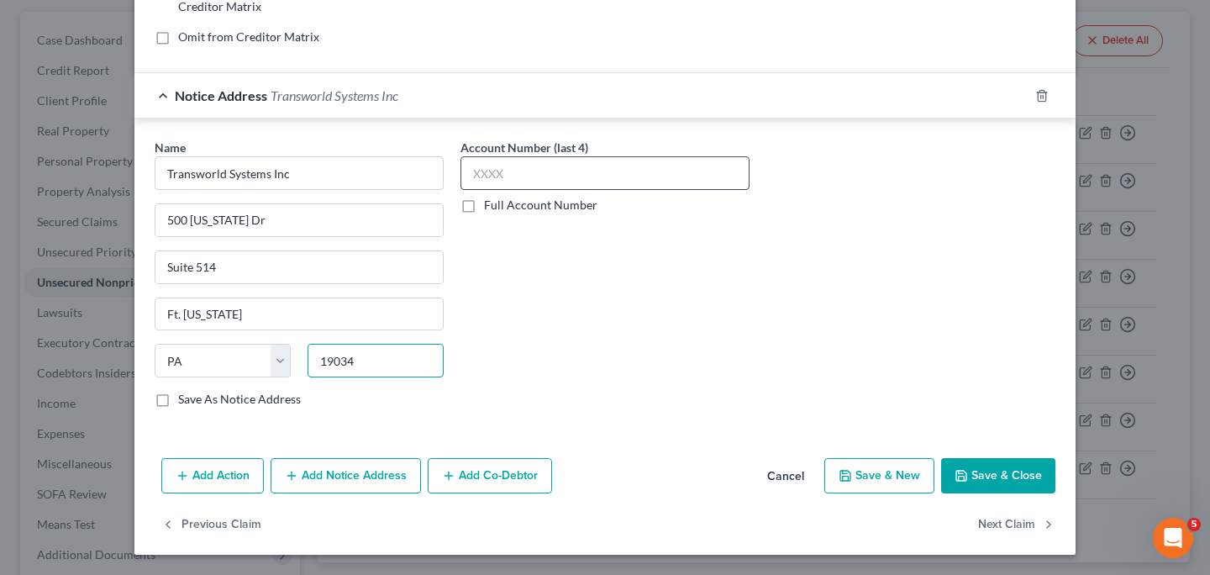
type input "19034"
type input "[GEOGRAPHIC_DATA][US_STATE]"
click at [517, 182] on input "text" at bounding box center [604, 173] width 289 height 34
type input "1089"
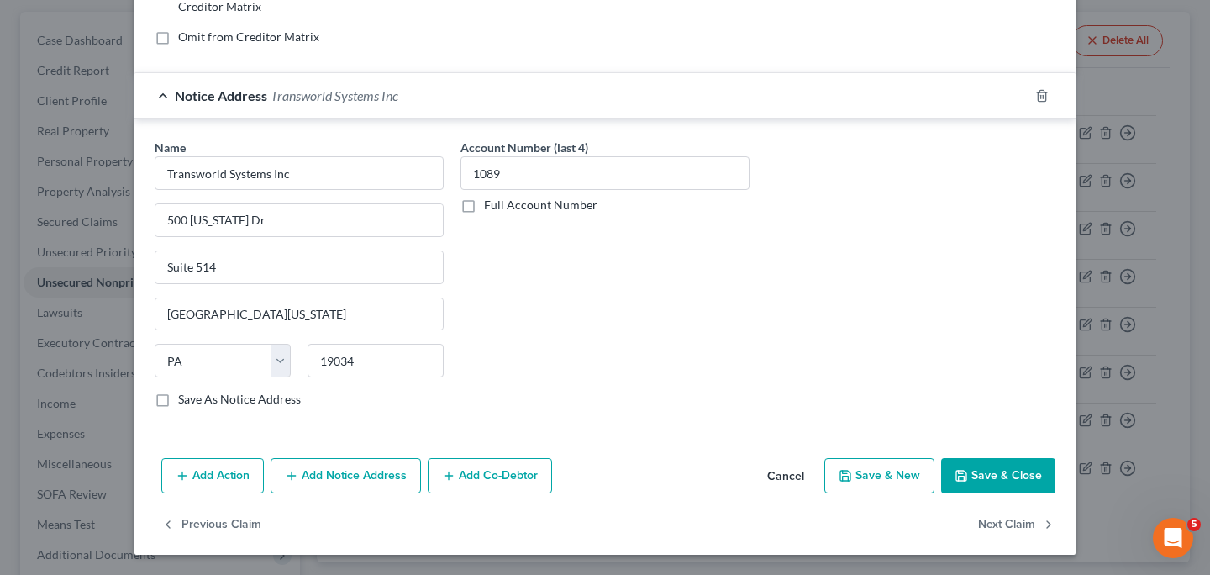
click at [998, 469] on button "Save & Close" at bounding box center [998, 475] width 114 height 35
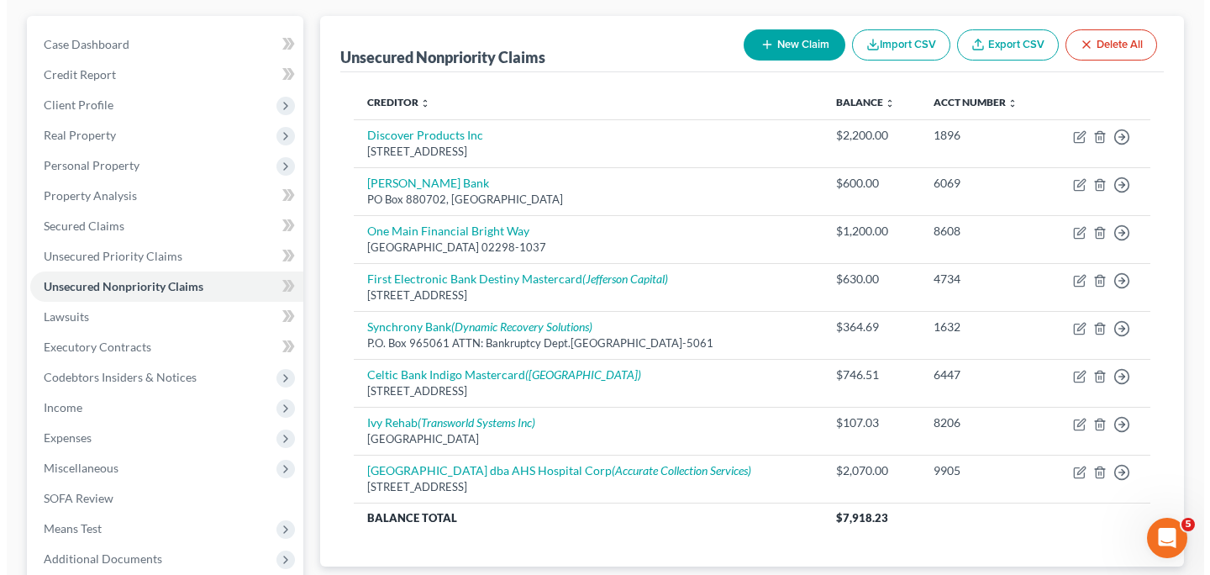
scroll to position [134, 0]
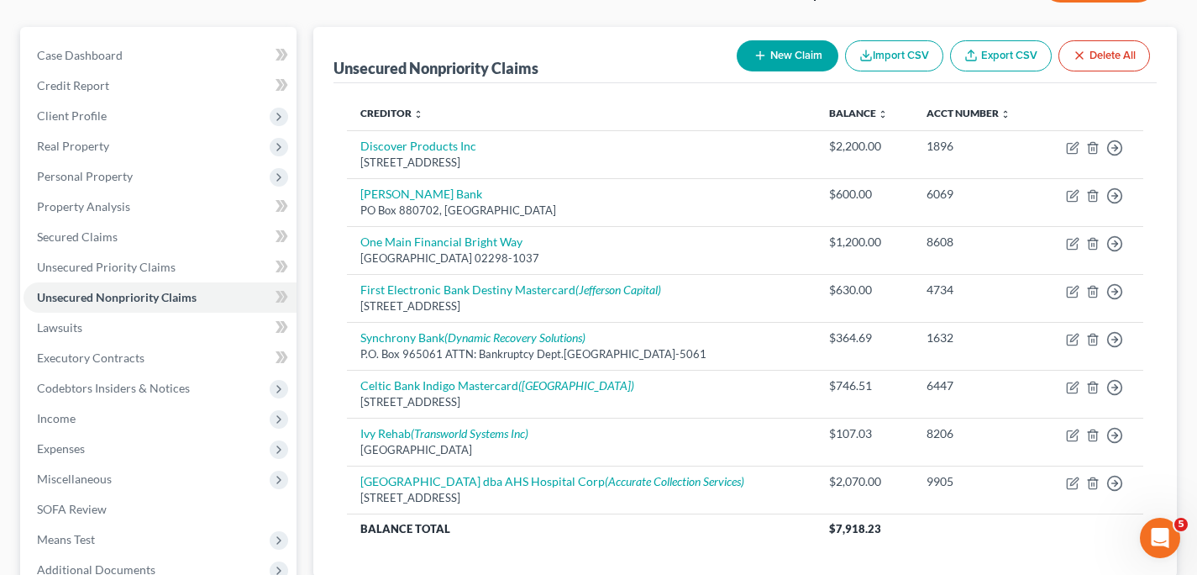
click at [800, 55] on button "New Claim" at bounding box center [788, 55] width 102 height 31
select select "0"
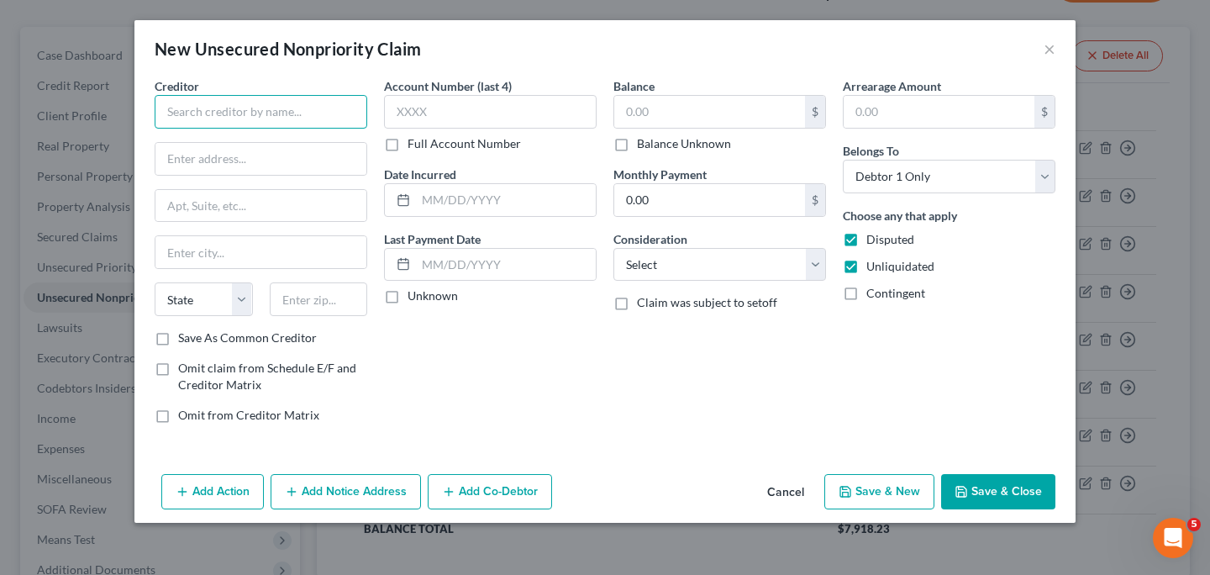
click at [335, 117] on input "text" at bounding box center [261, 112] width 213 height 34
type input "[GEOGRAPHIC_DATA]"
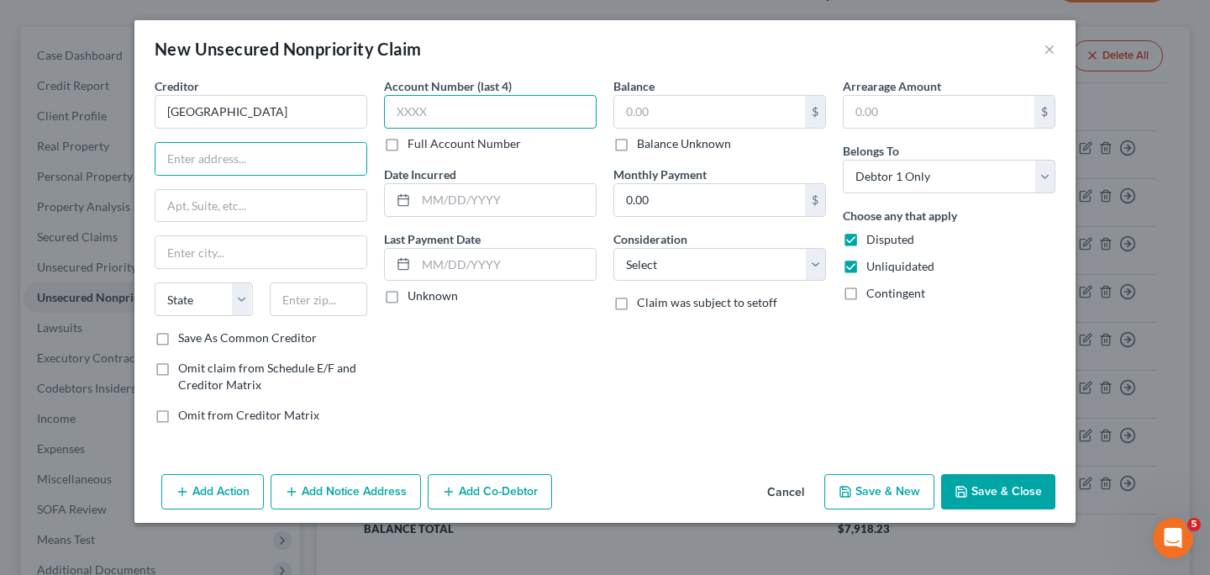
click at [461, 107] on input "text" at bounding box center [490, 112] width 213 height 34
type input "5580"
click at [705, 113] on input "text" at bounding box center [709, 112] width 191 height 32
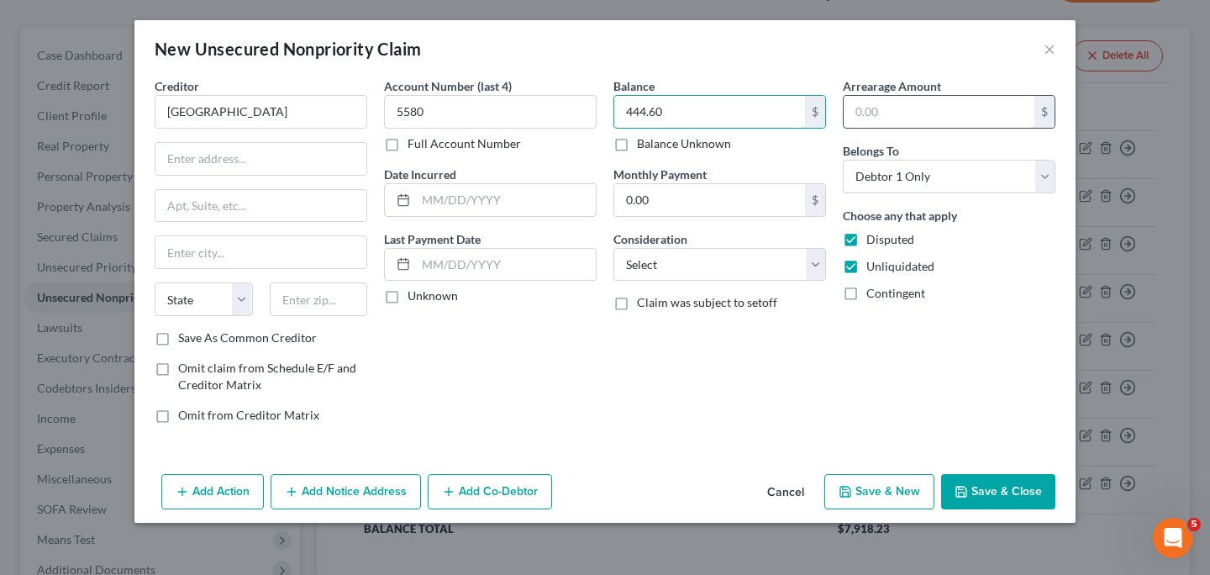
type input "444.60"
click at [877, 110] on input "text" at bounding box center [939, 112] width 191 height 32
type input "444.60"
select select "9"
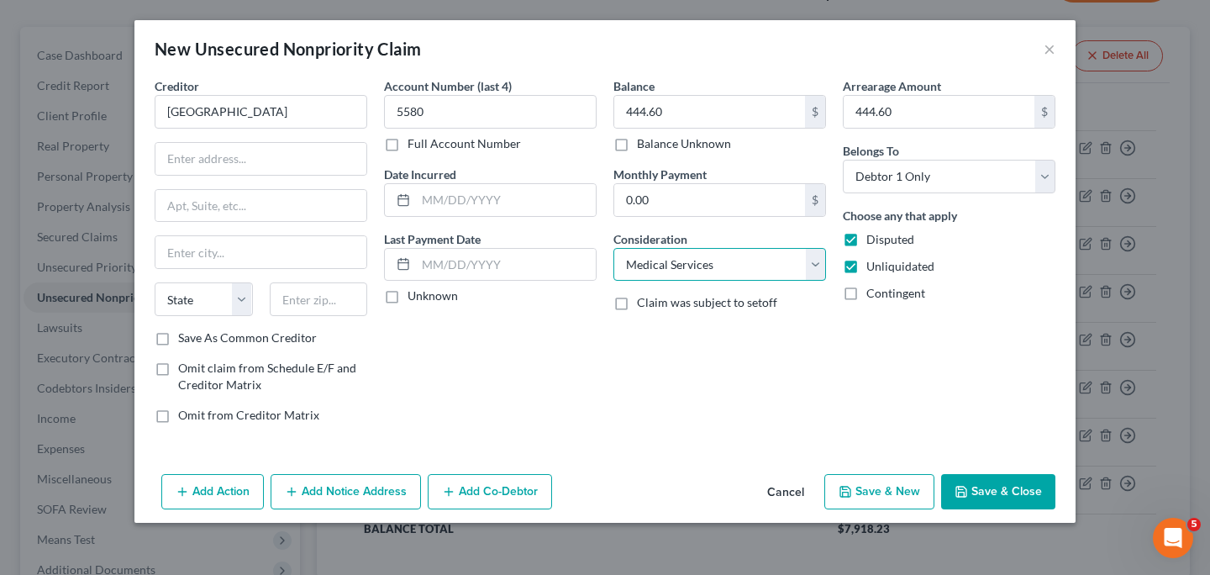
click option "Medical Services" at bounding box center [0, 0] width 0 height 0
click at [284, 165] on input "text" at bounding box center [260, 159] width 211 height 32
type input "[STREET_ADDRESS]"
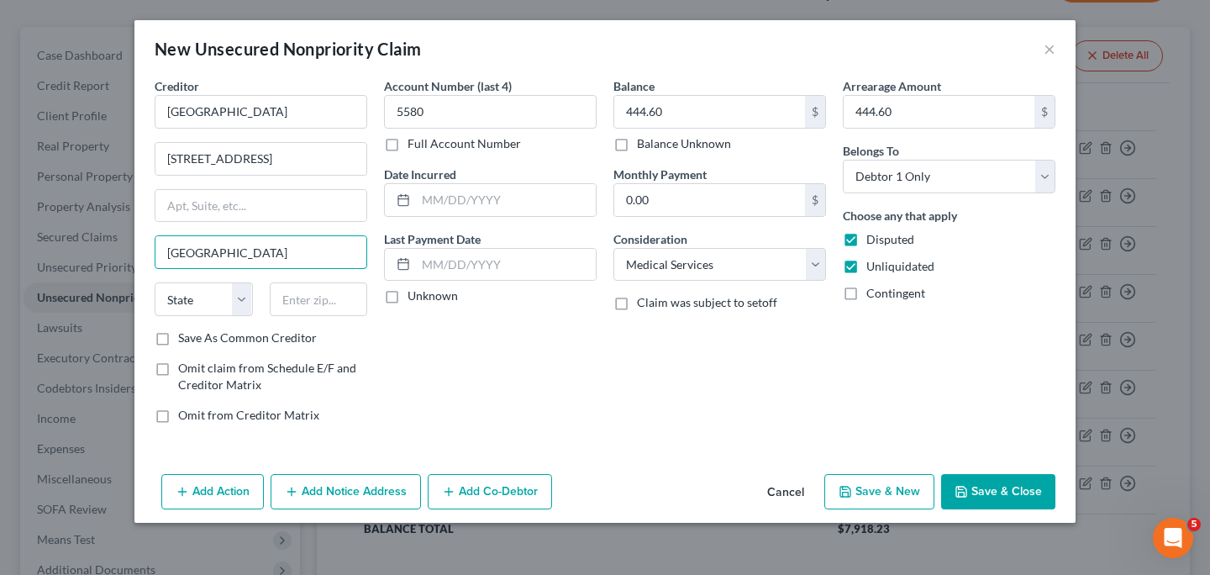
type input "[GEOGRAPHIC_DATA]"
select select "33"
type input "07840"
click at [345, 497] on button "Add Notice Address" at bounding box center [346, 491] width 150 height 35
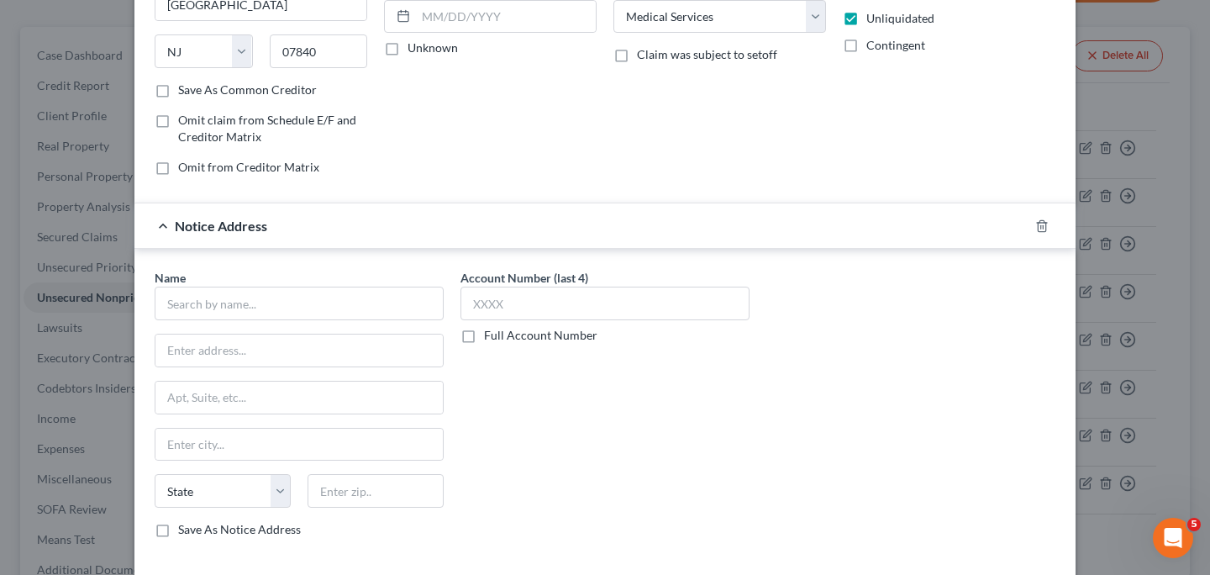
scroll to position [269, 0]
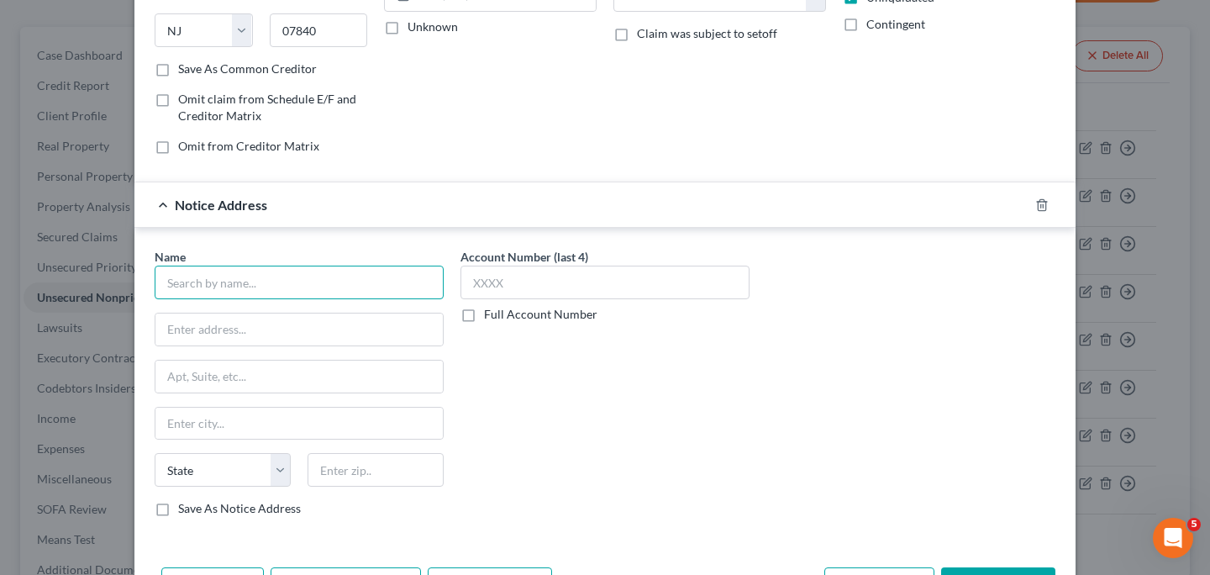
click at [329, 287] on input "text" at bounding box center [299, 283] width 289 height 34
type input "Credence"
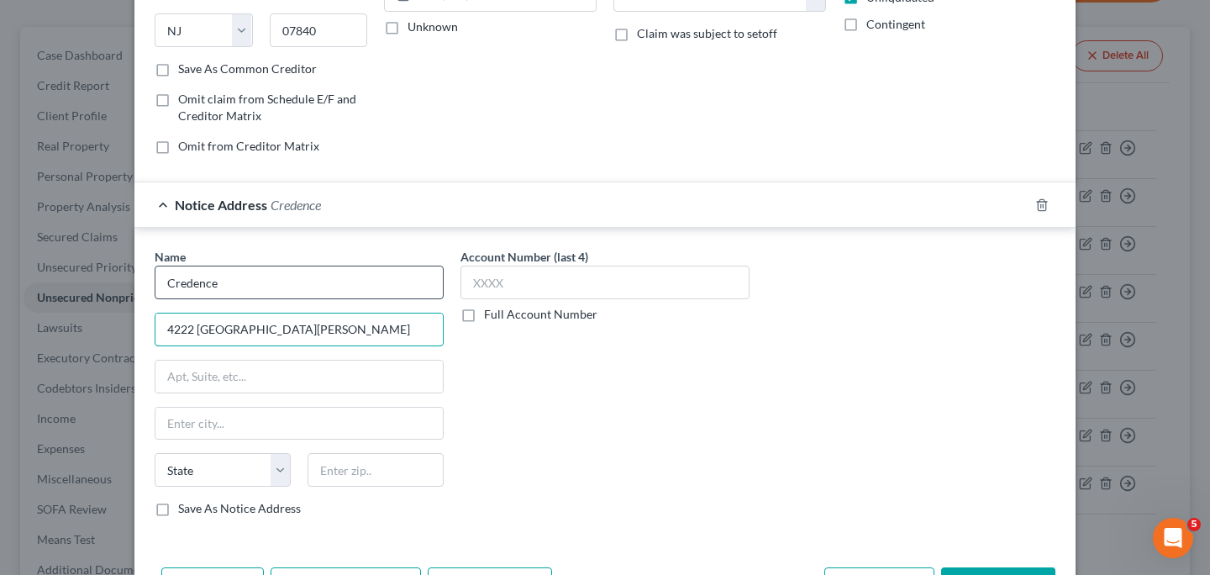
type input "4222 [GEOGRAPHIC_DATA][PERSON_NAME]"
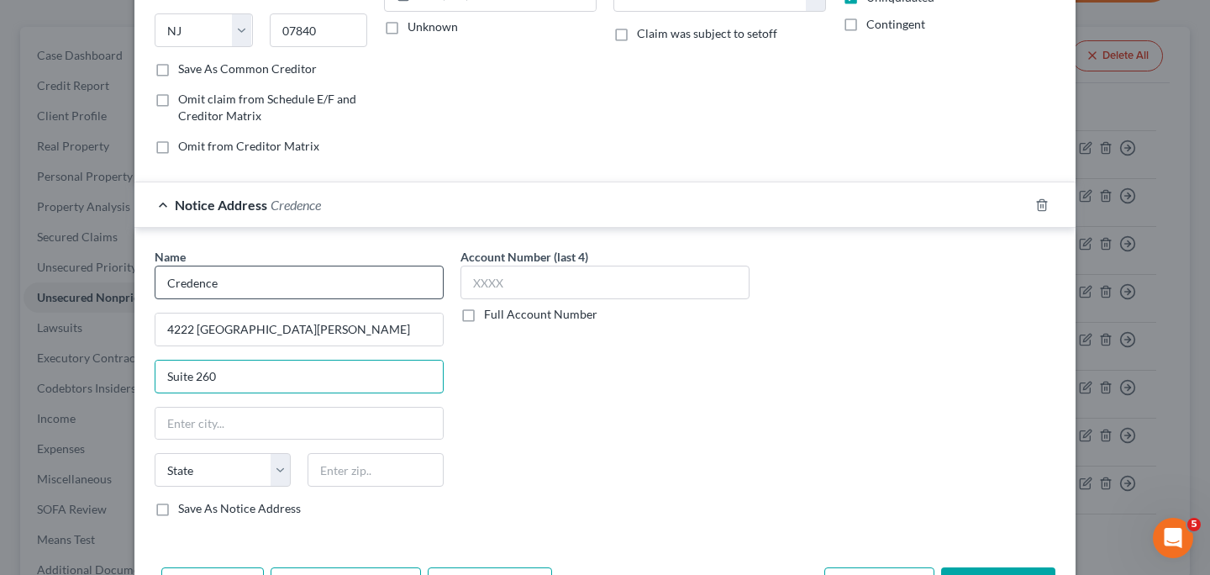
type input "Suite 260"
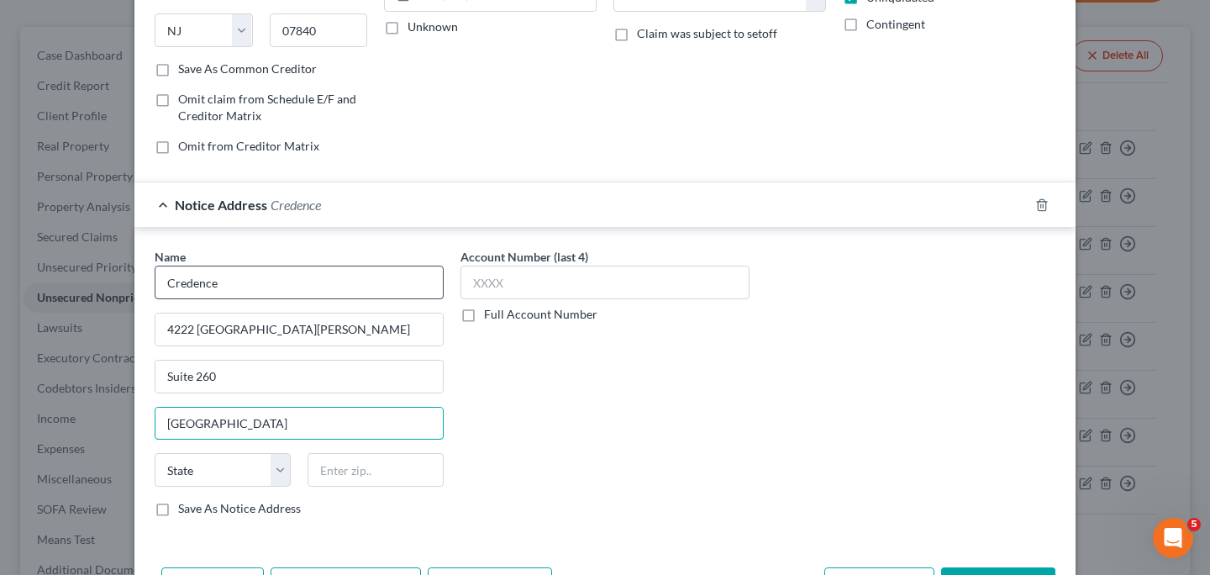
type input "[GEOGRAPHIC_DATA]"
select select "45"
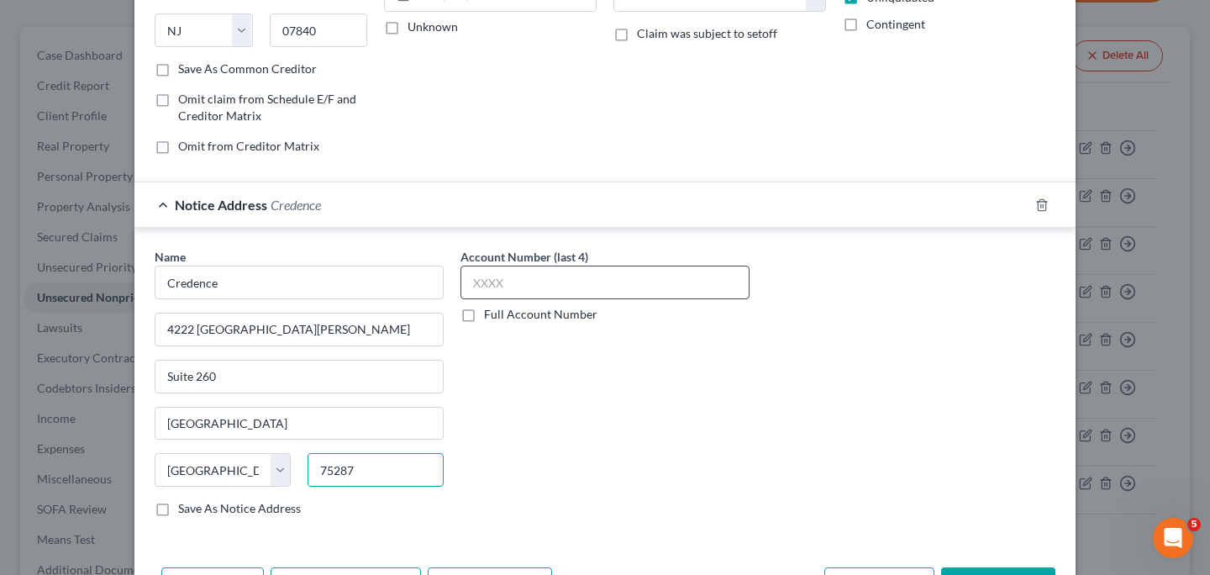
type input "75287"
click at [540, 272] on input "text" at bounding box center [604, 283] width 289 height 34
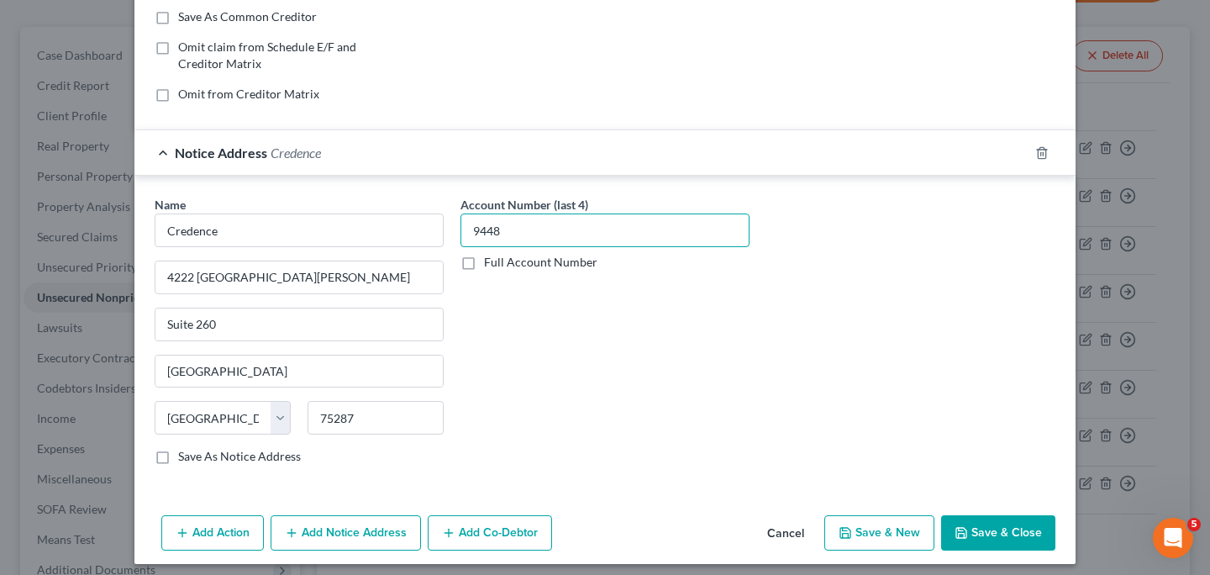
scroll to position [330, 0]
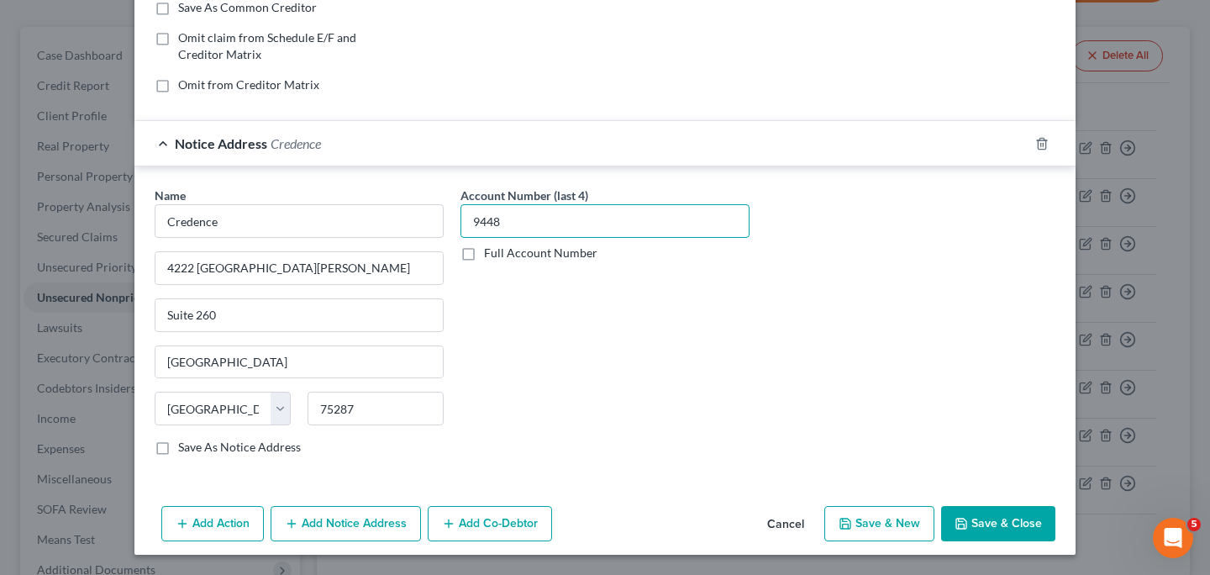
type input "9448"
click at [985, 523] on button "Save & Close" at bounding box center [998, 523] width 114 height 35
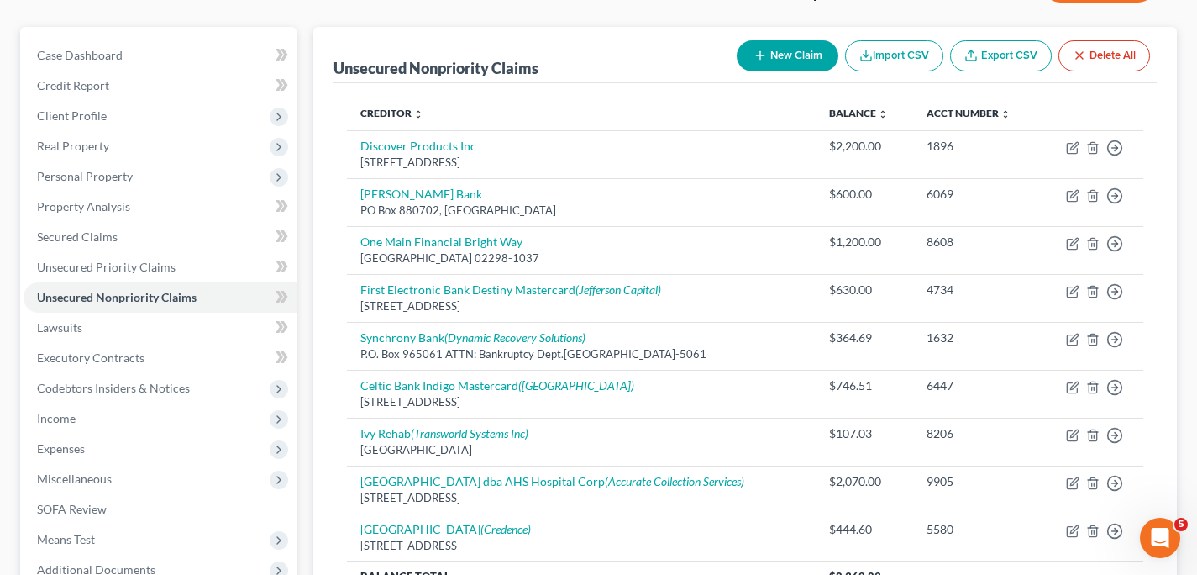
click at [796, 59] on button "New Claim" at bounding box center [788, 55] width 102 height 31
select select "0"
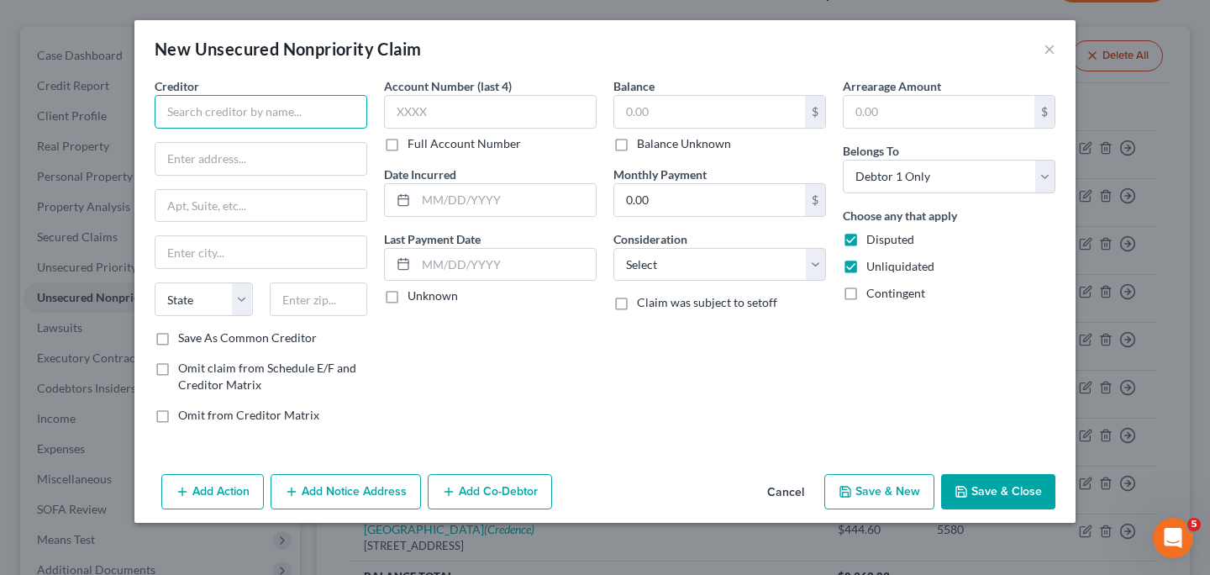
click at [317, 118] on input "text" at bounding box center [261, 112] width 213 height 34
type input "[PERSON_NAME][GEOGRAPHIC_DATA]"
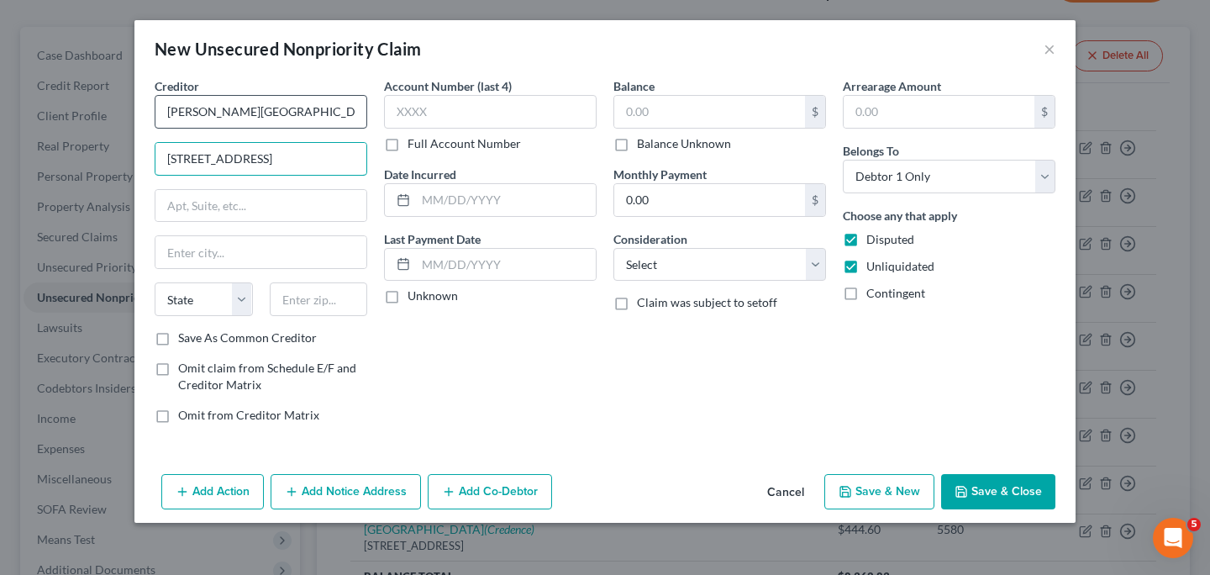
type input "[STREET_ADDRESS]"
type input "Morristown"
select select "33"
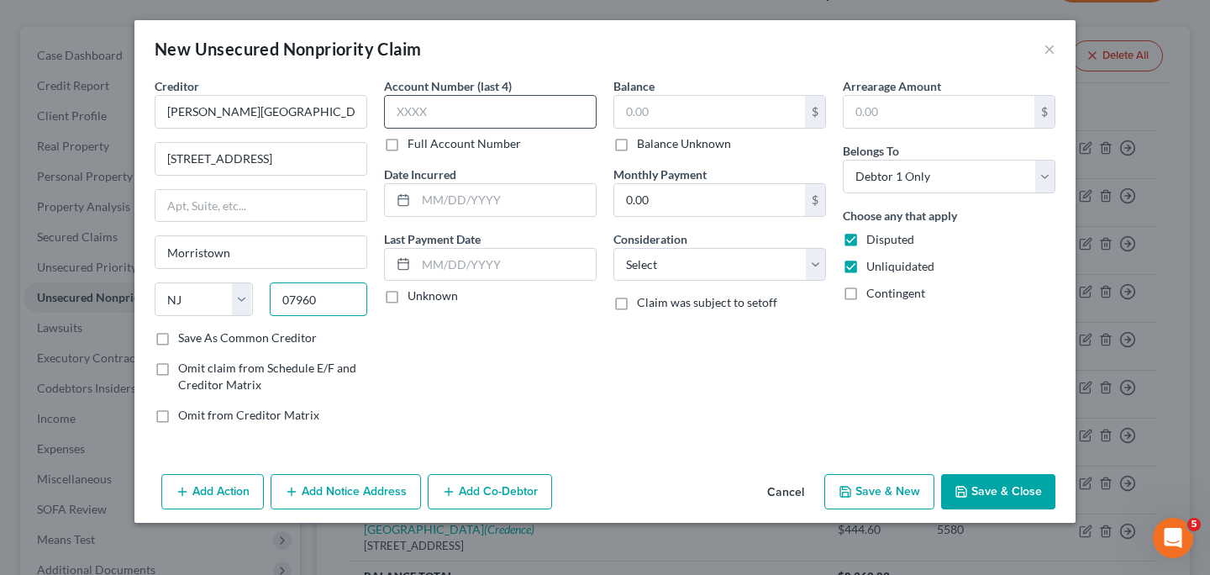
type input "07960"
click at [473, 102] on input "text" at bounding box center [490, 112] width 213 height 34
type input "3442"
click at [734, 108] on input "text" at bounding box center [709, 112] width 191 height 32
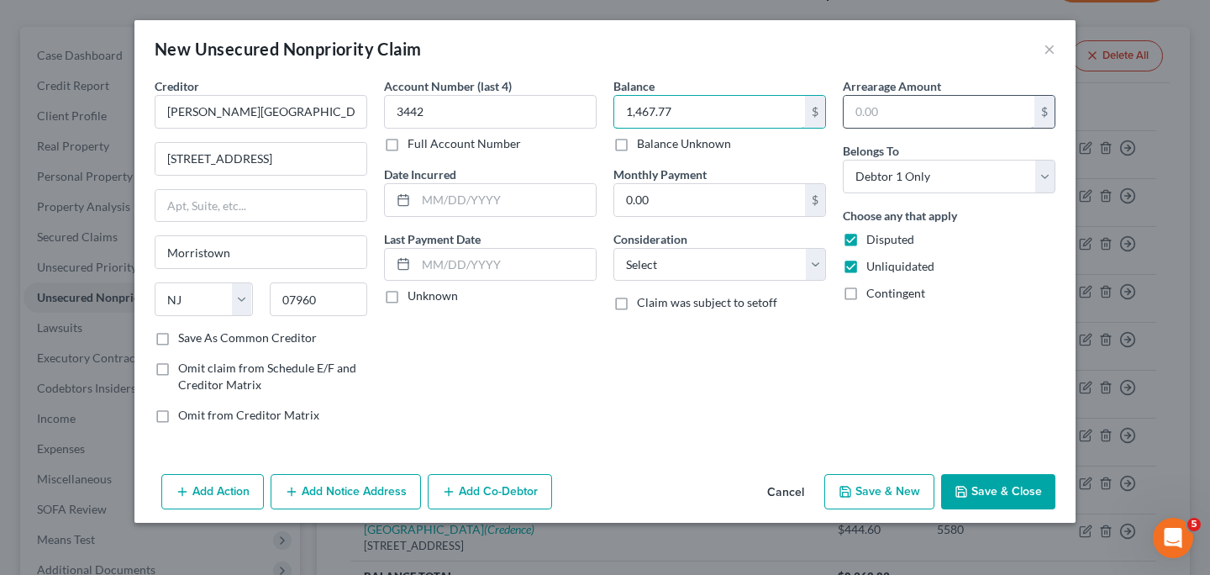
type input "1,467.77"
click at [883, 104] on input "text" at bounding box center [939, 112] width 191 height 32
type input "1,467.77"
click at [818, 260] on select "Select Cable / Satellite Services Collection Agency Credit Card Debt Debt Couns…" at bounding box center [719, 265] width 213 height 34
select select "9"
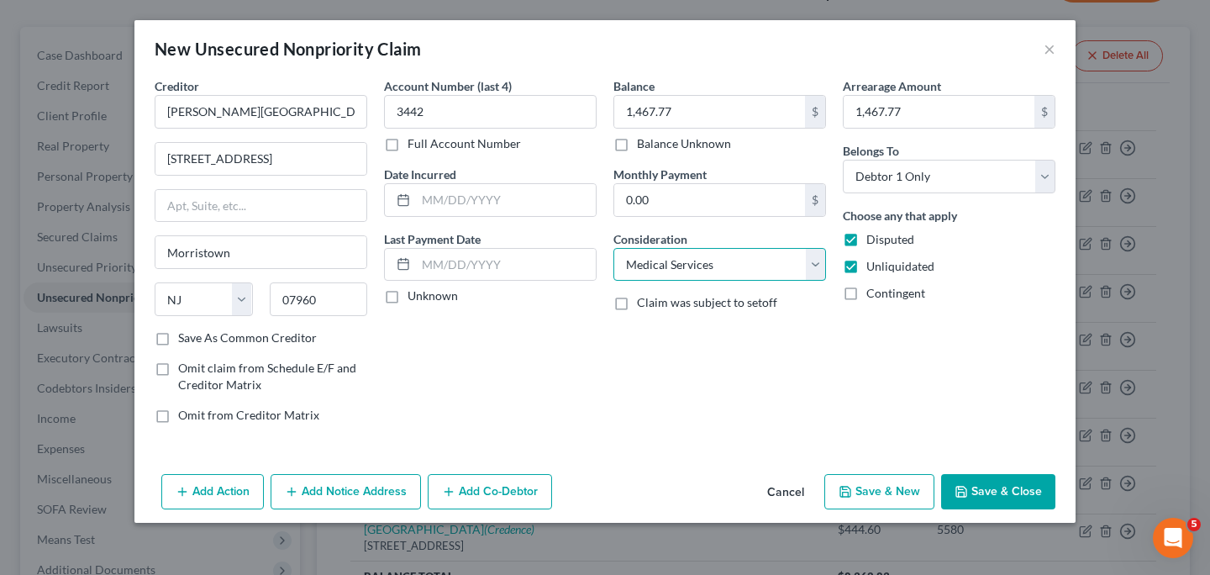
click option "Medical Services" at bounding box center [0, 0] width 0 height 0
click at [392, 496] on button "Add Notice Address" at bounding box center [346, 491] width 150 height 35
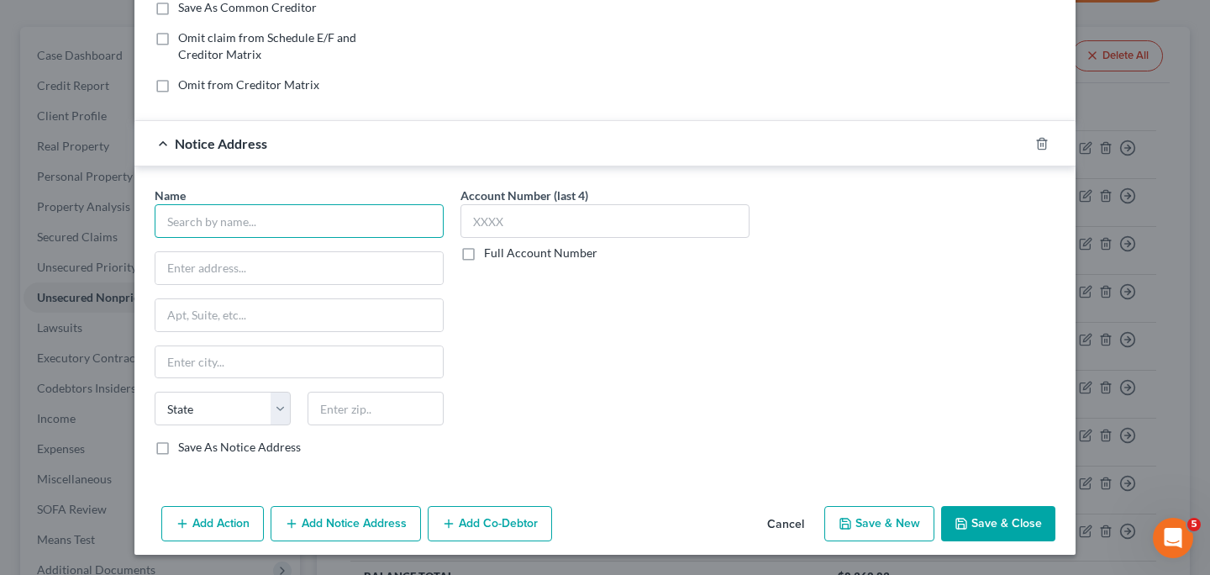
click at [394, 219] on input "text" at bounding box center [299, 221] width 289 height 34
type input "Certified Solutions"
type input "PO Box 1750"
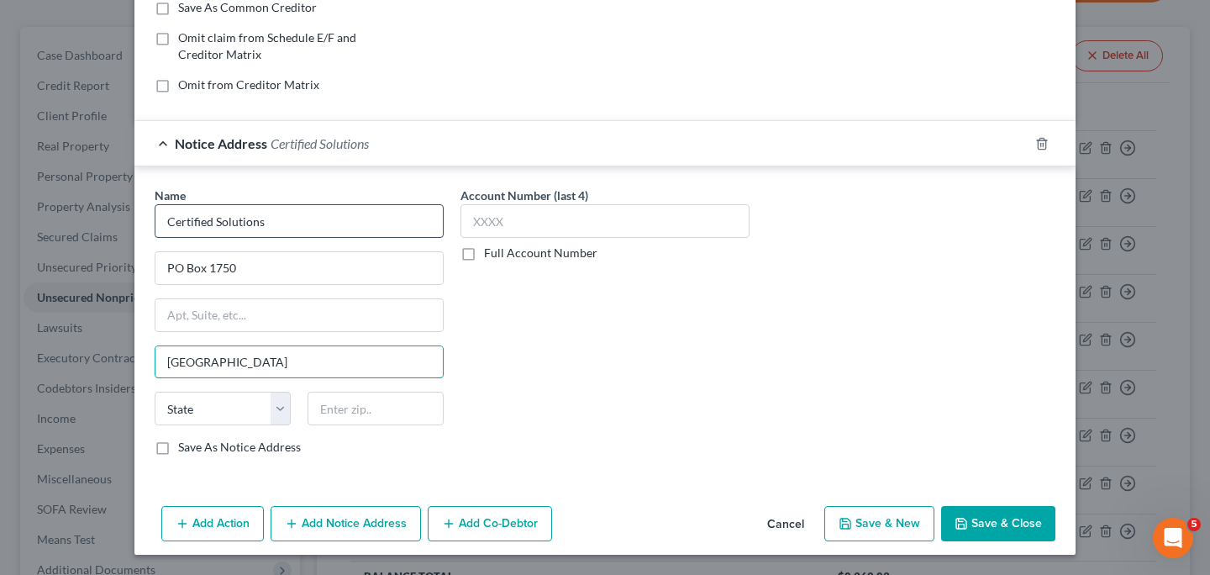
type input "[GEOGRAPHIC_DATA]"
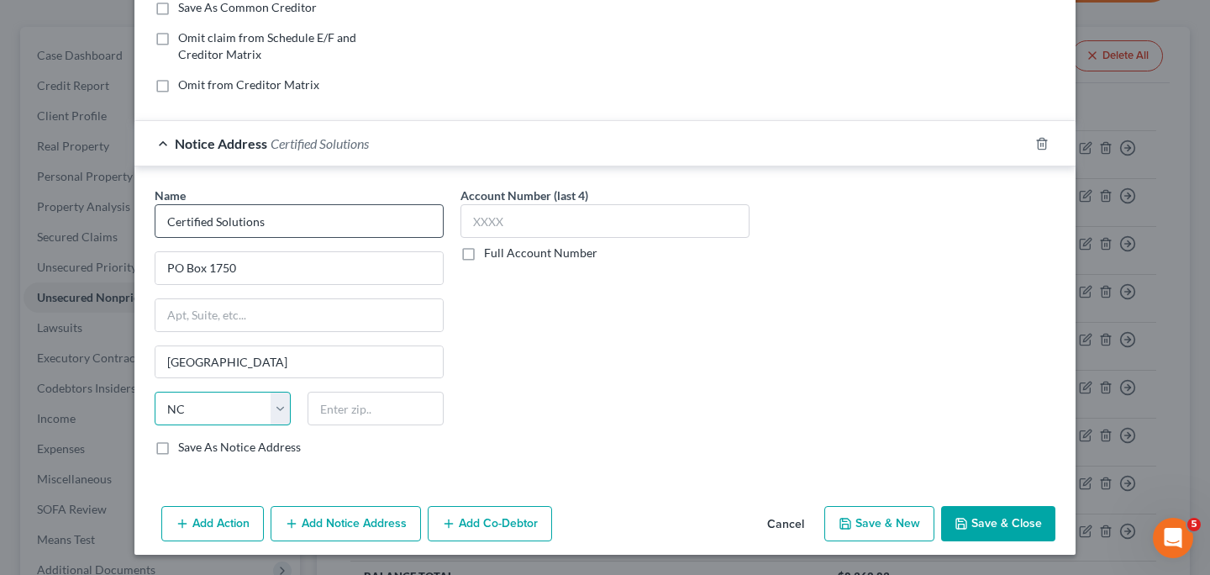
select select "33"
type input "08889"
click at [530, 225] on input "text" at bounding box center [604, 221] width 289 height 34
type input "3442"
click at [1002, 509] on button "Save & Close" at bounding box center [998, 523] width 114 height 35
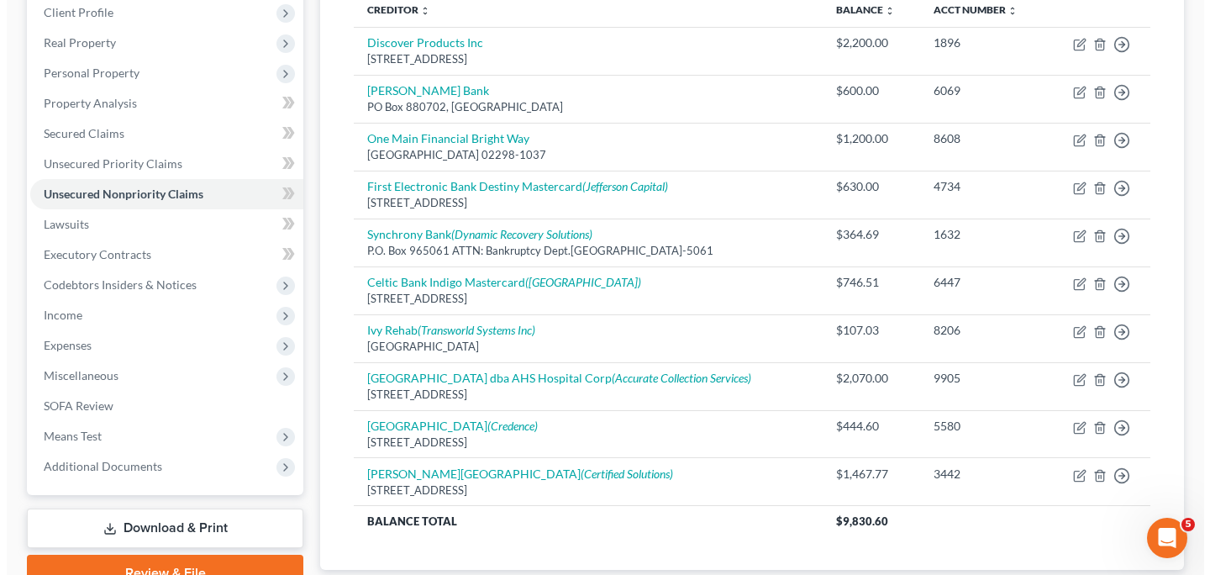
scroll to position [242, 0]
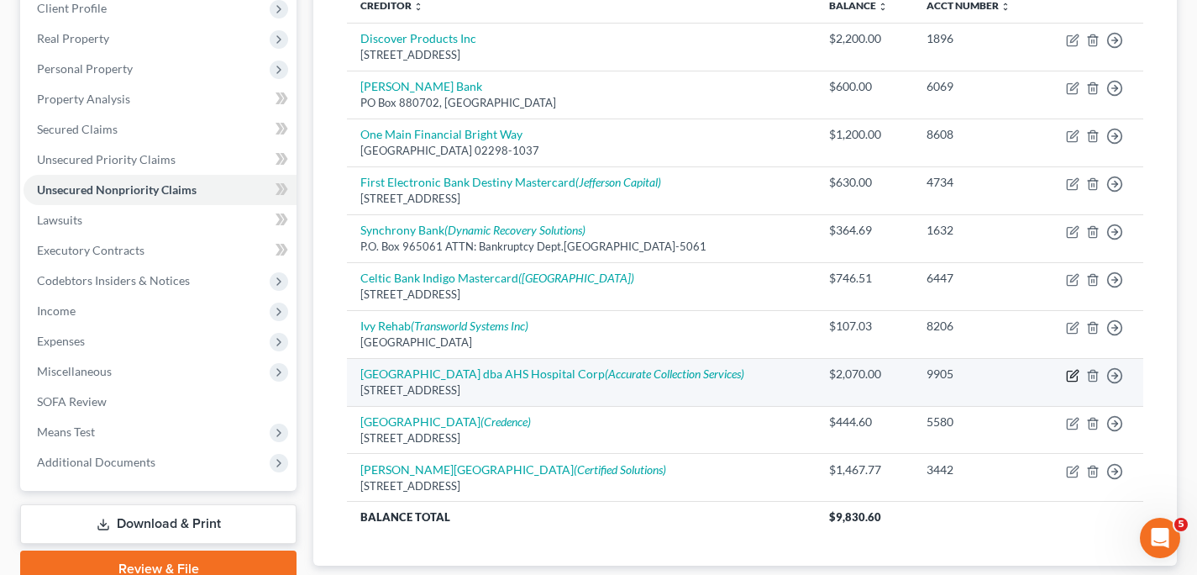
click at [1075, 373] on icon "button" at bounding box center [1072, 375] width 13 height 13
select select "33"
select select "9"
select select "0"
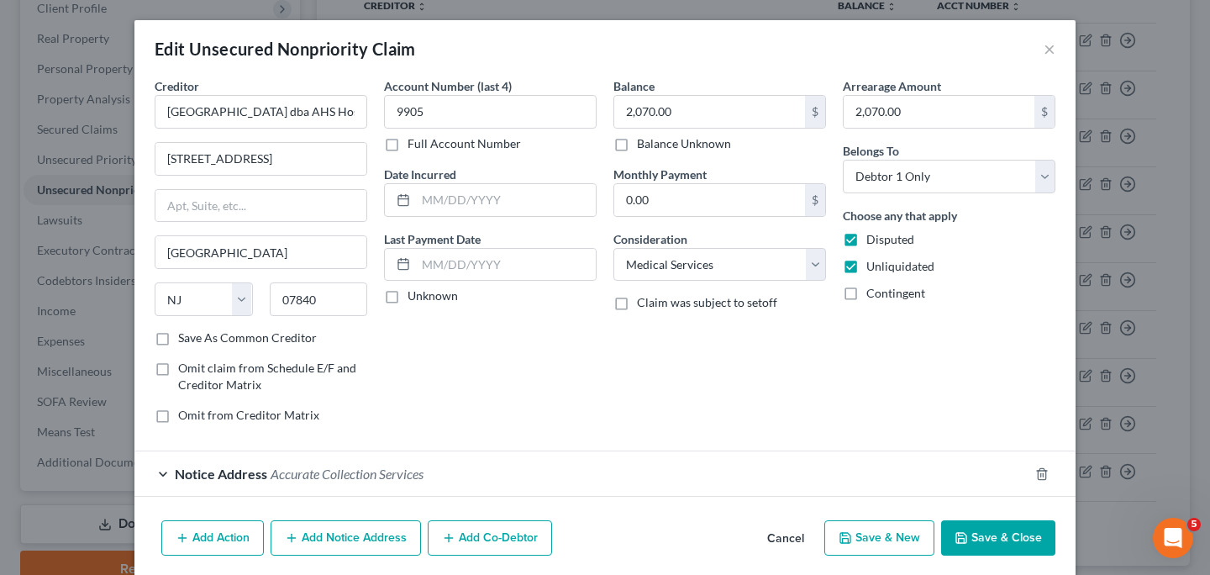
scroll to position [63, 0]
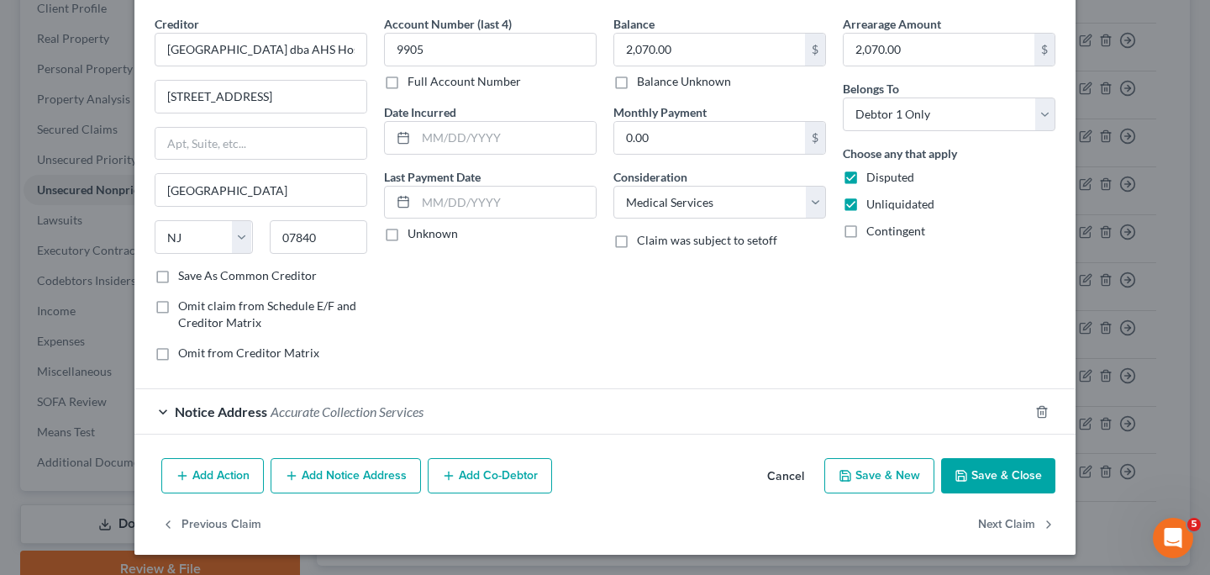
click at [156, 412] on div "Notice Address Accurate Collection Services" at bounding box center [581, 411] width 894 height 45
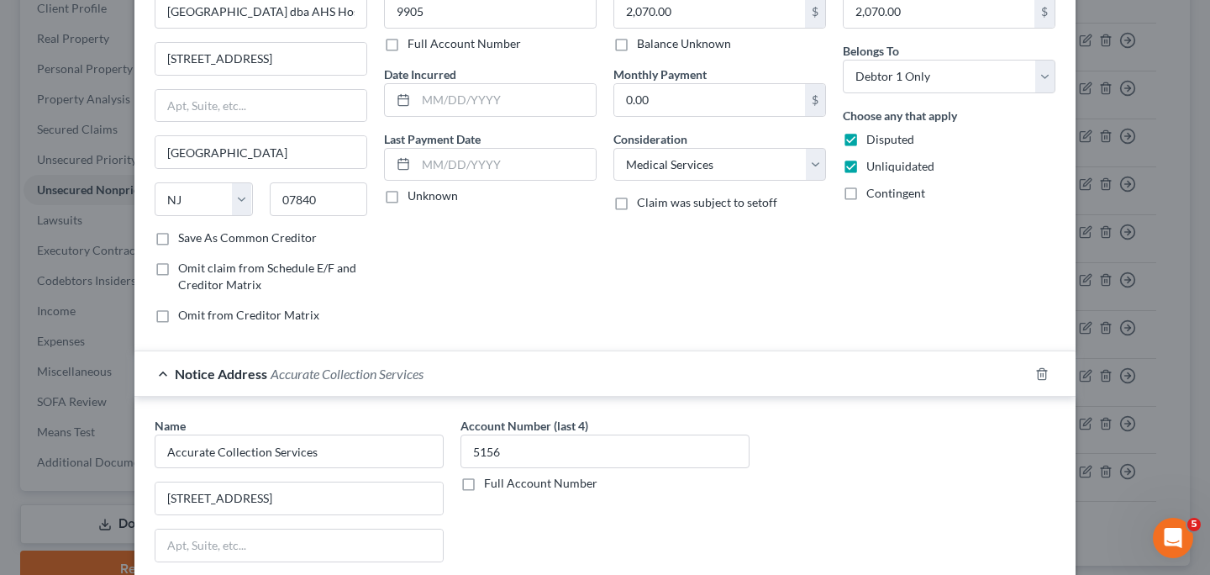
scroll to position [101, 0]
click at [155, 373] on div "Notice Address Accurate Collection Services" at bounding box center [581, 372] width 894 height 45
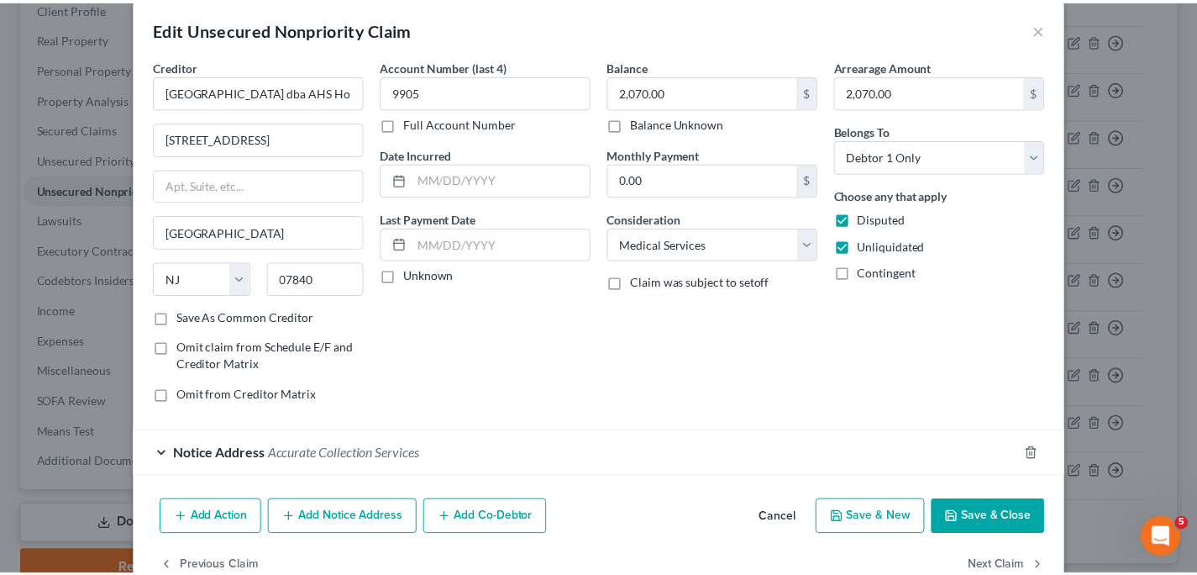
scroll to position [0, 0]
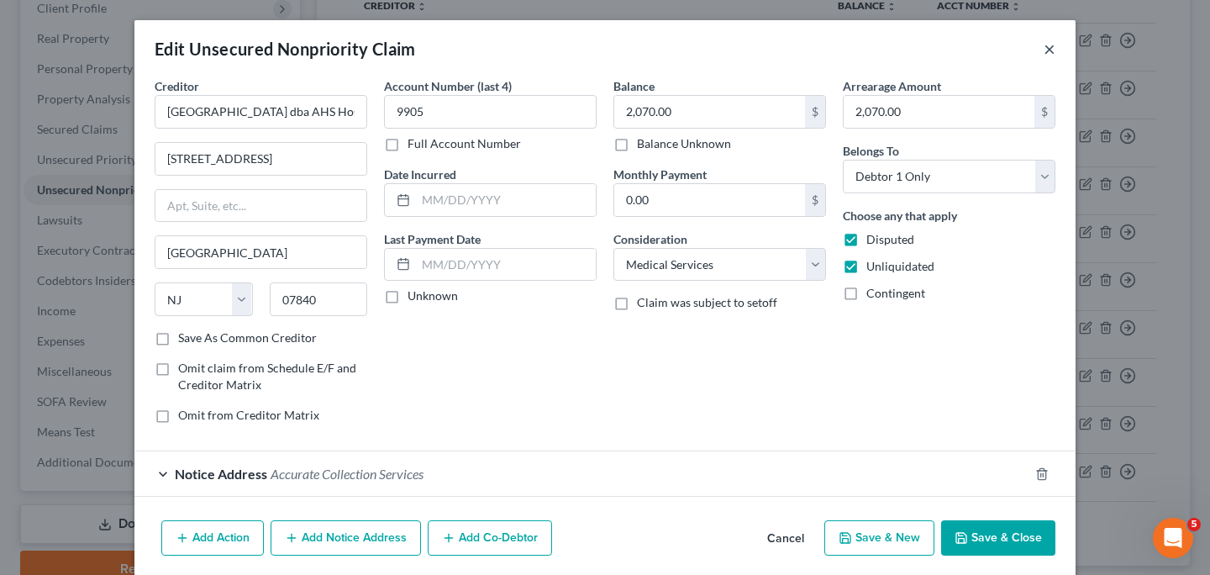
click at [1044, 51] on button "×" at bounding box center [1050, 49] width 12 height 20
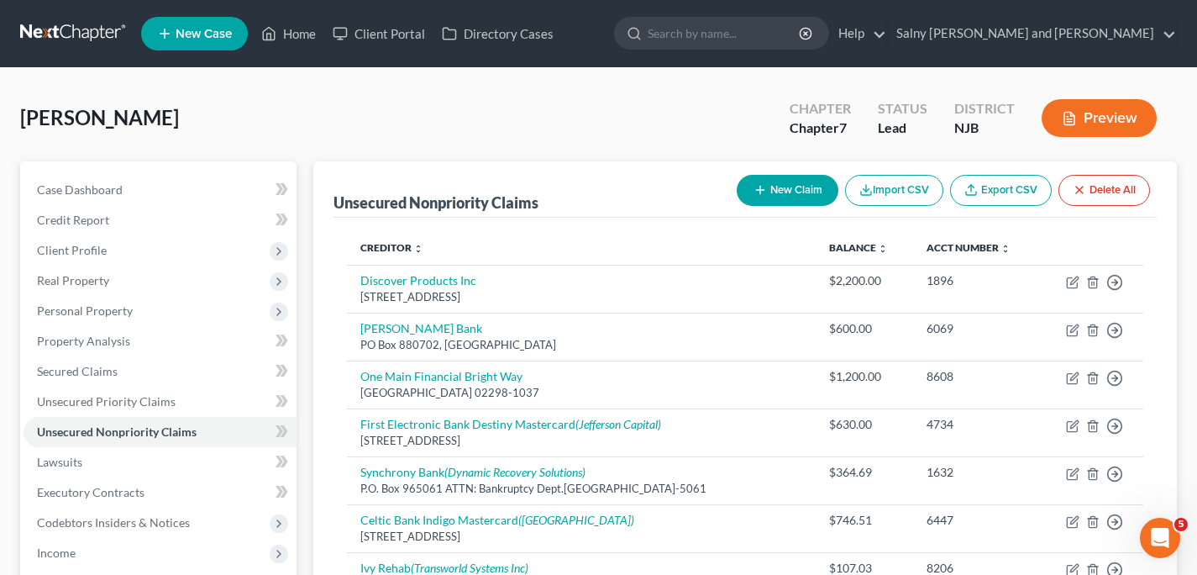
click at [811, 189] on button "New Claim" at bounding box center [788, 190] width 102 height 31
select select "0"
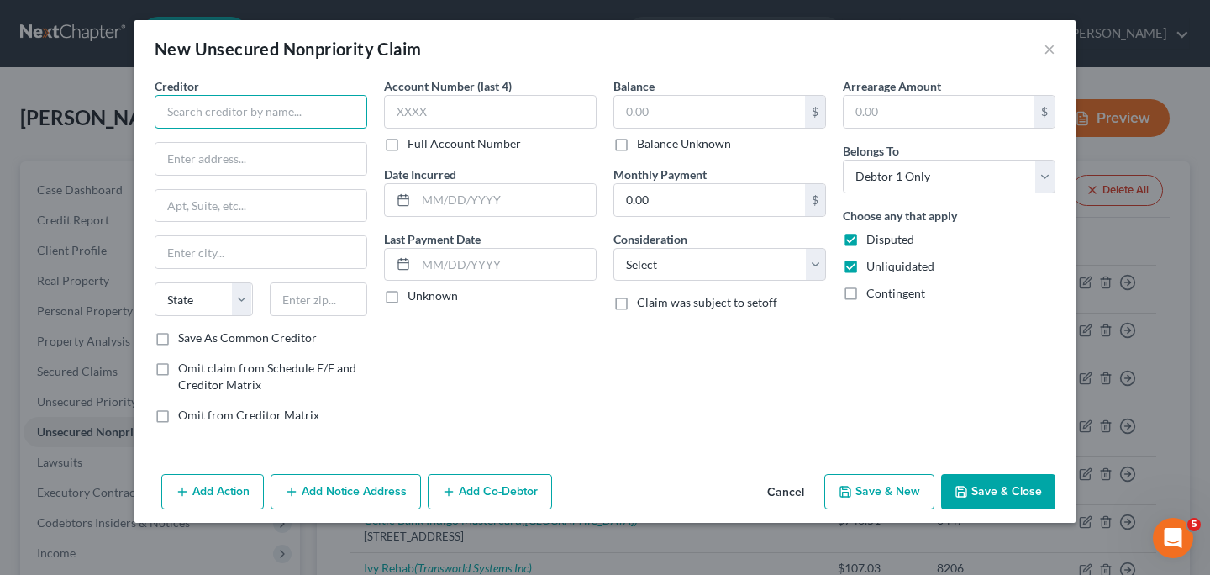
click at [292, 108] on input "text" at bounding box center [261, 112] width 213 height 34
type input "[PERSON_NAME][GEOGRAPHIC_DATA]"
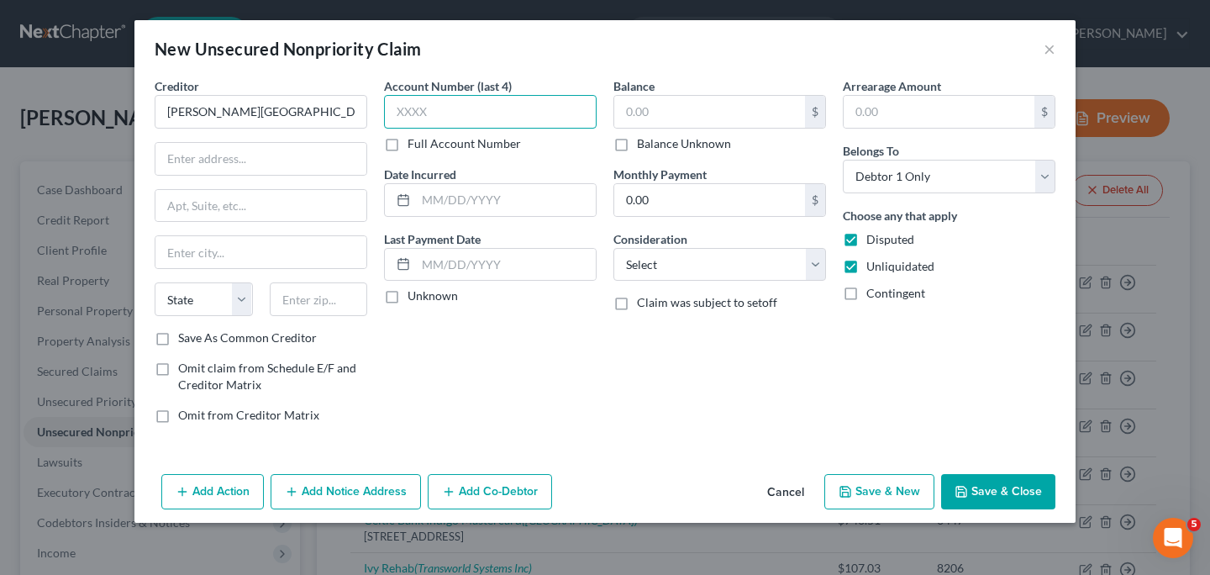
click at [426, 115] on input "text" at bounding box center [490, 112] width 213 height 34
type input "5654"
click at [728, 111] on input "text" at bounding box center [709, 112] width 191 height 32
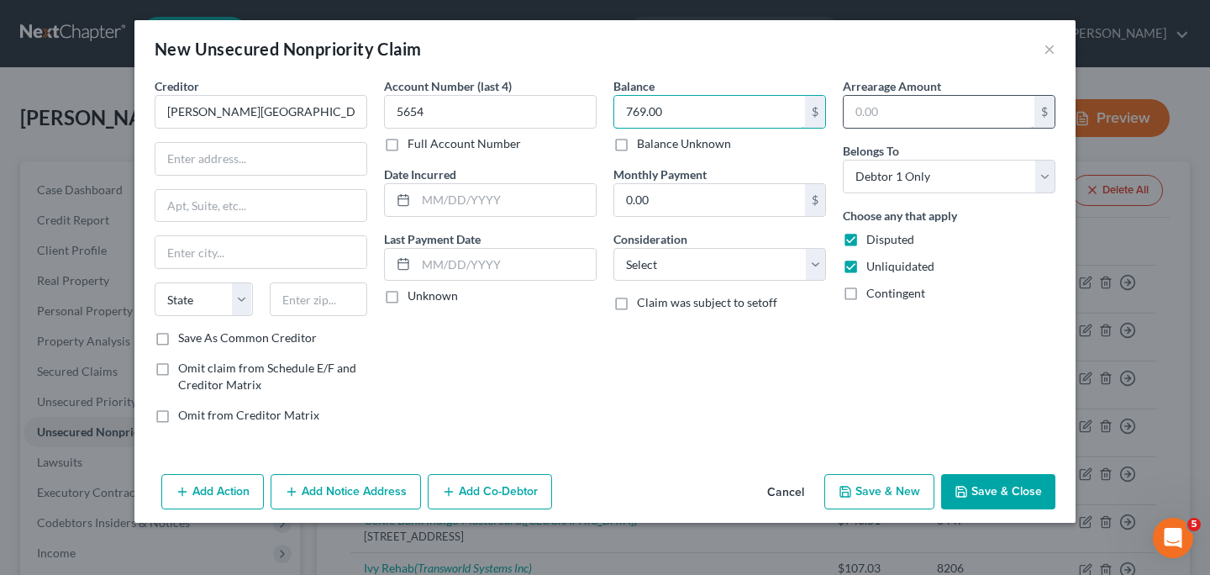
type input "769.00"
click at [883, 111] on input "text" at bounding box center [939, 112] width 191 height 32
type input "769.00"
click at [818, 257] on select "Select Cable / Satellite Services Collection Agency Credit Card Debt Debt Couns…" at bounding box center [719, 265] width 213 height 34
select select "9"
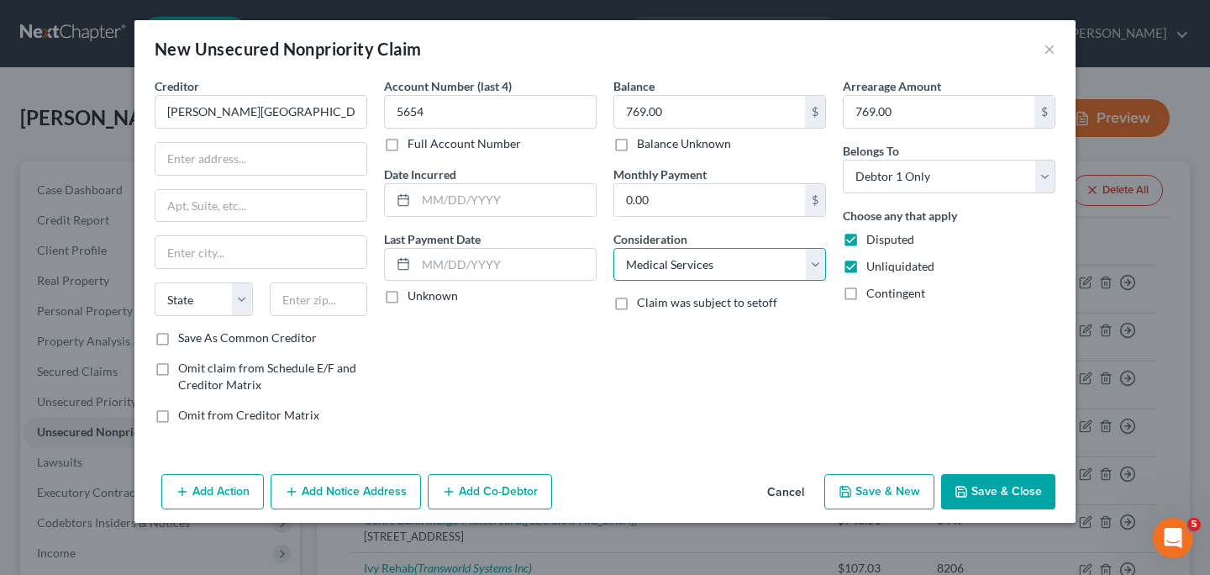
click option "Medical Services" at bounding box center [0, 0] width 0 height 0
click at [274, 157] on input "text" at bounding box center [260, 159] width 211 height 32
type input "[STREET_ADDRESS]"
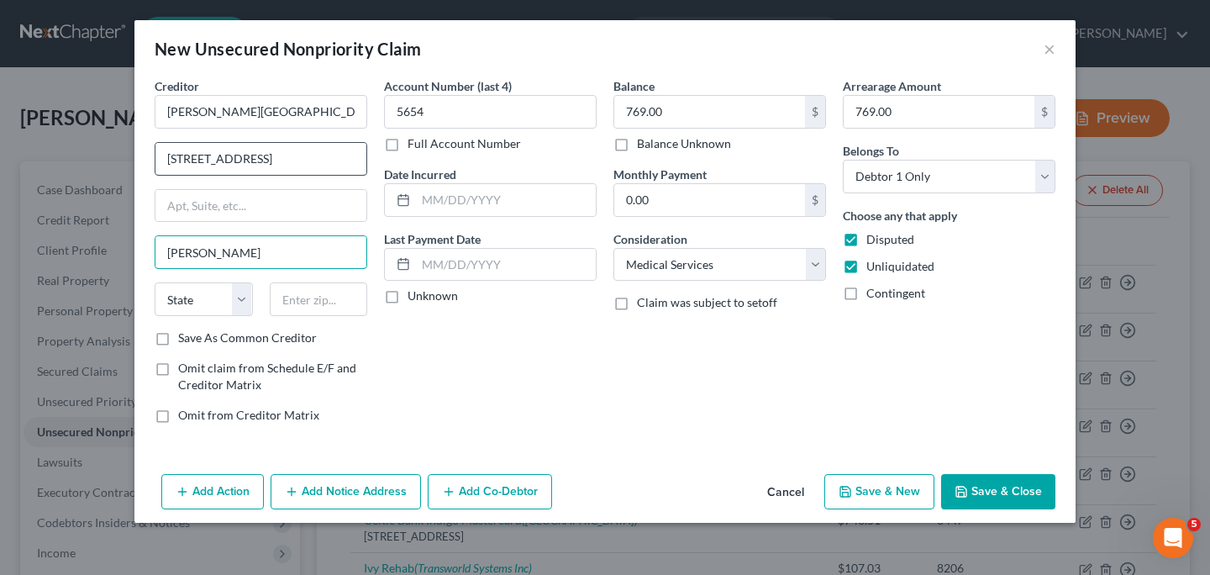
type input "[PERSON_NAME]"
select select "33"
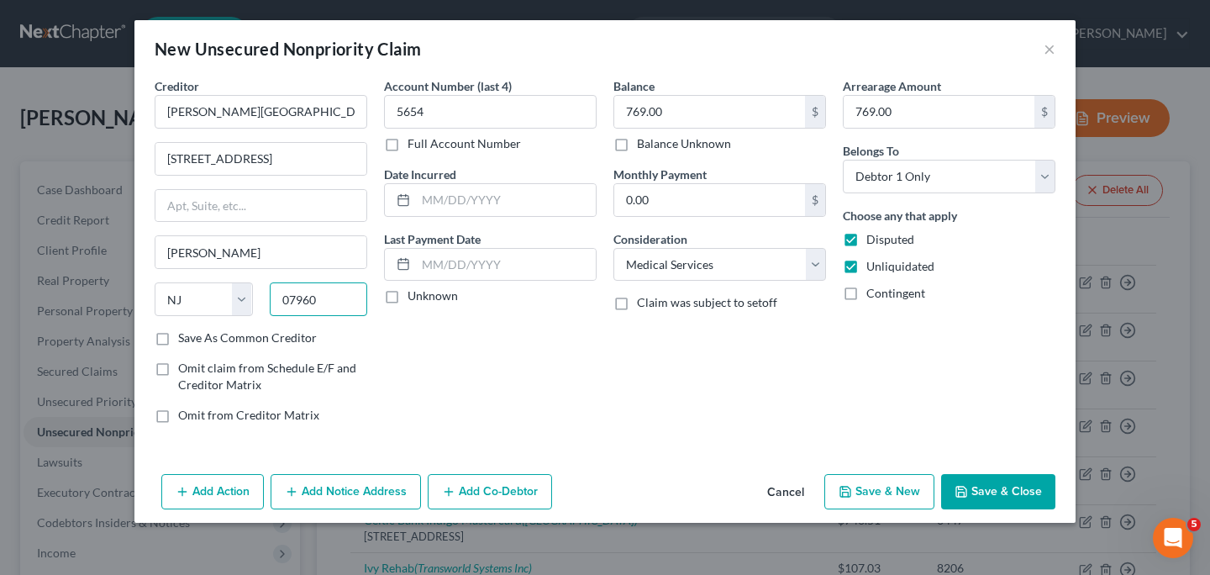
type input "07960"
click at [370, 489] on button "Add Notice Address" at bounding box center [346, 491] width 150 height 35
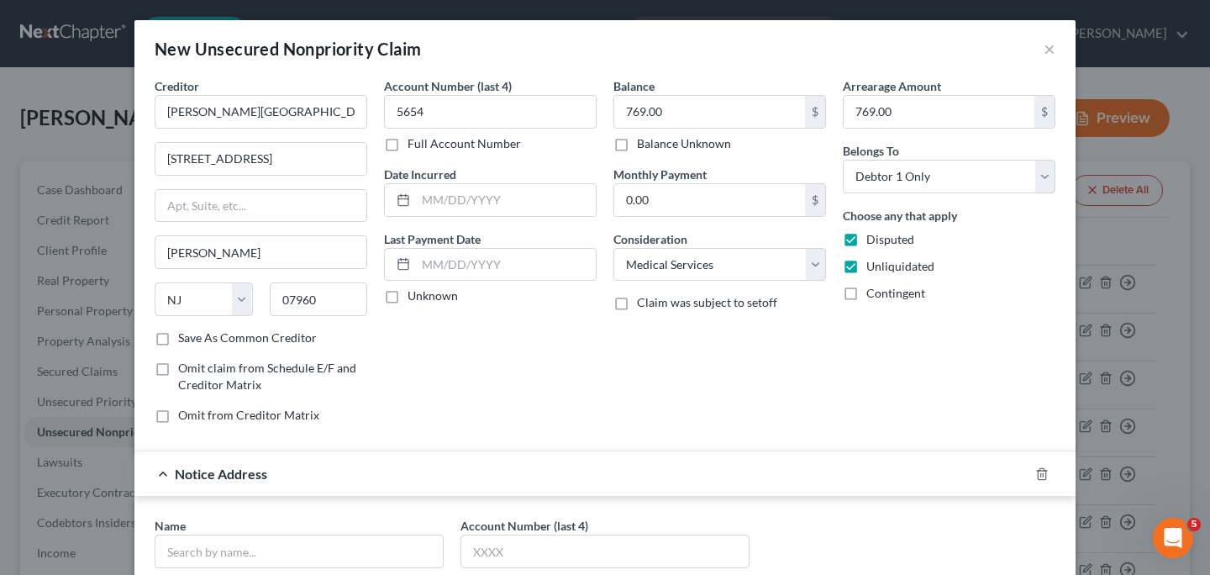
type input "Morristown"
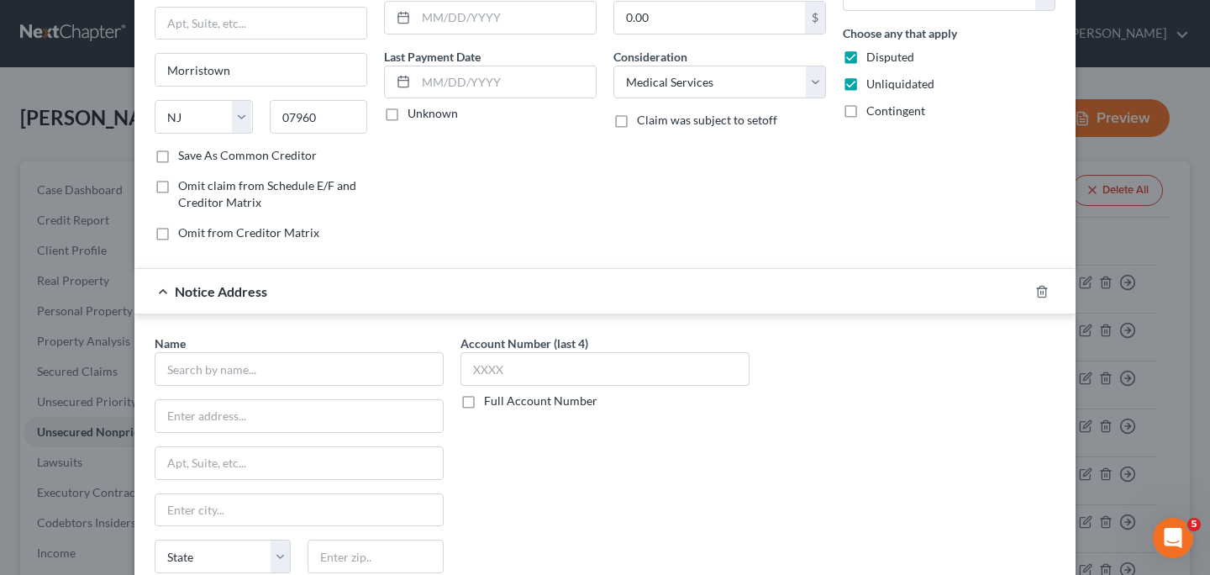
scroll to position [199, 0]
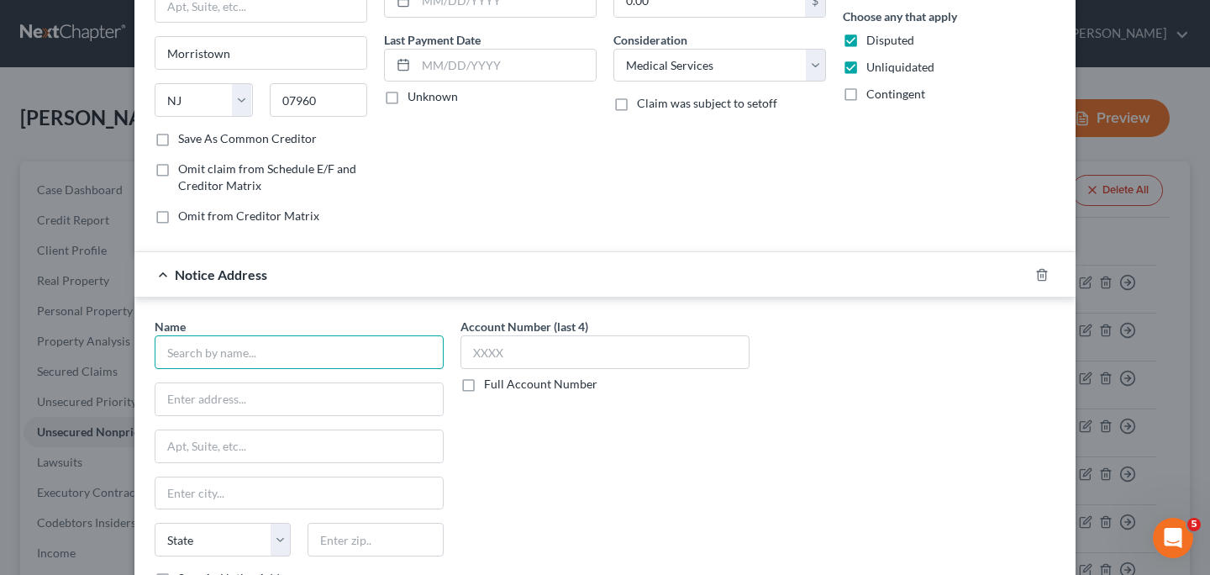
click at [360, 354] on input "text" at bounding box center [299, 352] width 289 height 34
type input "c"
type input "Certified Solutions"
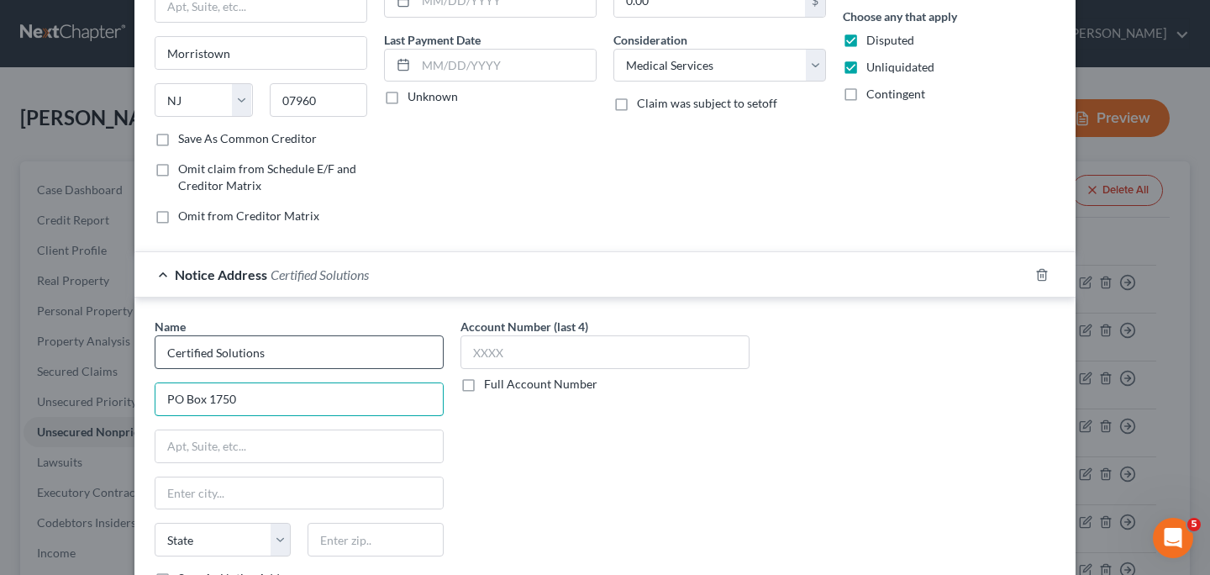
type input "PO Box 1750"
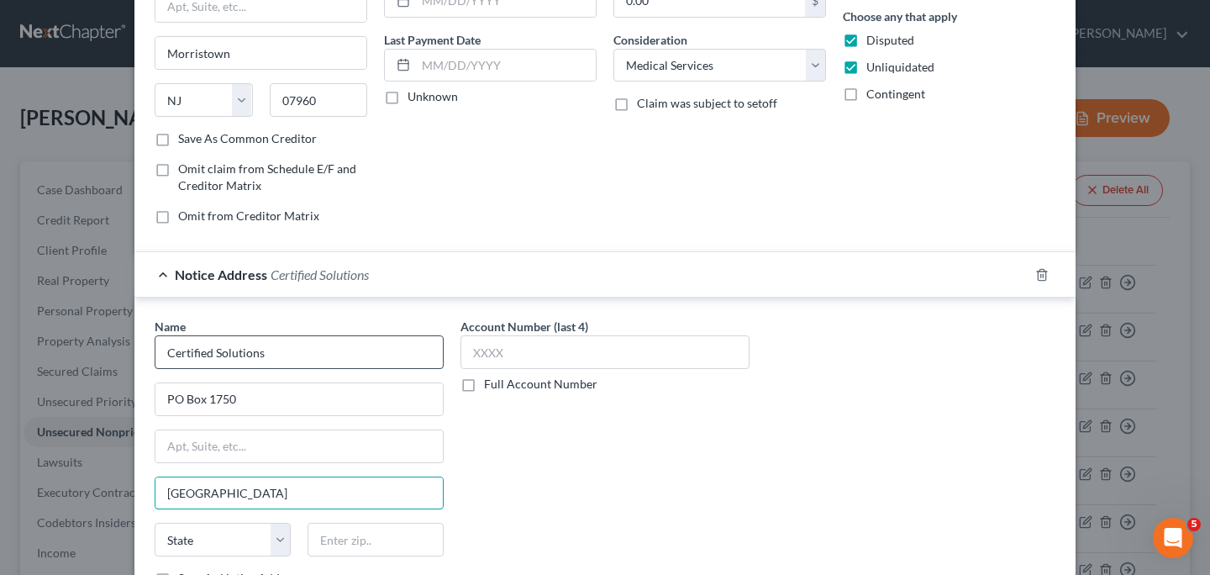
type input "[GEOGRAPHIC_DATA]"
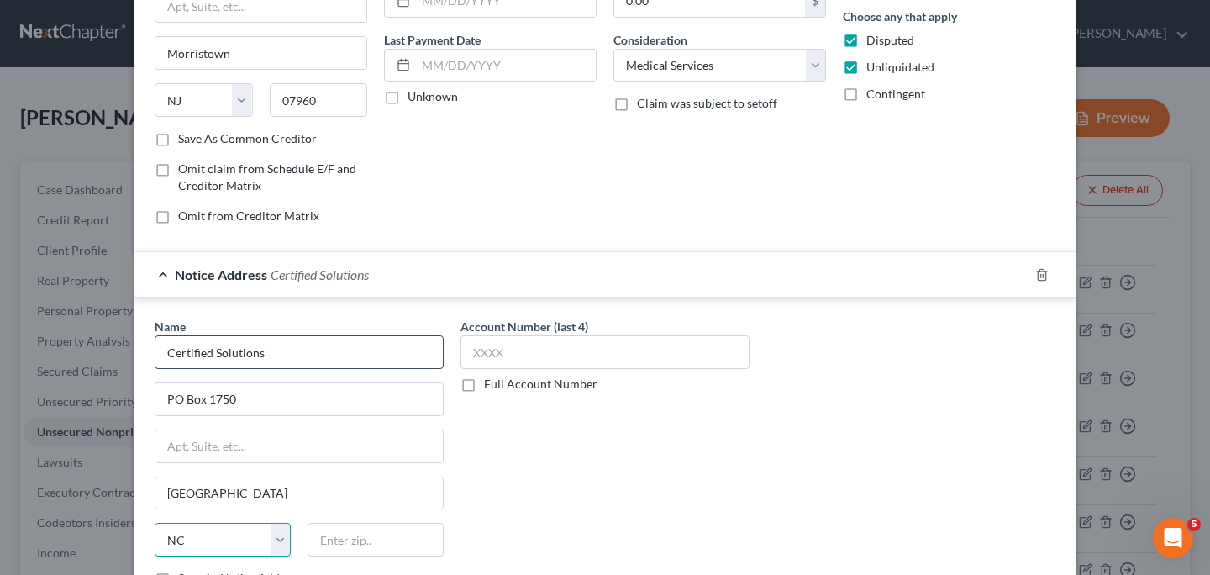
select select "33"
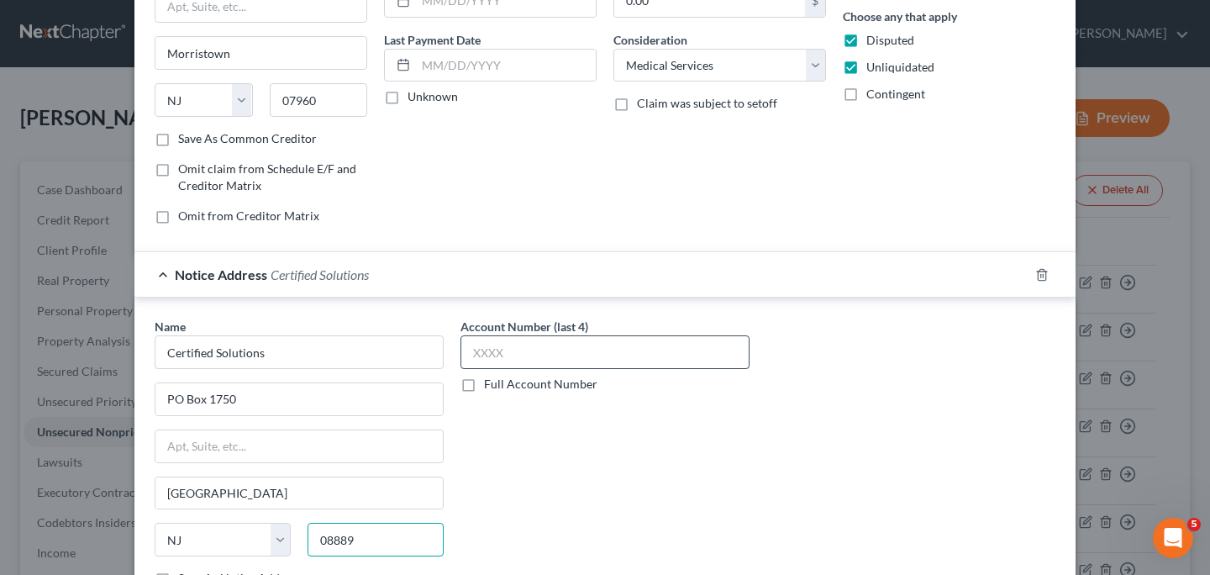
type input "08889"
click at [489, 346] on input "text" at bounding box center [604, 352] width 289 height 34
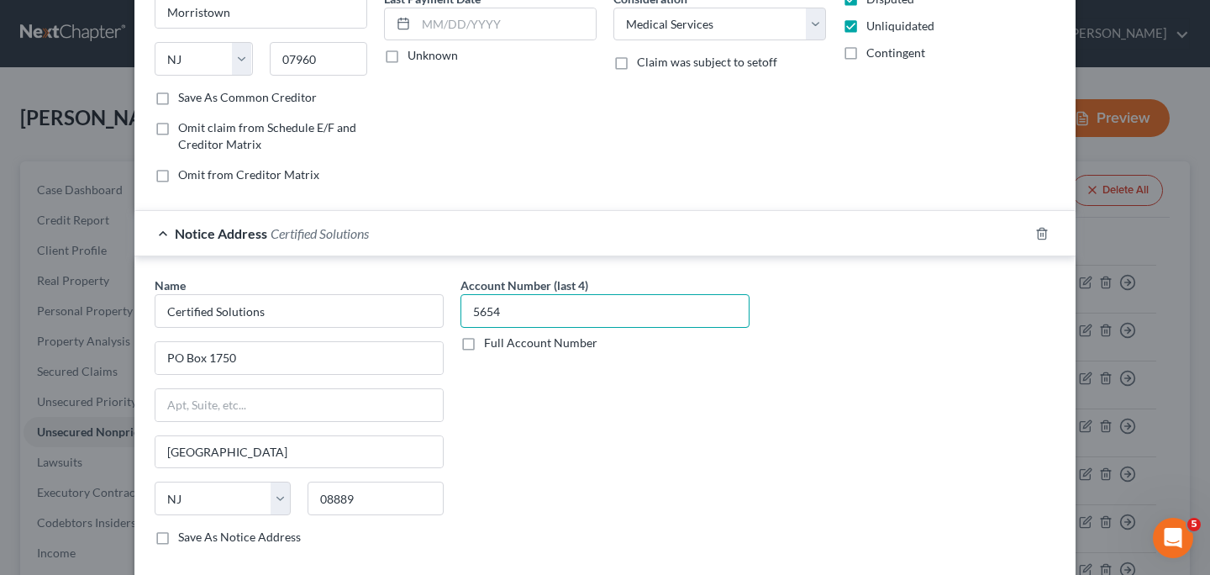
scroll to position [330, 0]
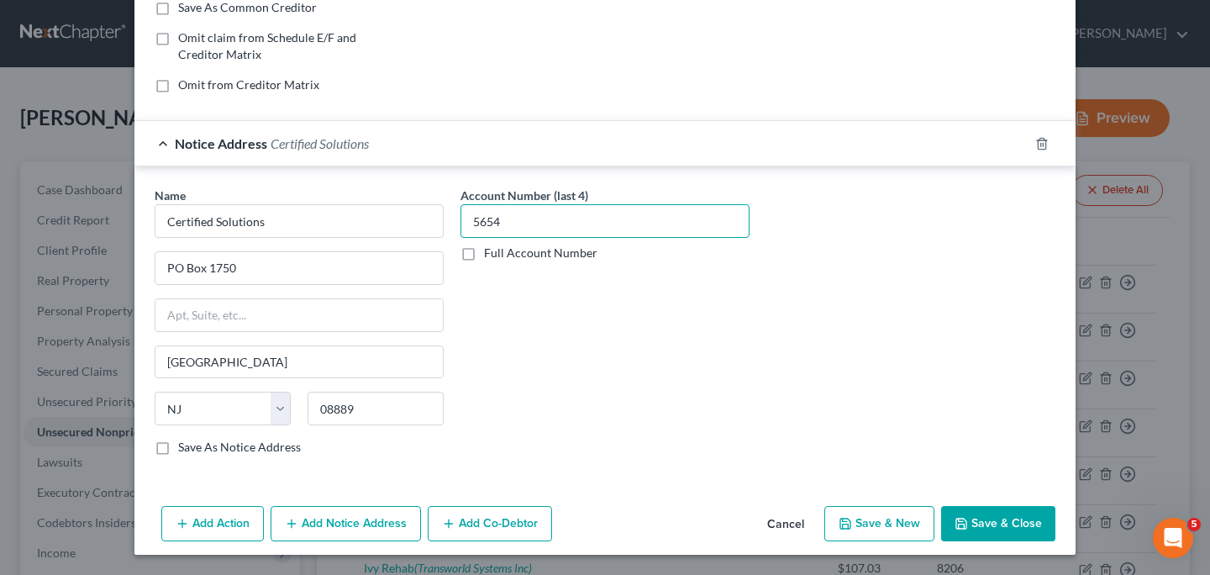
type input "5654"
click at [984, 529] on button "Save & Close" at bounding box center [998, 523] width 114 height 35
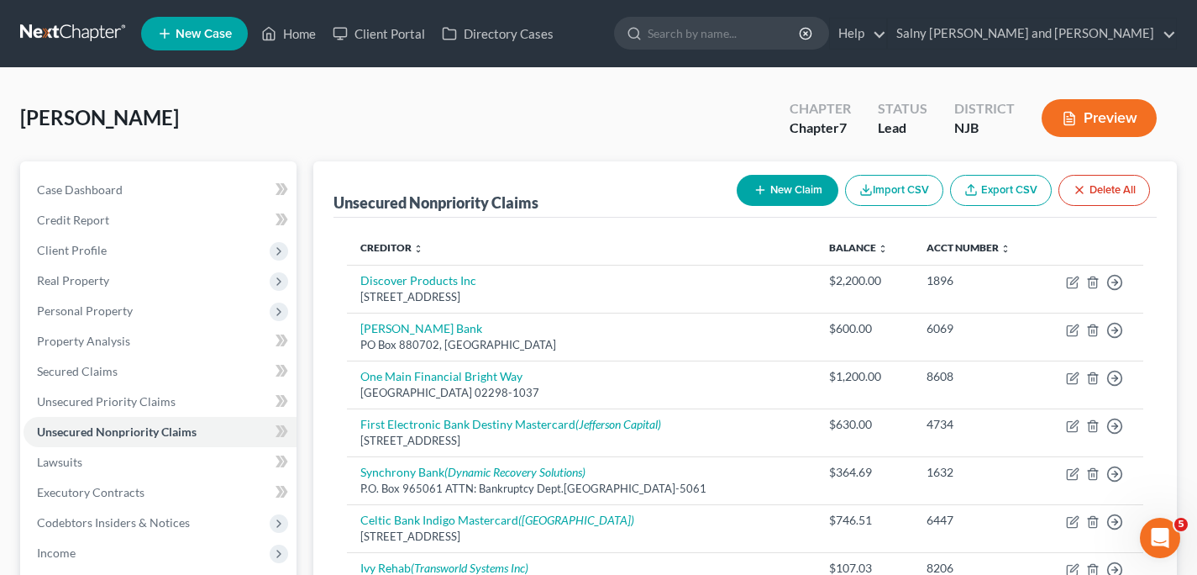
click at [781, 190] on button "New Claim" at bounding box center [788, 190] width 102 height 31
select select "0"
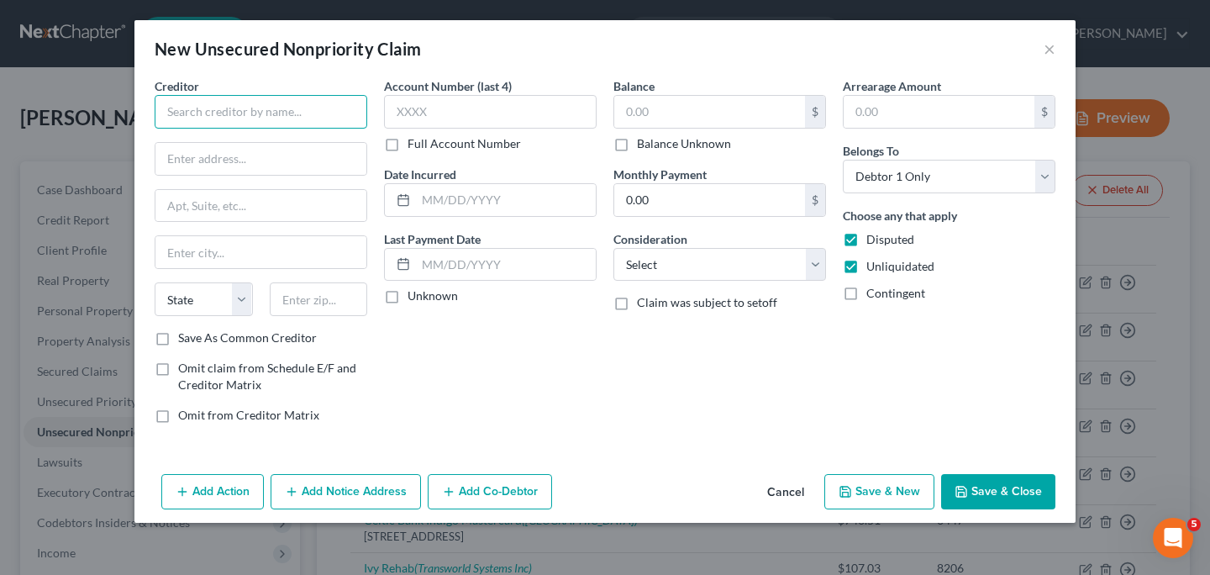
click at [303, 116] on input "text" at bounding box center [261, 112] width 213 height 34
type input "[GEOGRAPHIC_DATA]"
type input "[STREET_ADDRESS]"
type input "Boonton"
select select "33"
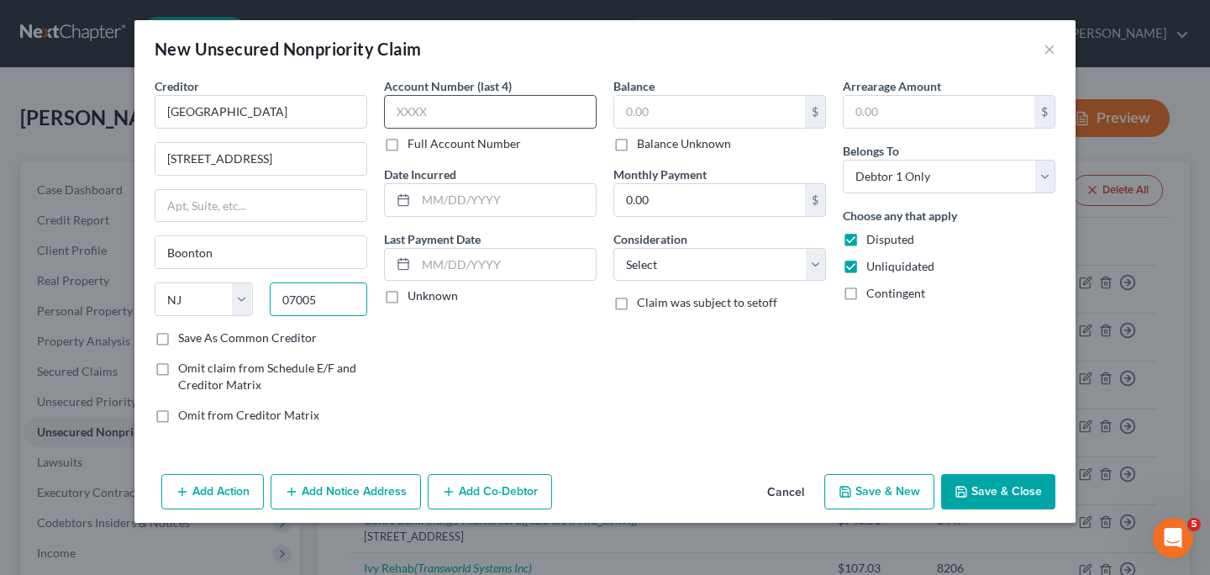
type input "07005"
click at [471, 105] on input "text" at bounding box center [490, 112] width 213 height 34
type input "0507"
click at [650, 119] on input "text" at bounding box center [709, 112] width 191 height 32
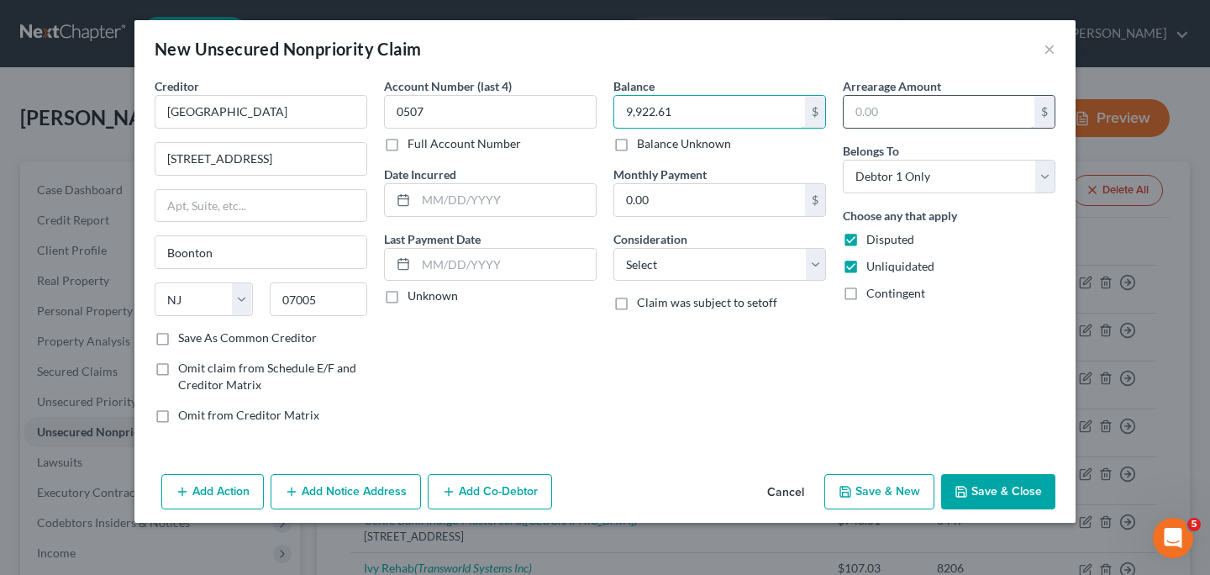
type input "9,922.61"
click at [861, 110] on input "text" at bounding box center [939, 112] width 191 height 32
type input "9,922.61"
click at [816, 266] on select "Select Cable / Satellite Services Collection Agency Credit Card Debt Debt Couns…" at bounding box center [719, 265] width 213 height 34
select select "9"
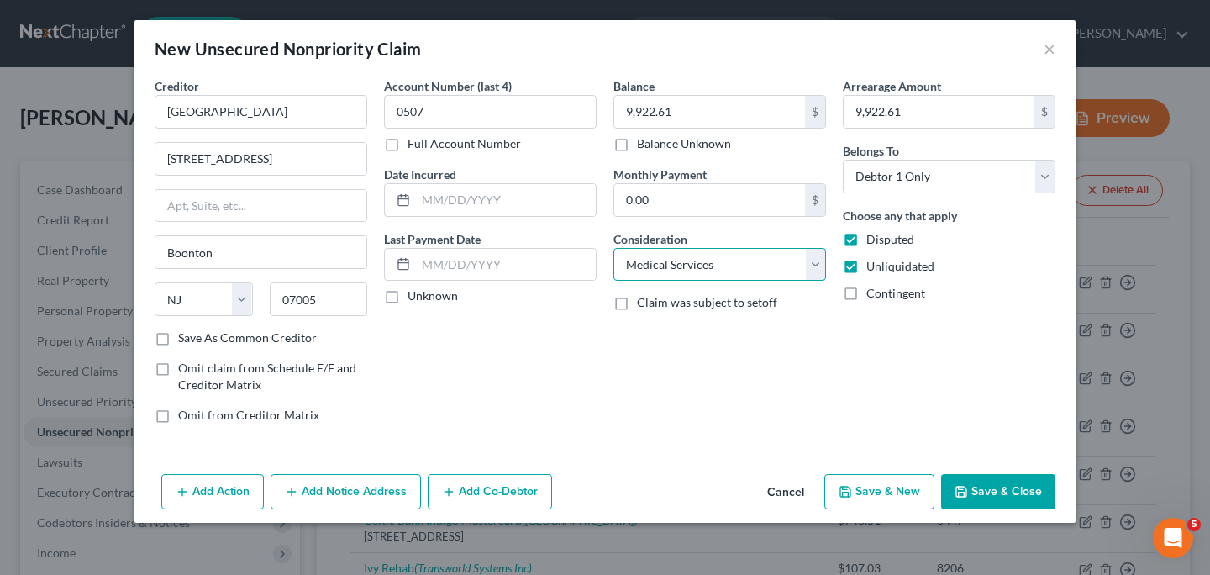
click option "Medical Services" at bounding box center [0, 0] width 0 height 0
click at [380, 491] on button "Add Notice Address" at bounding box center [346, 491] width 150 height 35
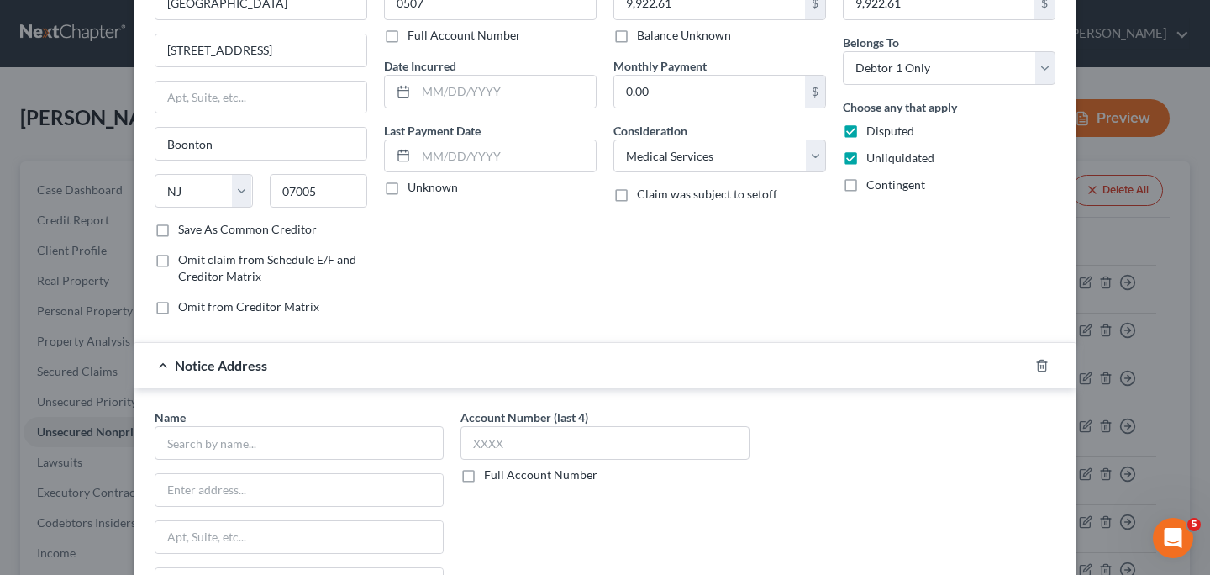
scroll to position [137, 0]
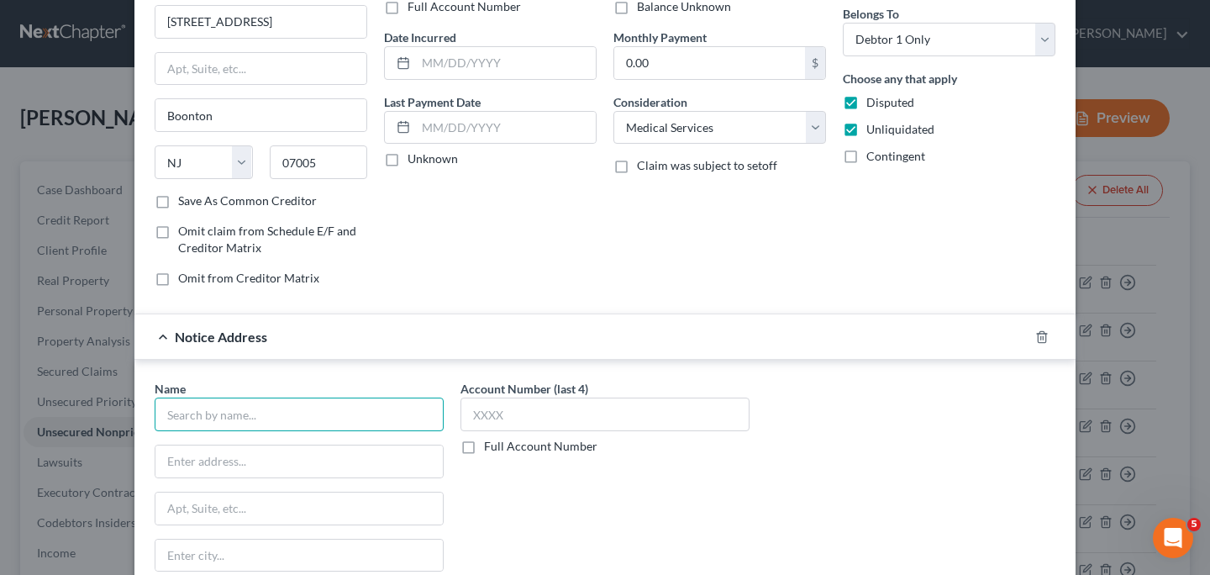
click at [283, 417] on input "text" at bounding box center [299, 414] width 289 height 34
type input "[PERSON_NAME], [PERSON_NAME] & Walentowicz, LLP"
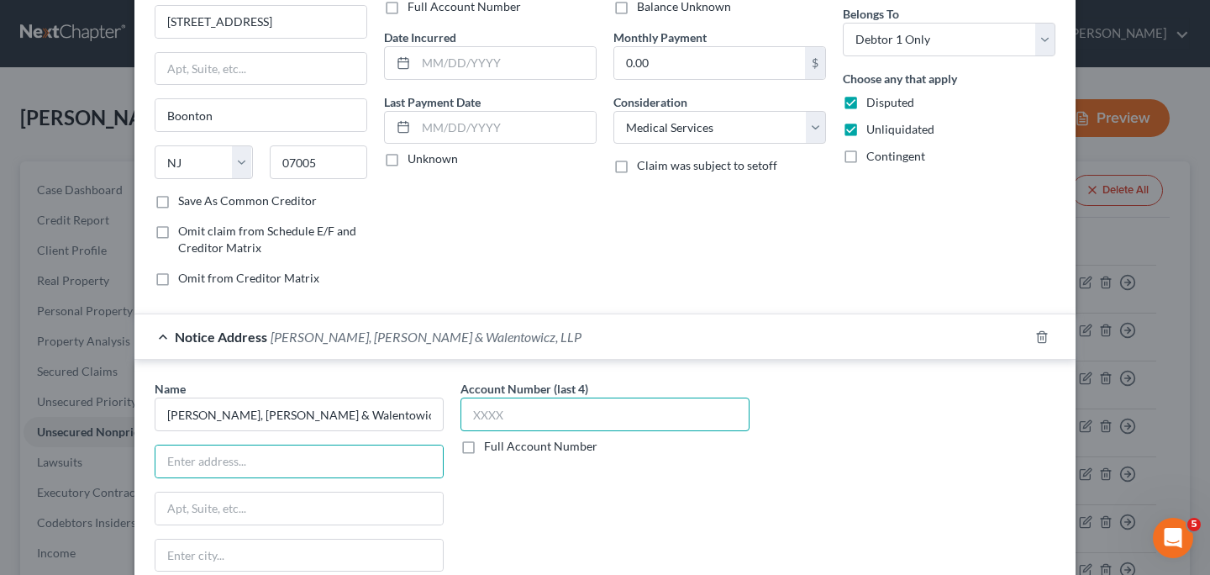
click at [488, 420] on input "text" at bounding box center [604, 414] width 289 height 34
type input "0507"
click at [381, 460] on input "text" at bounding box center [298, 461] width 287 height 32
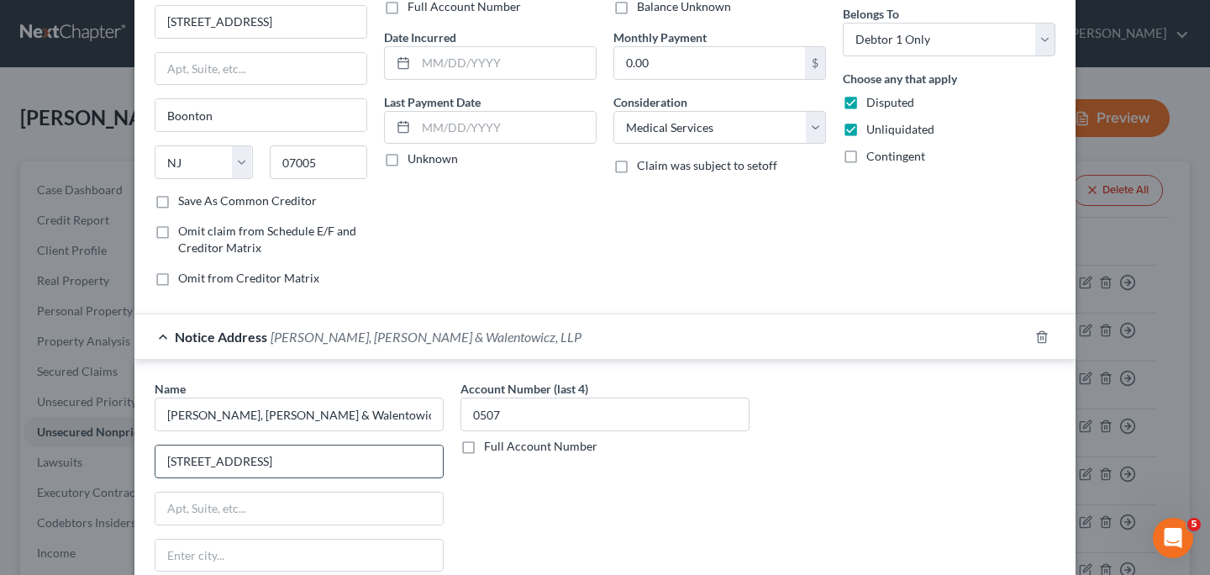
type input "[STREET_ADDRESS]"
type input "Suite B208"
type input "[PERSON_NAME]"
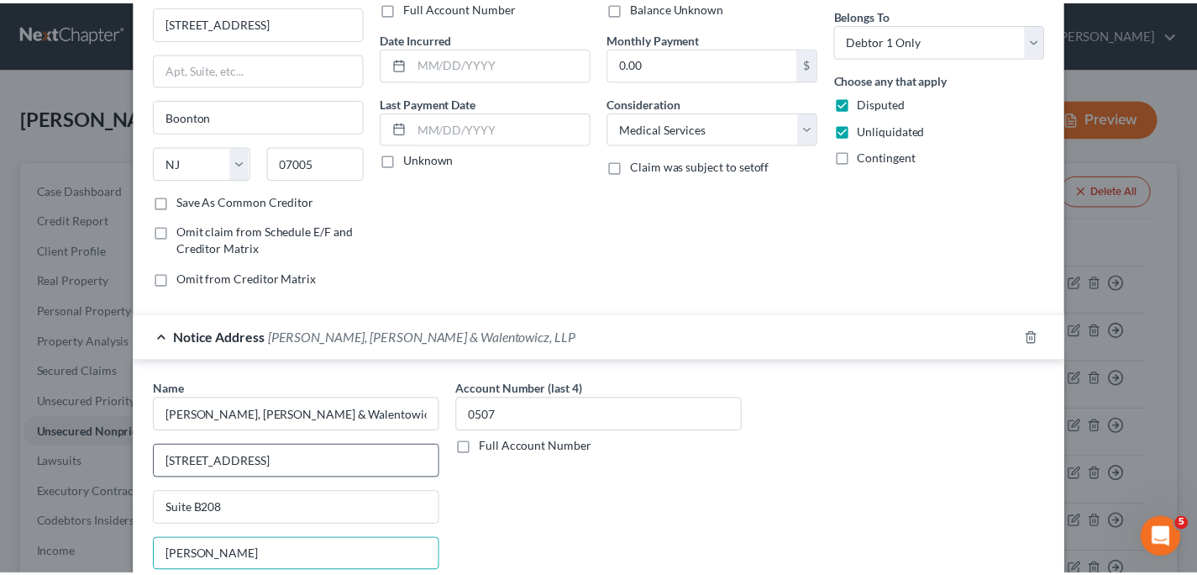
scroll to position [330, 0]
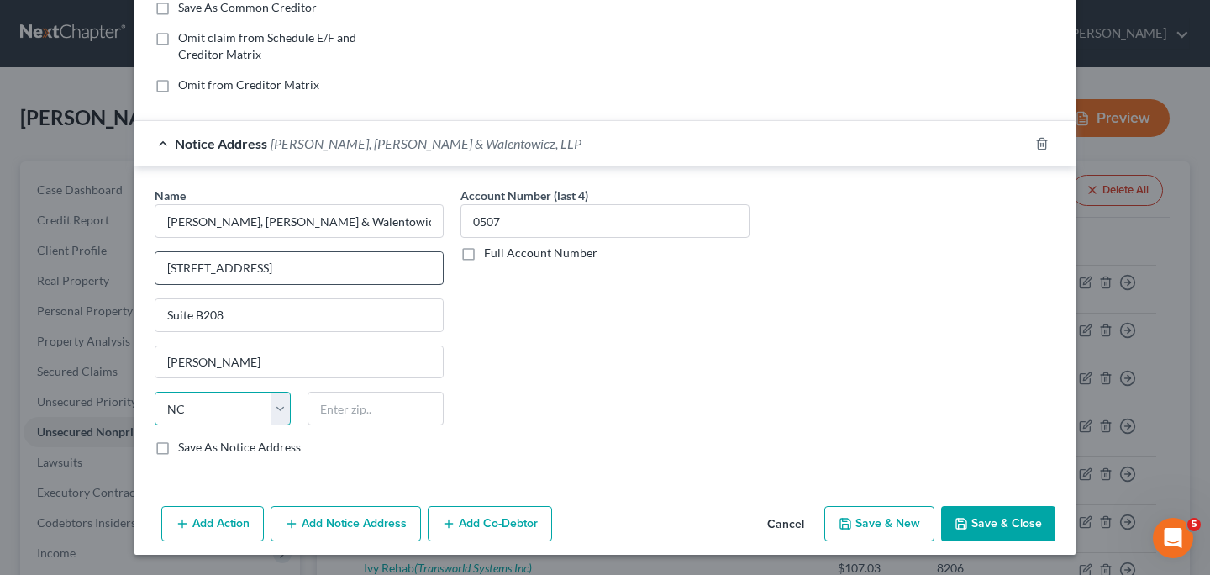
select select "33"
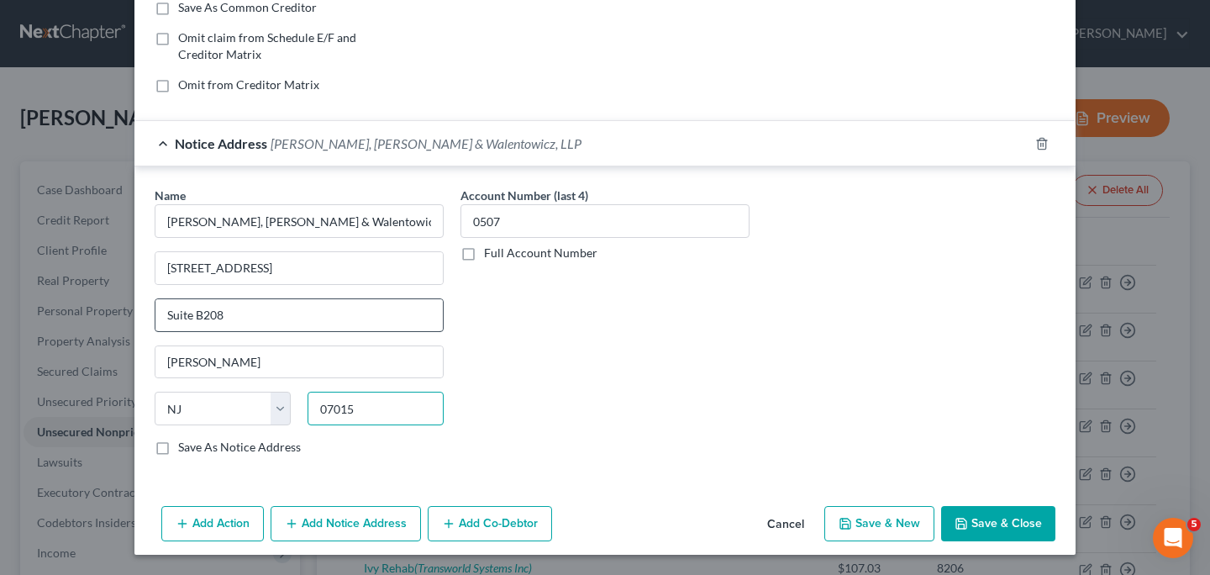
type input "07015"
click at [364, 321] on input "Suite B208" at bounding box center [298, 315] width 287 height 32
type input "S"
type input "PO Box 2594"
click at [988, 524] on button "Save & Close" at bounding box center [998, 523] width 114 height 35
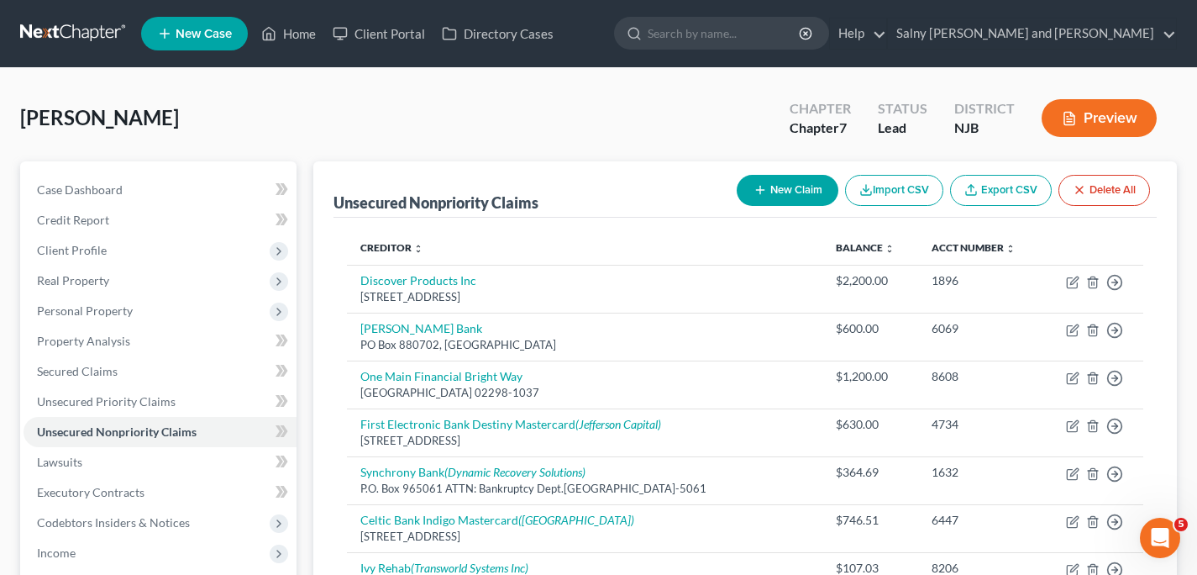
click at [582, 152] on div "[PERSON_NAME] Upgraded Chapter Chapter 7 Status Lead District NJB Preview" at bounding box center [598, 124] width 1157 height 73
